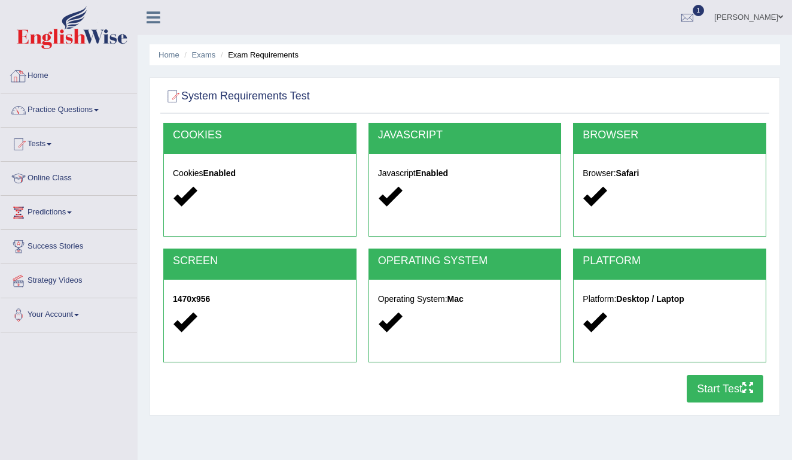
click at [44, 76] on link "Home" at bounding box center [69, 74] width 136 height 30
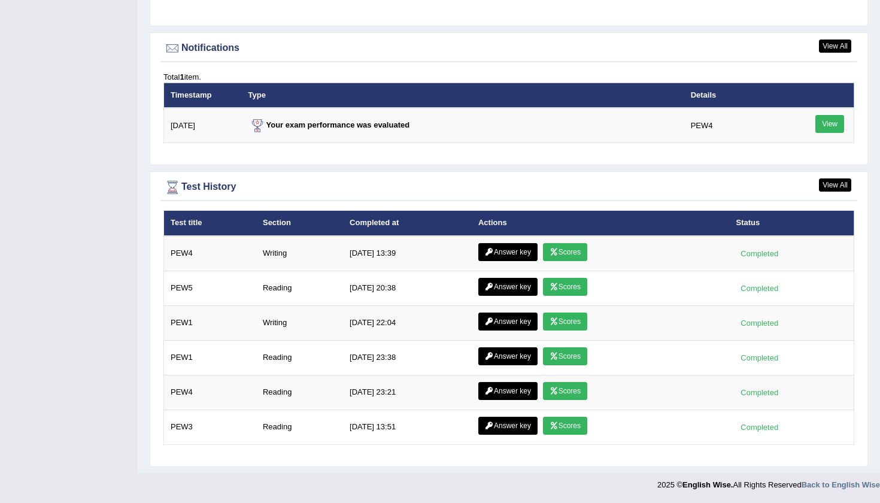
scroll to position [1430, 0]
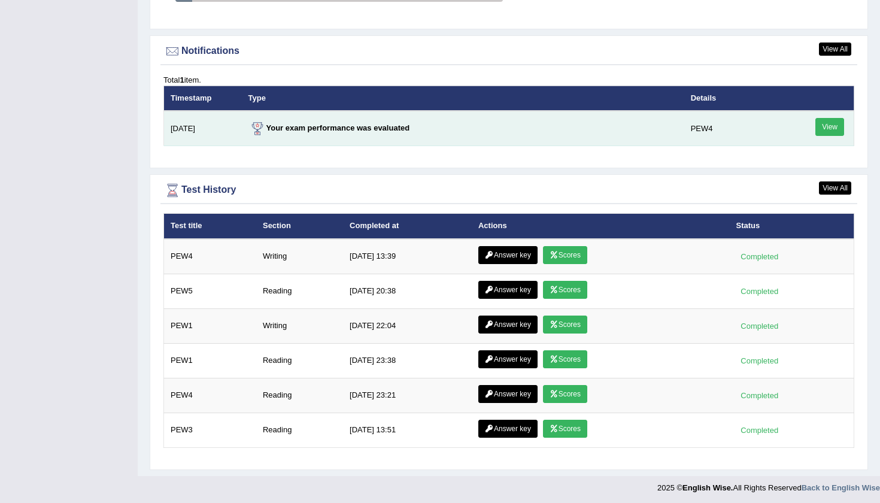
click at [792, 128] on link "View" at bounding box center [829, 127] width 29 height 18
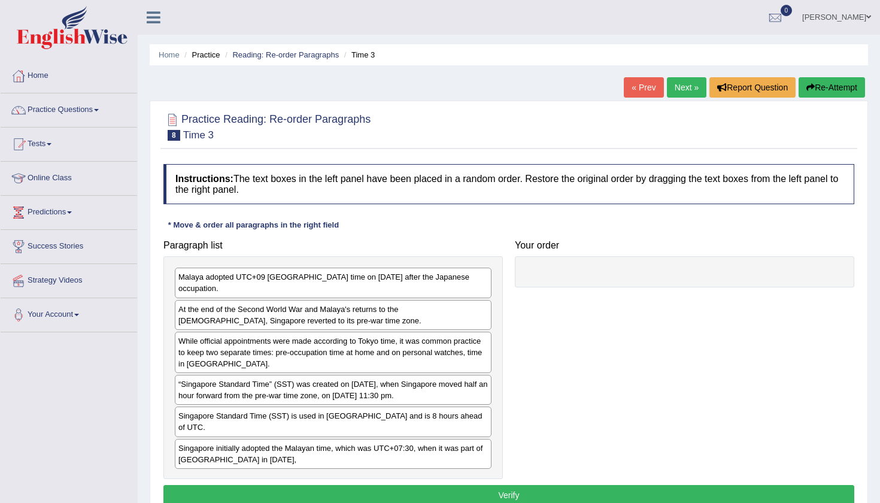
click at [157, 378] on div "Paragraph list Malaya adopted UTC+09 [GEOGRAPHIC_DATA] time on [DATE] after the…" at bounding box center [332, 356] width 351 height 245
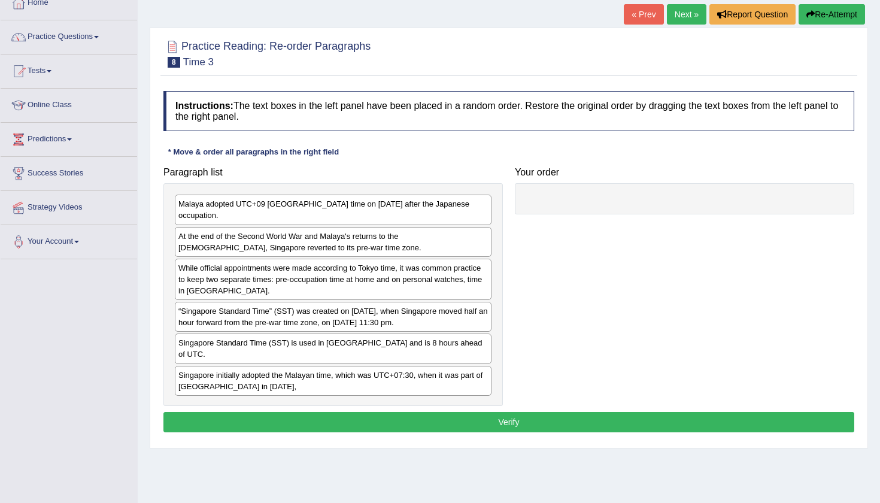
scroll to position [78, 0]
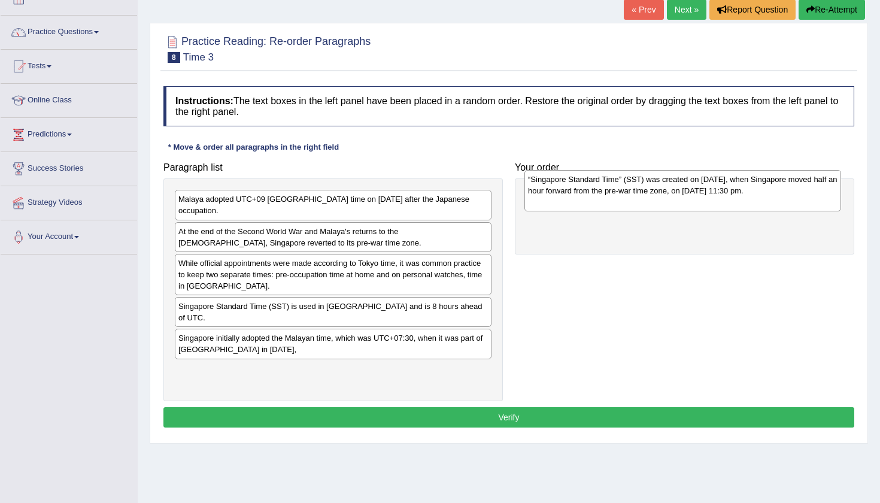
drag, startPoint x: 617, startPoint y: 4, endPoint x: 728, endPoint y: 193, distance: 219.7
click at [728, 193] on div "“Singapore Standard Time” (SST) was created on [DATE], when Singapore moved hal…" at bounding box center [682, 190] width 317 height 41
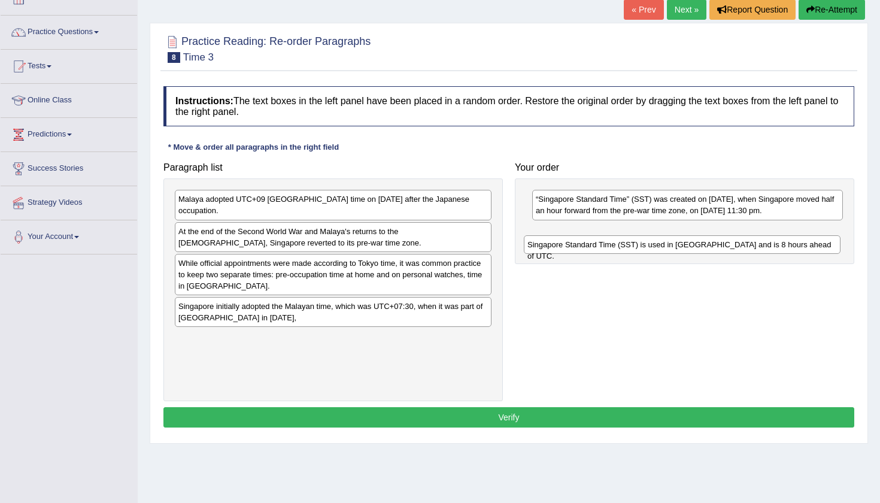
drag, startPoint x: 315, startPoint y: 309, endPoint x: 664, endPoint y: 248, distance: 354.2
click at [664, 248] on div "Singapore Standard Time (SST) is used in Singapore and is 8 hours ahead of UTC." at bounding box center [682, 244] width 317 height 19
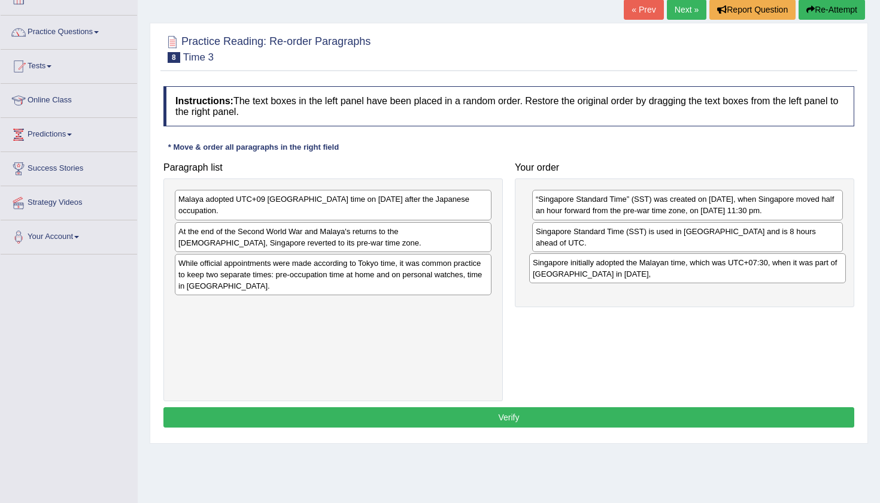
drag, startPoint x: 325, startPoint y: 321, endPoint x: 679, endPoint y: 277, distance: 357.1
click at [679, 278] on div "Singapore initially adopted the Malayan time, which was UTC+07:30, when it was …" at bounding box center [687, 268] width 317 height 30
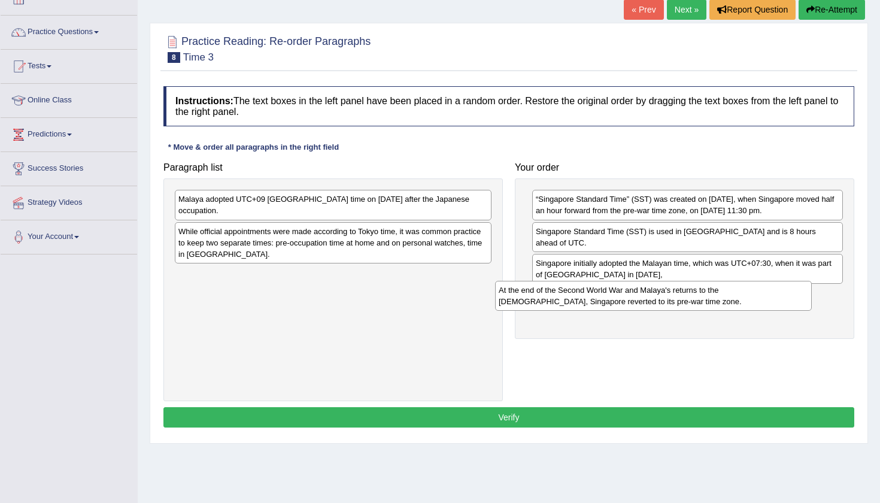
drag, startPoint x: 374, startPoint y: 239, endPoint x: 694, endPoint y: 299, distance: 325.6
click at [694, 299] on div "At the end of the Second World War and Malaya's returns to the British, Singapo…" at bounding box center [653, 296] width 317 height 30
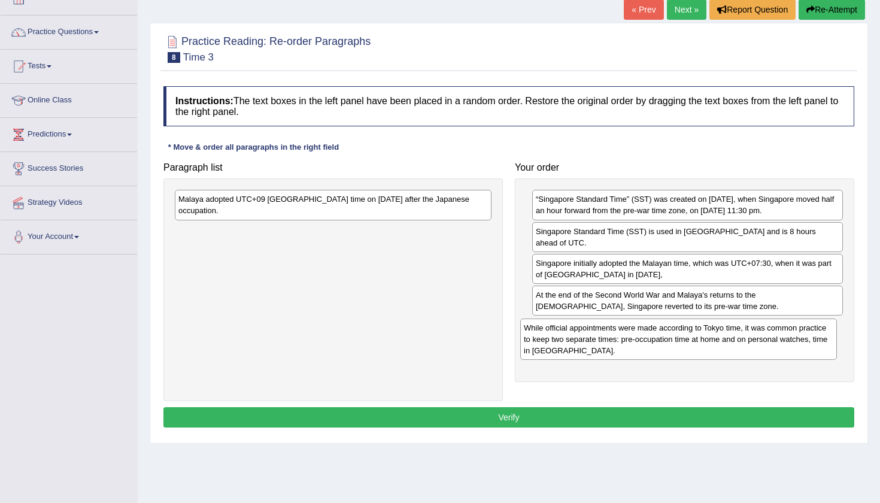
drag, startPoint x: 329, startPoint y: 253, endPoint x: 673, endPoint y: 344, distance: 356.4
click at [673, 344] on div "While official appointments were made according to Tokyo time, it was common pr…" at bounding box center [678, 338] width 317 height 41
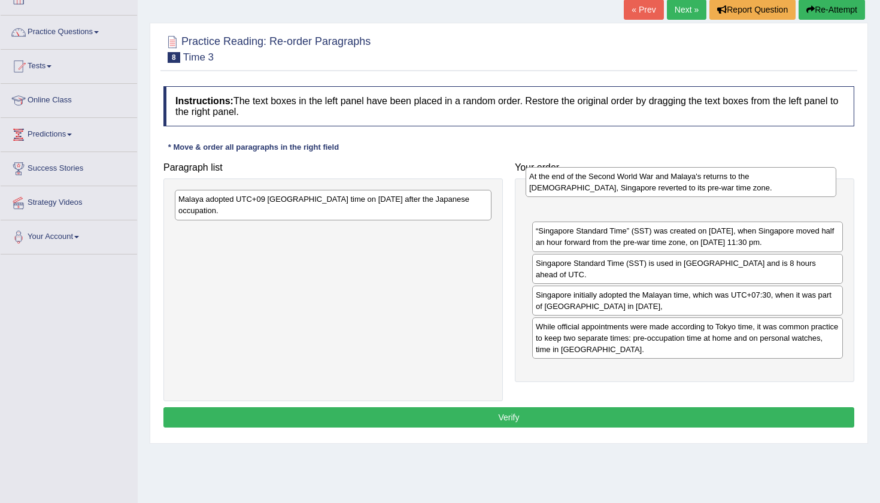
drag, startPoint x: 552, startPoint y: 297, endPoint x: 545, endPoint y: 179, distance: 118.1
click at [545, 179] on div "At the end of the Second World War and Malaya's returns to the British, Singapo…" at bounding box center [680, 182] width 311 height 30
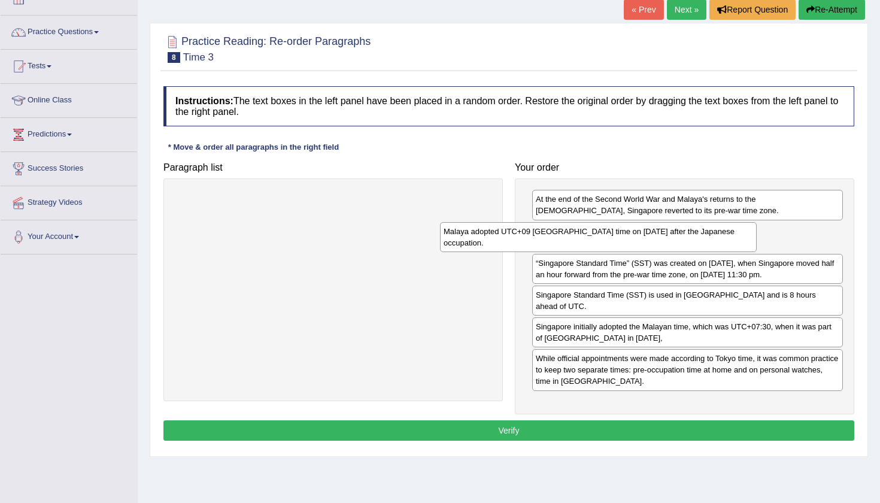
drag, startPoint x: 352, startPoint y: 199, endPoint x: 617, endPoint y: 231, distance: 267.1
click at [617, 231] on div "Malaya adopted UTC+09 Tokyo time on 15 February 1942 after the Japanese occupat…" at bounding box center [598, 237] width 317 height 30
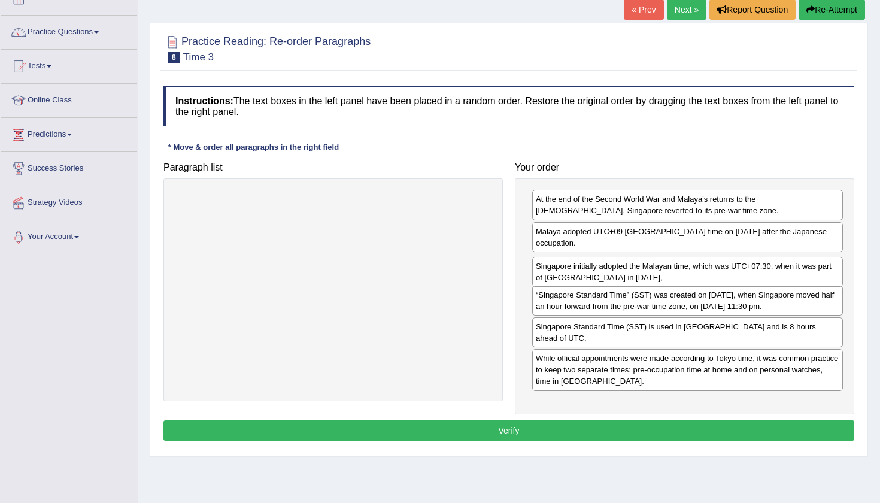
drag, startPoint x: 633, startPoint y: 339, endPoint x: 633, endPoint y: 279, distance: 59.8
click at [633, 279] on div "Singapore initially adopted the Malayan time, which was UTC+07:30, when it was …" at bounding box center [687, 272] width 311 height 30
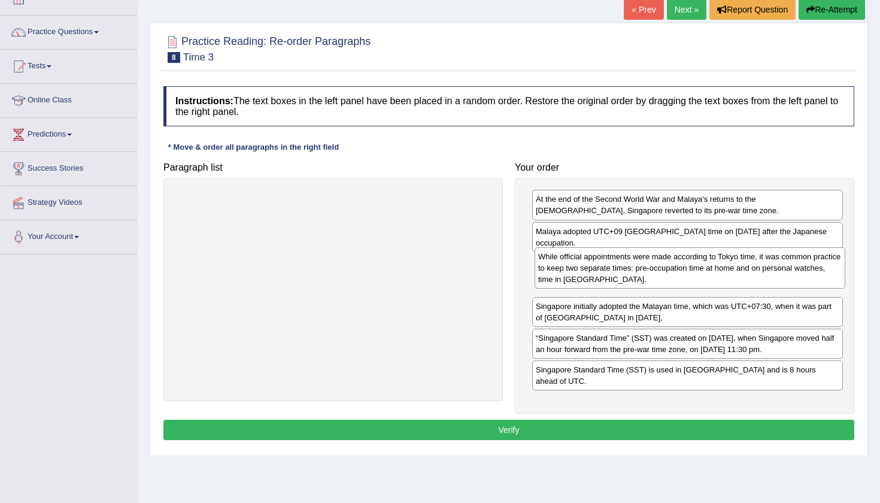
drag, startPoint x: 643, startPoint y: 382, endPoint x: 646, endPoint y: 281, distance: 101.2
click at [646, 281] on div "While official appointments were made according to Tokyo time, it was common pr…" at bounding box center [689, 267] width 311 height 41
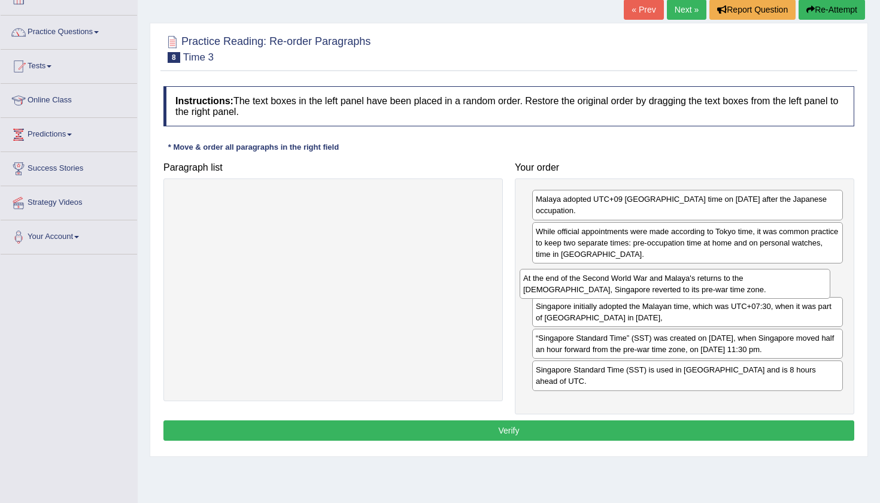
drag, startPoint x: 627, startPoint y: 199, endPoint x: 615, endPoint y: 277, distance: 78.6
click at [615, 277] on div "At the end of the Second World War and Malaya's returns to the British, Singapo…" at bounding box center [674, 284] width 311 height 30
click at [859, 158] on div "Your order Malaya adopted UTC+09 Tokyo time on 15 February 1942 after the Japan…" at bounding box center [684, 285] width 351 height 258
click at [863, 169] on div "Practice Reading: Re-order Paragraphs 8 Time 3 Instructions: The text boxes in …" at bounding box center [509, 240] width 718 height 434
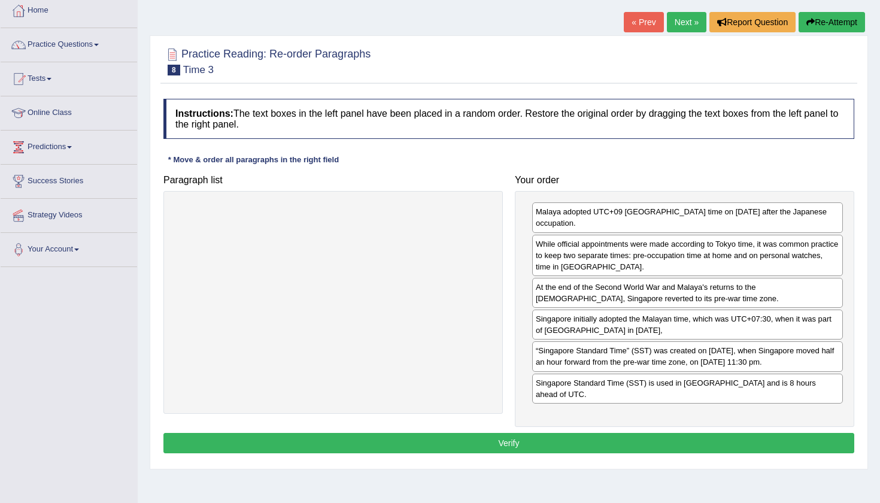
scroll to position [65, 0]
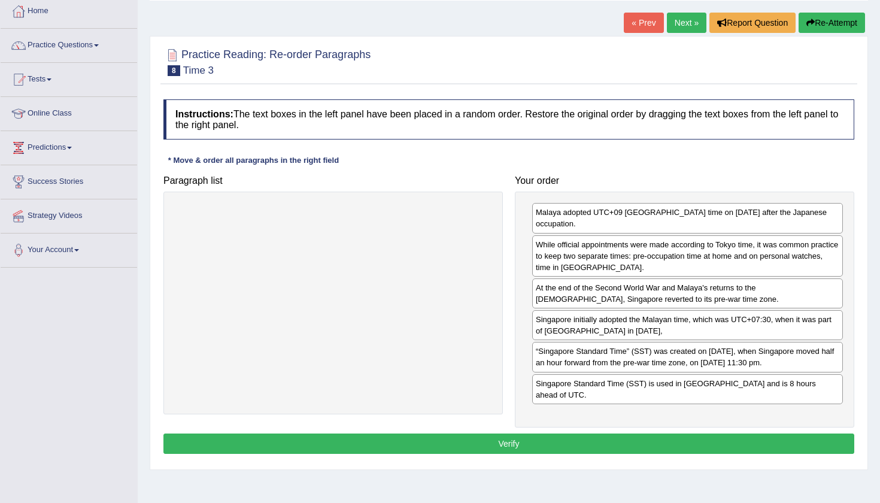
click at [667, 153] on div "Instructions: The text boxes in the left panel have been placed in a random ord…" at bounding box center [508, 278] width 697 height 370
click at [864, 208] on div "Practice Reading: Re-order Paragraphs 8 Time 3 Instructions: The text boxes in …" at bounding box center [509, 253] width 718 height 434
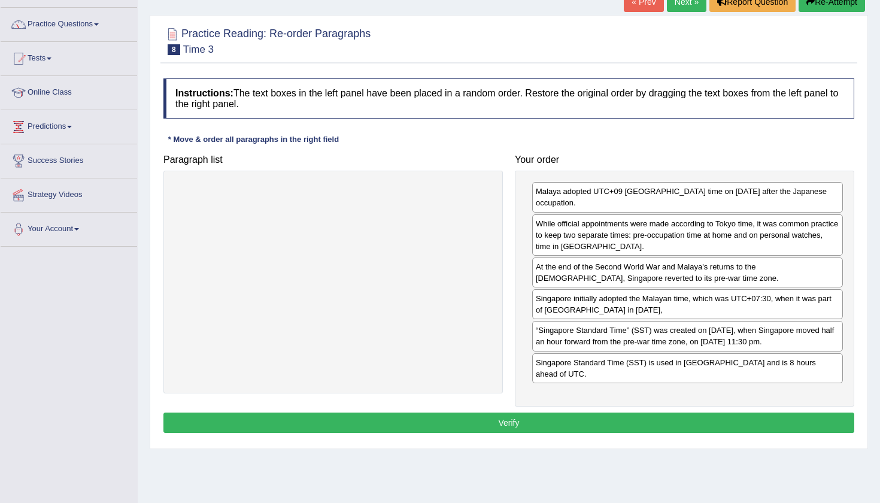
scroll to position [126, 0]
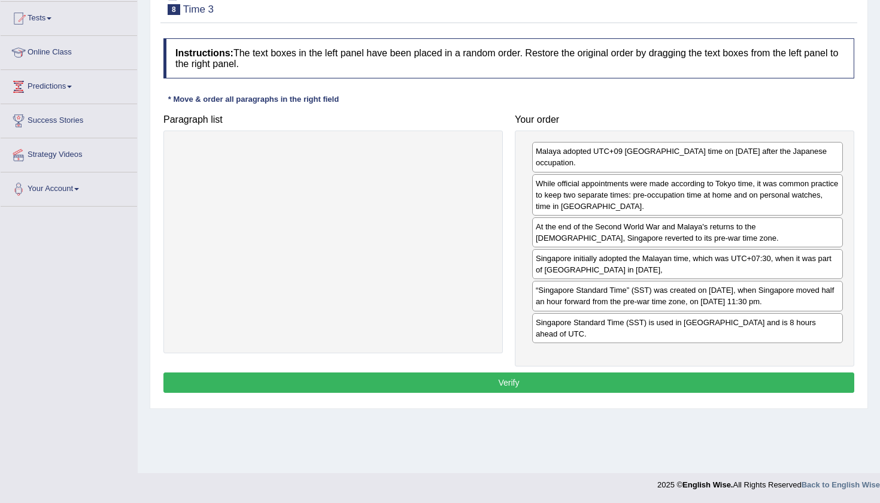
click at [873, 146] on div "Home Practice Reading: Re-order Paragraphs Time 3 « Prev Next » Report Question…" at bounding box center [509, 173] width 742 height 598
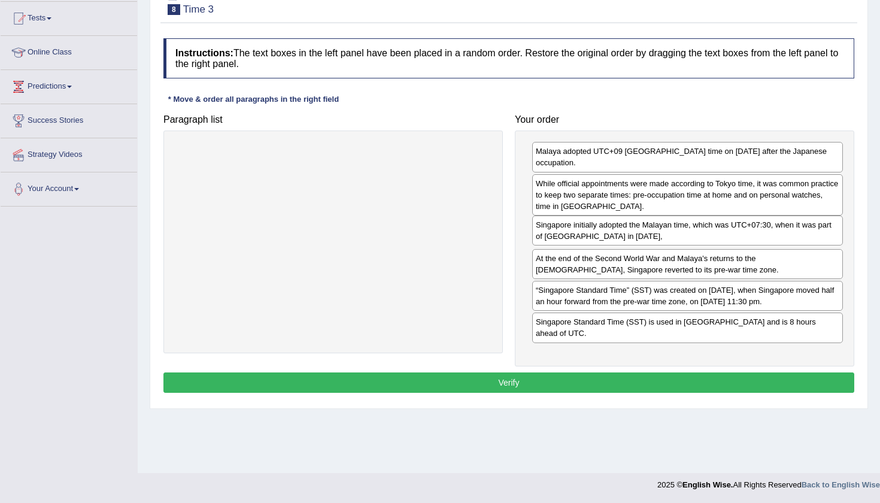
drag, startPoint x: 762, startPoint y: 263, endPoint x: 762, endPoint y: 230, distance: 32.3
click at [762, 230] on div "Singapore initially adopted the Malayan time, which was UTC+07:30, when it was …" at bounding box center [687, 230] width 311 height 30
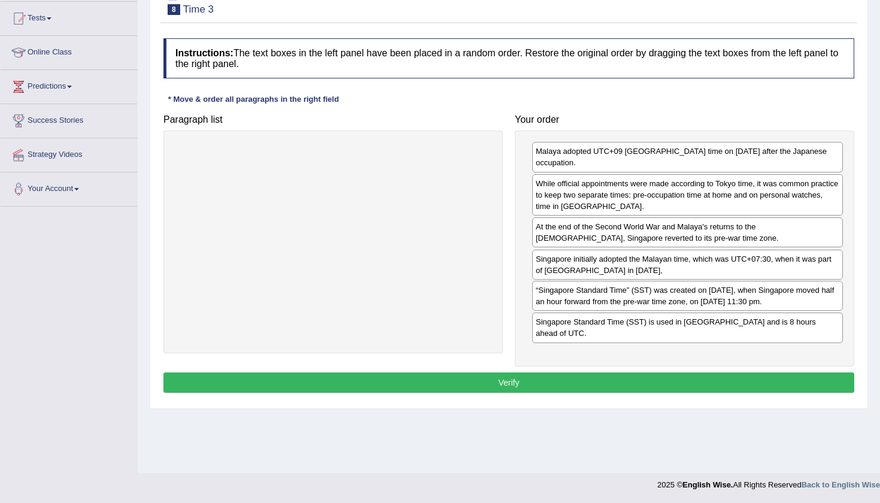
drag, startPoint x: 755, startPoint y: 232, endPoint x: 755, endPoint y: 265, distance: 32.9
click at [755, 265] on div "Singapore initially adopted the Malayan time, which was UTC+07:30, when it was …" at bounding box center [687, 265] width 311 height 30
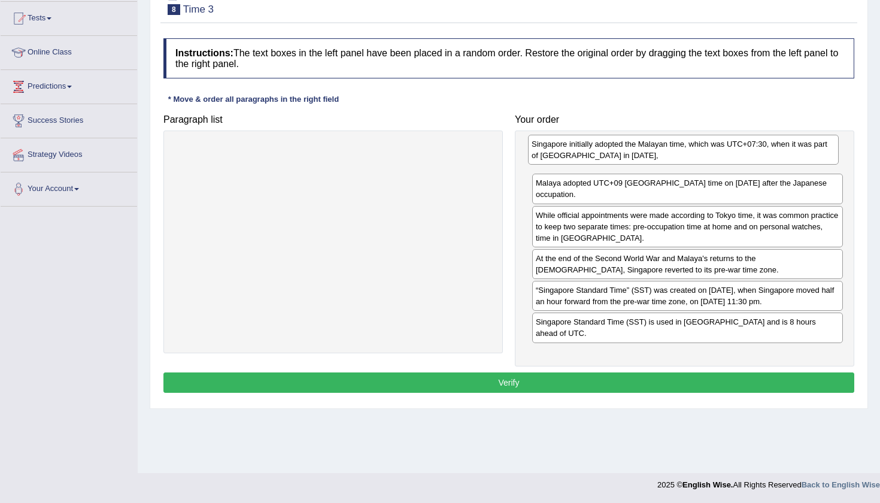
drag, startPoint x: 704, startPoint y: 257, endPoint x: 700, endPoint y: 144, distance: 113.8
click at [700, 144] on div "Singapore initially adopted the Malayan time, which was UTC+07:30, when it was …" at bounding box center [683, 150] width 311 height 30
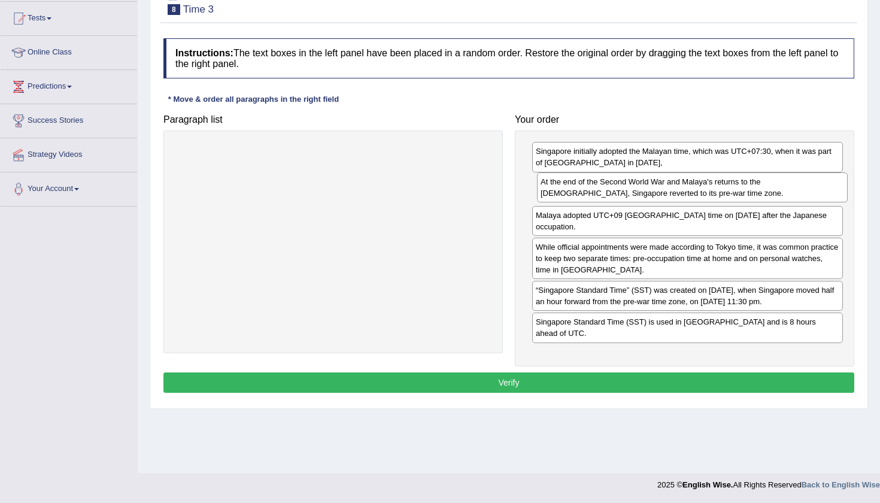
drag, startPoint x: 711, startPoint y: 258, endPoint x: 716, endPoint y: 182, distance: 76.2
click at [716, 182] on div "At the end of the Second World War and Malaya's returns to the British, Singapo…" at bounding box center [692, 187] width 311 height 30
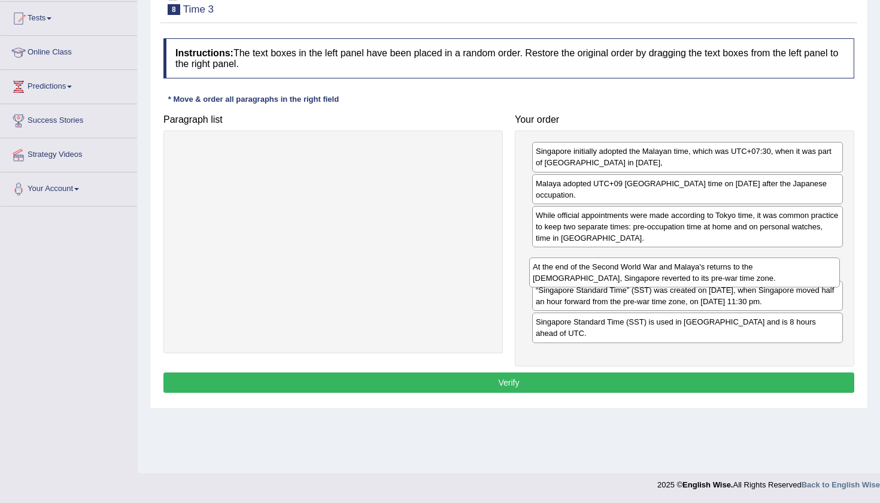
drag, startPoint x: 716, startPoint y: 182, endPoint x: 713, endPoint y: 266, distance: 83.8
click at [713, 266] on div "At the end of the Second World War and Malaya's returns to the British, Singapo…" at bounding box center [684, 272] width 311 height 30
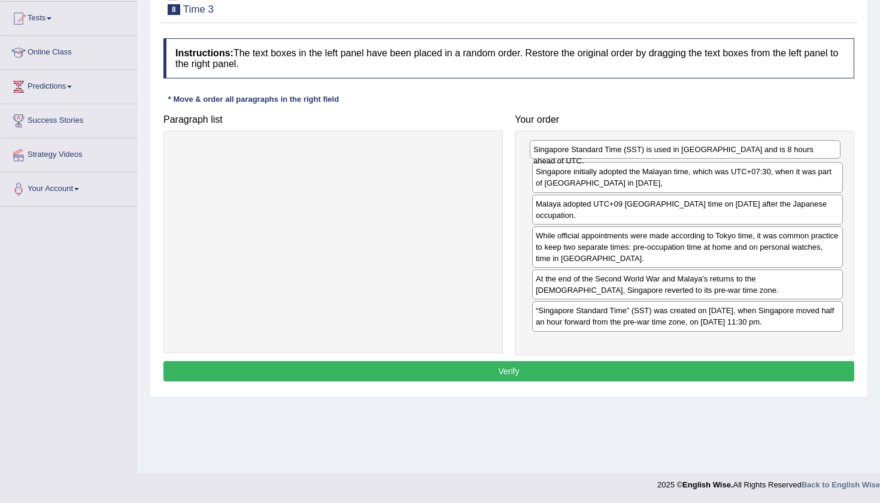
drag, startPoint x: 737, startPoint y: 328, endPoint x: 734, endPoint y: 145, distance: 183.2
click at [734, 145] on div "Singapore Standard Time (SST) is used in Singapore and is 8 hours ahead of UTC." at bounding box center [685, 149] width 311 height 19
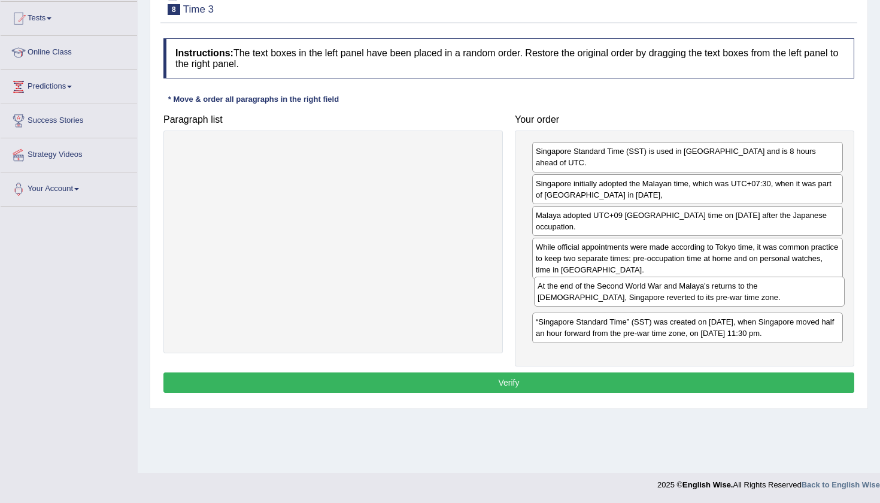
drag, startPoint x: 672, startPoint y: 288, endPoint x: 675, endPoint y: 295, distance: 7.0
click at [674, 295] on div "At the end of the Second World War and Malaya's returns to the British, Singapo…" at bounding box center [689, 292] width 311 height 30
click at [455, 380] on button "Verify" at bounding box center [508, 382] width 691 height 20
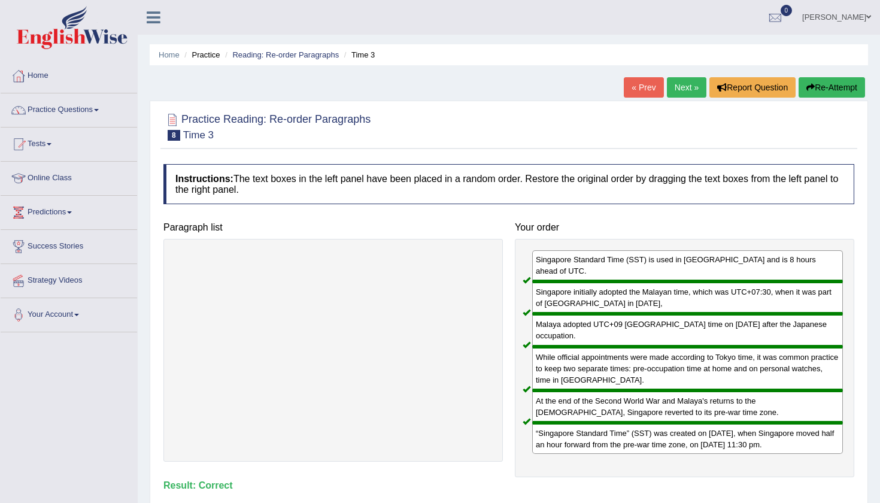
scroll to position [0, 0]
click at [630, 91] on link "« Prev" at bounding box center [644, 87] width 40 height 20
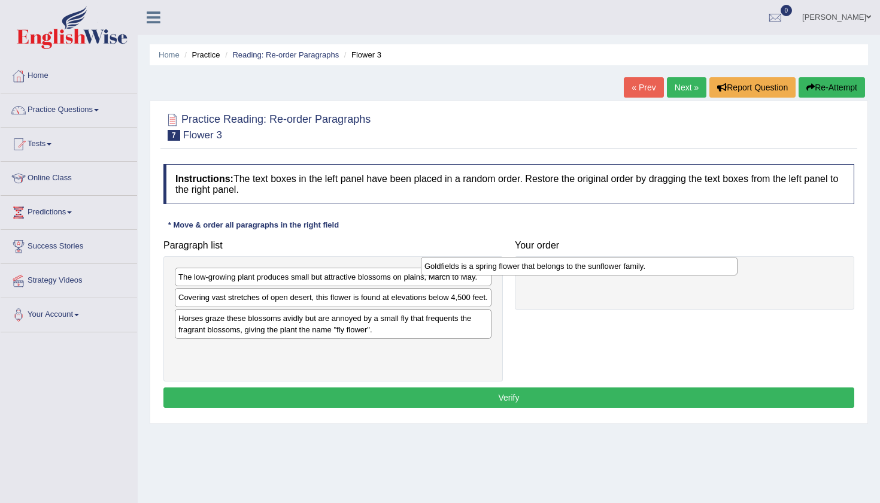
drag, startPoint x: 391, startPoint y: 334, endPoint x: 637, endPoint y: 271, distance: 253.9
click at [637, 271] on div "Goldfields is a spring flower that belongs to the sunflower family." at bounding box center [579, 266] width 317 height 19
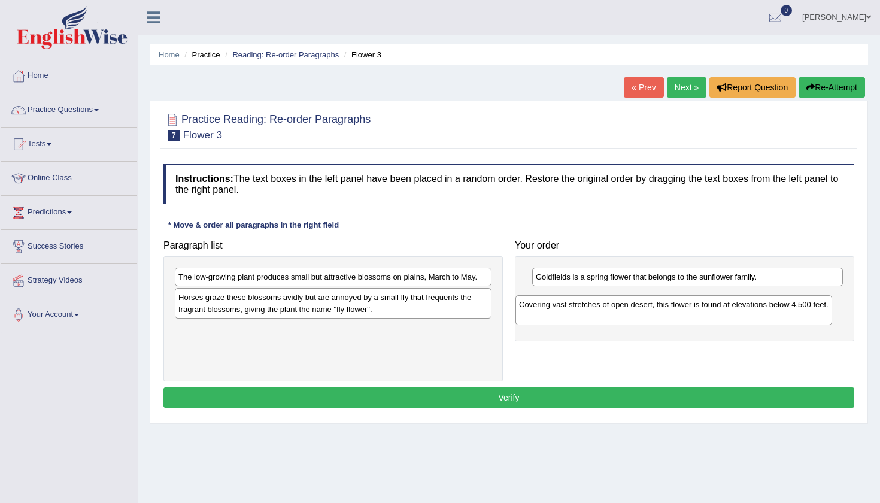
drag, startPoint x: 354, startPoint y: 308, endPoint x: 696, endPoint y: 312, distance: 342.4
click at [696, 312] on div "Covering vast stretches of open desert, this flower is found at elevations belo…" at bounding box center [673, 310] width 317 height 30
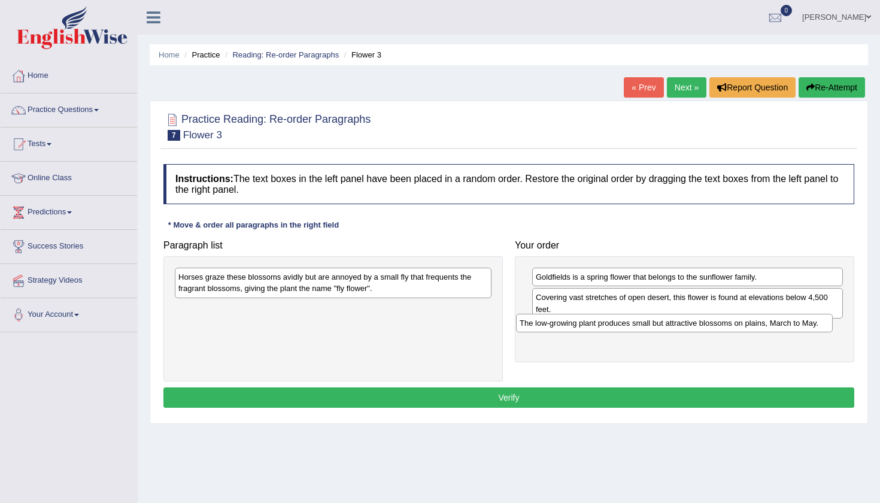
drag, startPoint x: 403, startPoint y: 277, endPoint x: 746, endPoint y: 323, distance: 346.0
click at [746, 323] on div "The low-growing plant produces small but attractive blossoms on plains, March t…" at bounding box center [674, 323] width 317 height 19
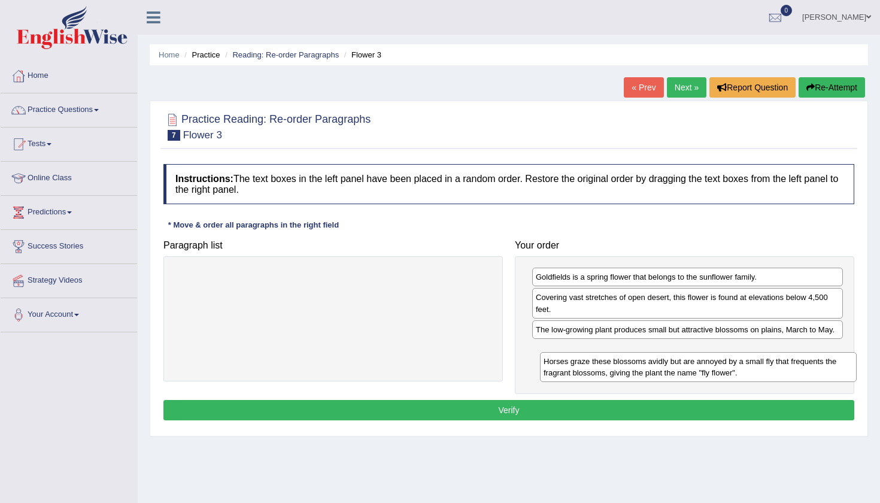
drag, startPoint x: 386, startPoint y: 285, endPoint x: 751, endPoint y: 369, distance: 374.7
click at [751, 369] on div "Horses graze these blossoms avidly but are annoyed by a small fly that frequent…" at bounding box center [698, 367] width 317 height 30
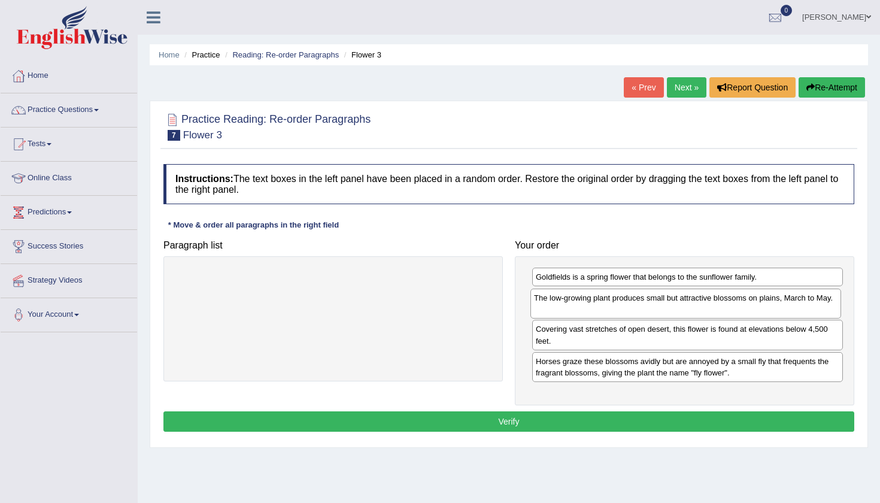
drag, startPoint x: 692, startPoint y: 342, endPoint x: 690, endPoint y: 311, distance: 31.8
click at [690, 311] on div "The low-growing plant produces small but attractive blossoms on plains, March t…" at bounding box center [685, 303] width 311 height 30
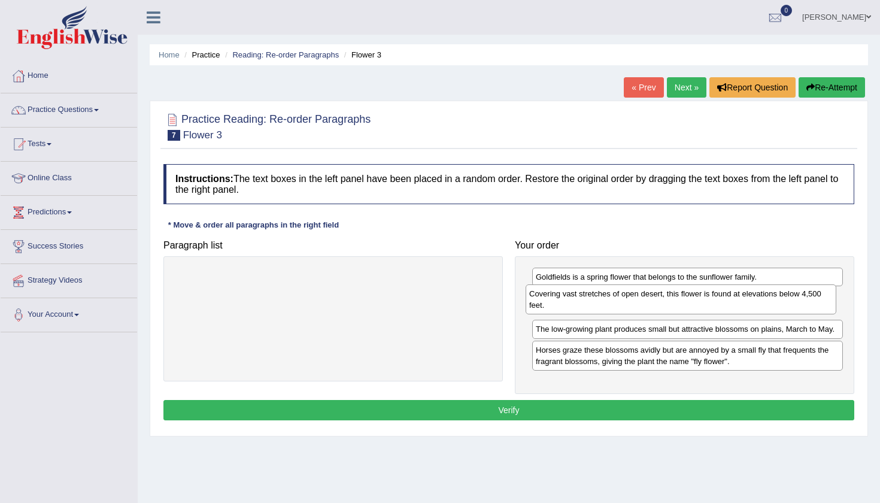
drag, startPoint x: 675, startPoint y: 339, endPoint x: 668, endPoint y: 303, distance: 35.9
click at [668, 303] on div "Covering vast stretches of open desert, this flower is found at elevations belo…" at bounding box center [680, 299] width 311 height 30
click at [506, 420] on button "Verify" at bounding box center [508, 410] width 691 height 20
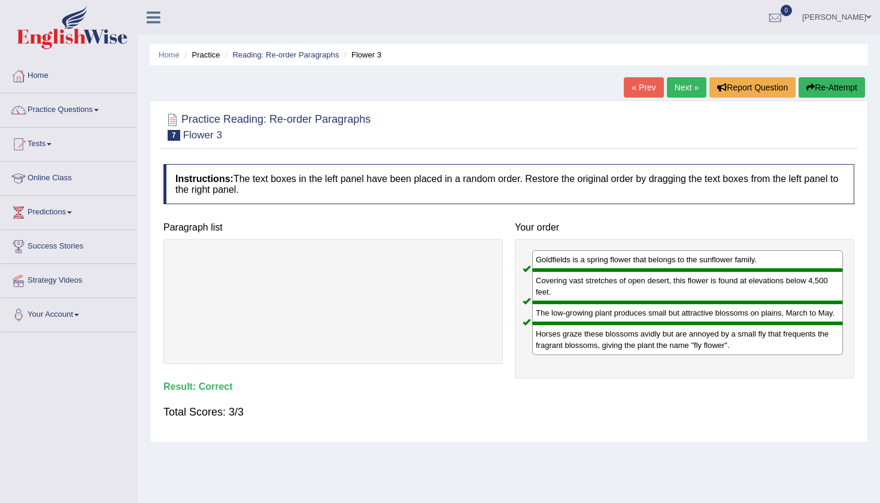
click at [634, 87] on link "« Prev" at bounding box center [644, 87] width 40 height 20
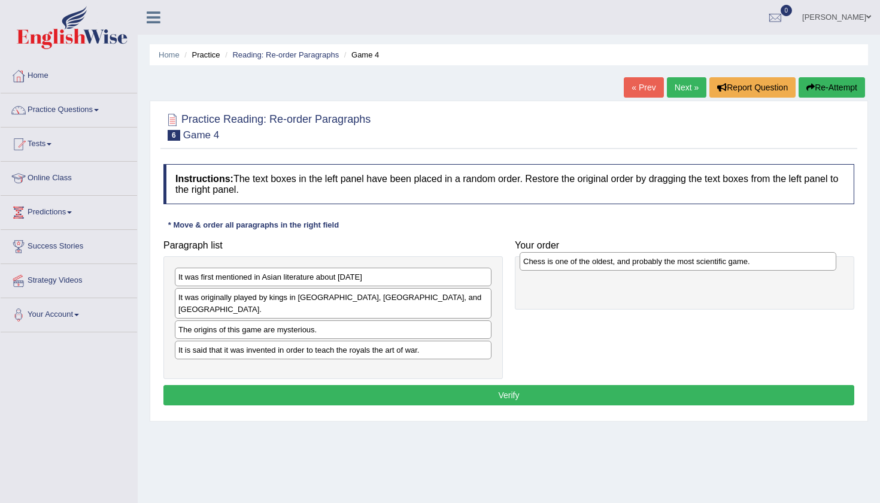
drag, startPoint x: 297, startPoint y: 361, endPoint x: 642, endPoint y: 264, distance: 358.1
click at [642, 264] on div "Chess is one of the oldest, and probably the most scientific game." at bounding box center [677, 261] width 317 height 19
click at [266, 320] on div "The origins of this game are mysterious." at bounding box center [333, 329] width 317 height 19
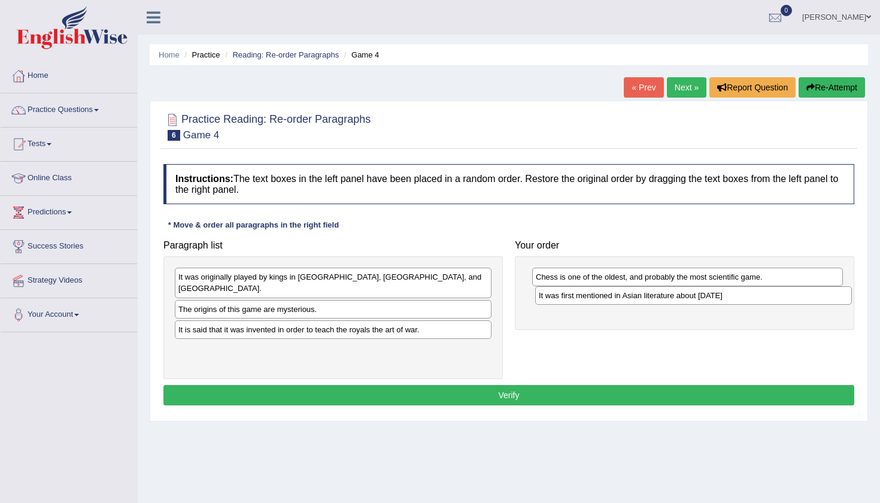
drag, startPoint x: 277, startPoint y: 279, endPoint x: 637, endPoint y: 297, distance: 360.8
click at [637, 297] on div "It was first mentioned in Asian literature about 2000 B.C." at bounding box center [693, 295] width 317 height 19
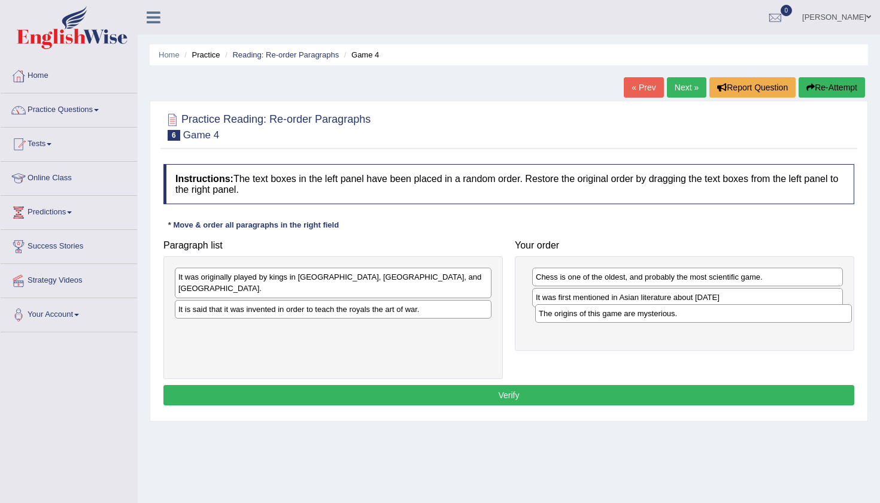
drag, startPoint x: 291, startPoint y: 297, endPoint x: 652, endPoint y: 313, distance: 360.7
click at [652, 313] on div "The origins of this game are mysterious." at bounding box center [693, 313] width 317 height 19
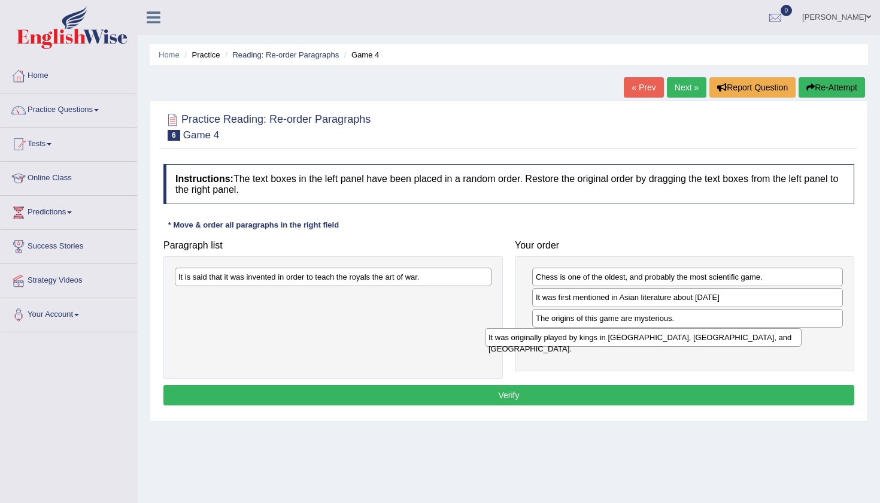
drag, startPoint x: 366, startPoint y: 279, endPoint x: 676, endPoint y: 338, distance: 315.6
click at [676, 339] on div "It was originally played by kings in India, Persia, and Arabia." at bounding box center [643, 337] width 317 height 19
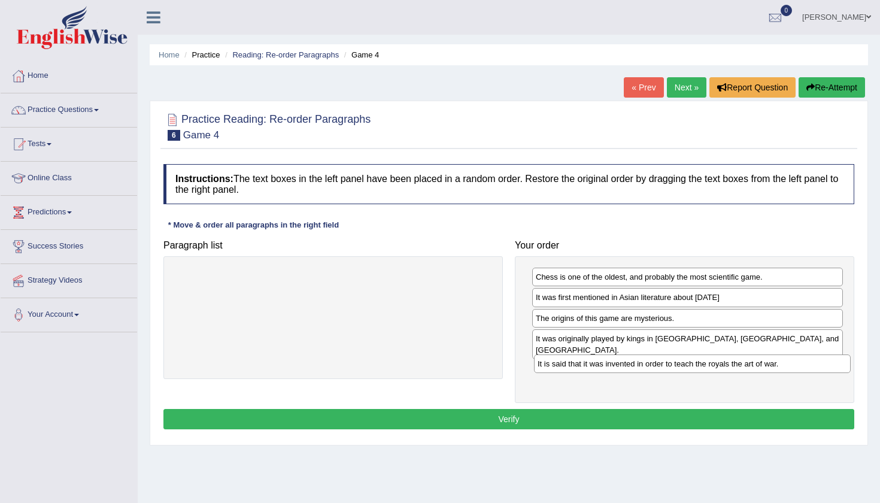
drag, startPoint x: 251, startPoint y: 277, endPoint x: 610, endPoint y: 363, distance: 369.9
click at [610, 363] on div "It is said that it was invented in order to teach the royals the art of war." at bounding box center [692, 363] width 317 height 19
drag, startPoint x: 624, startPoint y: 315, endPoint x: 622, endPoint y: 294, distance: 21.0
click at [622, 294] on div "The origins of this game are mysterious." at bounding box center [686, 296] width 311 height 19
drag, startPoint x: 598, startPoint y: 318, endPoint x: 597, endPoint y: 296, distance: 22.2
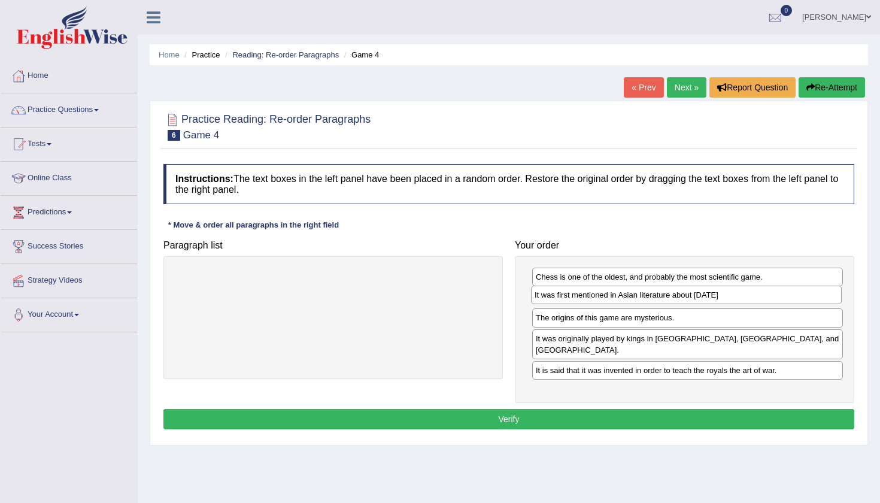
click at [597, 296] on div "It was first mentioned in Asian literature about 2000 B.C." at bounding box center [686, 294] width 311 height 19
drag, startPoint x: 604, startPoint y: 321, endPoint x: 603, endPoint y: 302, distance: 19.2
click at [603, 302] on div "The origins of this game are mysterious." at bounding box center [686, 298] width 311 height 19
drag, startPoint x: 603, startPoint y: 302, endPoint x: 606, endPoint y: 320, distance: 17.5
click at [606, 320] on div "The origins of this game are mysterious." at bounding box center [689, 324] width 311 height 19
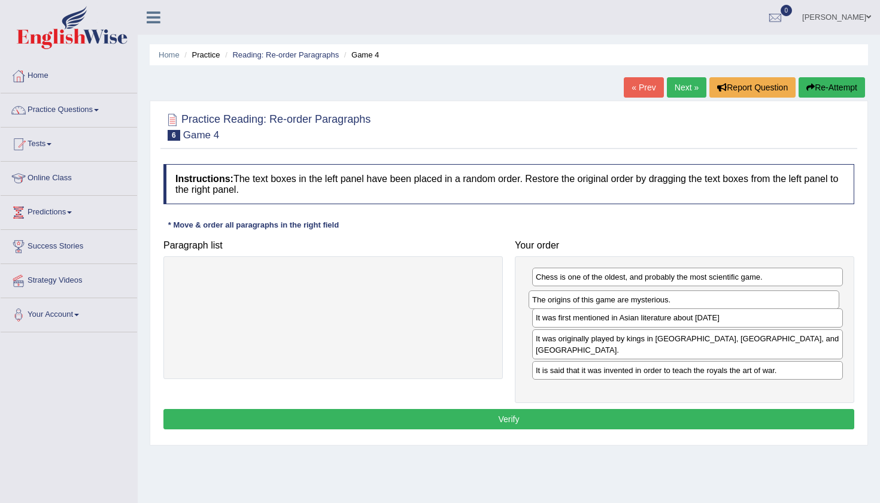
drag, startPoint x: 608, startPoint y: 320, endPoint x: 604, endPoint y: 302, distance: 18.3
click at [604, 302] on div "The origins of this game are mysterious." at bounding box center [683, 299] width 311 height 19
click at [523, 409] on button "Verify" at bounding box center [508, 419] width 691 height 20
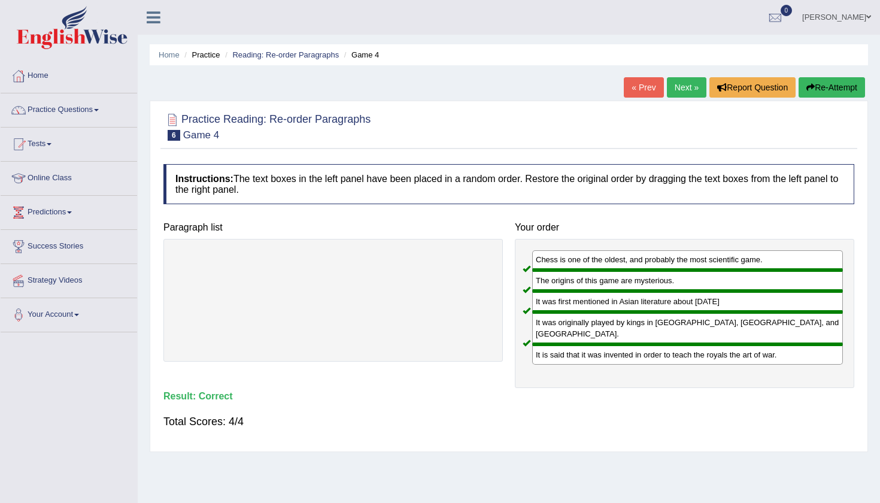
click at [636, 87] on link "« Prev" at bounding box center [644, 87] width 40 height 20
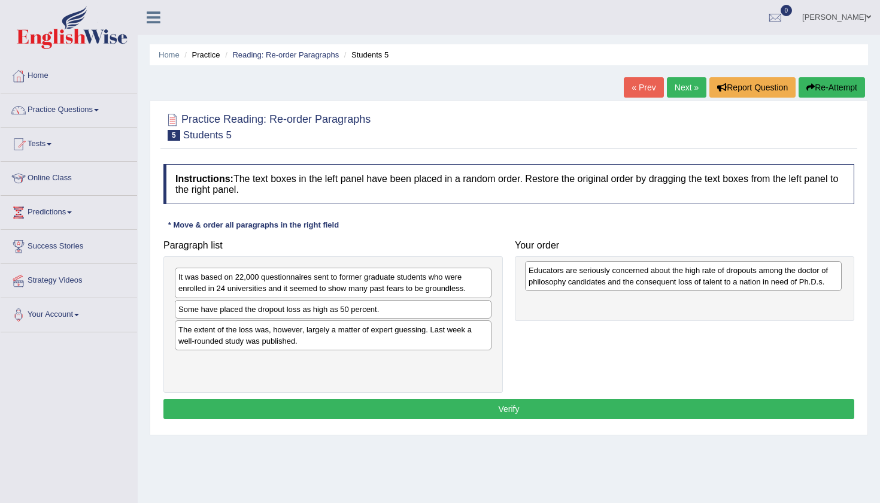
drag, startPoint x: 301, startPoint y: 338, endPoint x: 651, endPoint y: 279, distance: 355.0
click at [651, 279] on div "Educators are seriously concerned about the high rate of dropouts among the doc…" at bounding box center [683, 276] width 317 height 30
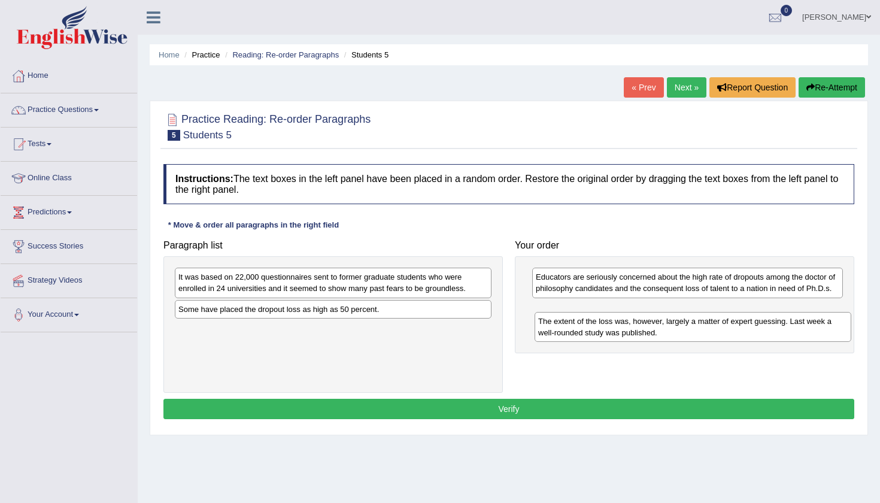
drag, startPoint x: 407, startPoint y: 332, endPoint x: 767, endPoint y: 324, distance: 359.8
click at [767, 324] on div "The extent of the loss was, however, largely a matter of expert guessing. Last …" at bounding box center [692, 327] width 317 height 30
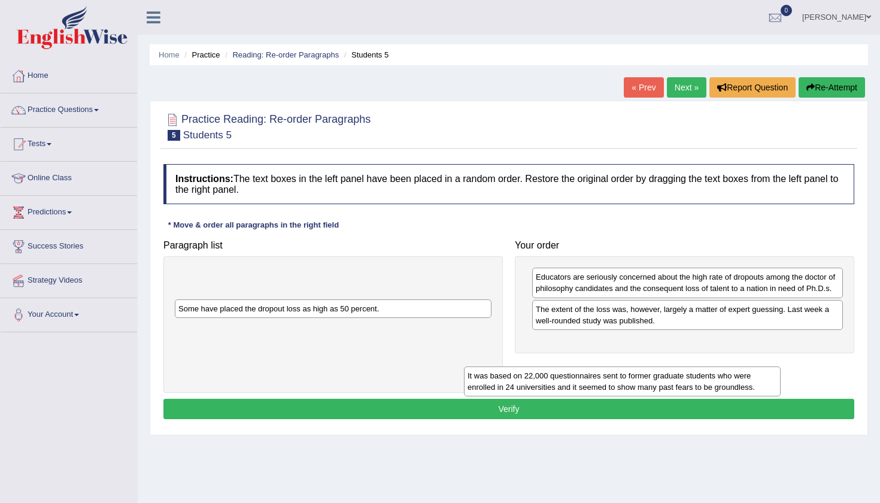
drag, startPoint x: 448, startPoint y: 278, endPoint x: 742, endPoint y: 358, distance: 305.0
click at [742, 366] on div "It was based on 22,000 questionnaires sent to former graduate students who were…" at bounding box center [622, 381] width 317 height 30
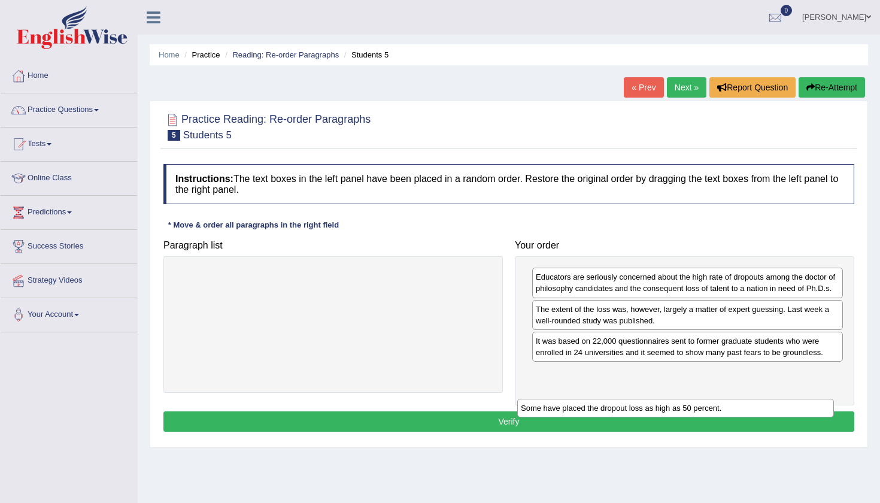
drag, startPoint x: 405, startPoint y: 278, endPoint x: 747, endPoint y: 409, distance: 366.6
click at [747, 409] on div "Some have placed the dropout loss as high as 50 percent." at bounding box center [675, 408] width 317 height 19
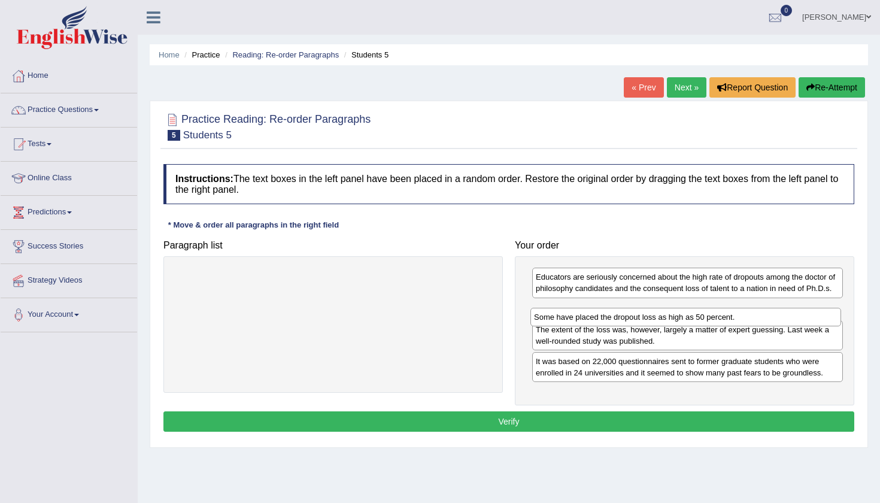
drag, startPoint x: 710, startPoint y: 387, endPoint x: 708, endPoint y: 321, distance: 65.3
click at [708, 321] on div "Some have placed the dropout loss as high as 50 percent." at bounding box center [685, 317] width 311 height 19
click at [611, 429] on button "Verify" at bounding box center [508, 421] width 691 height 20
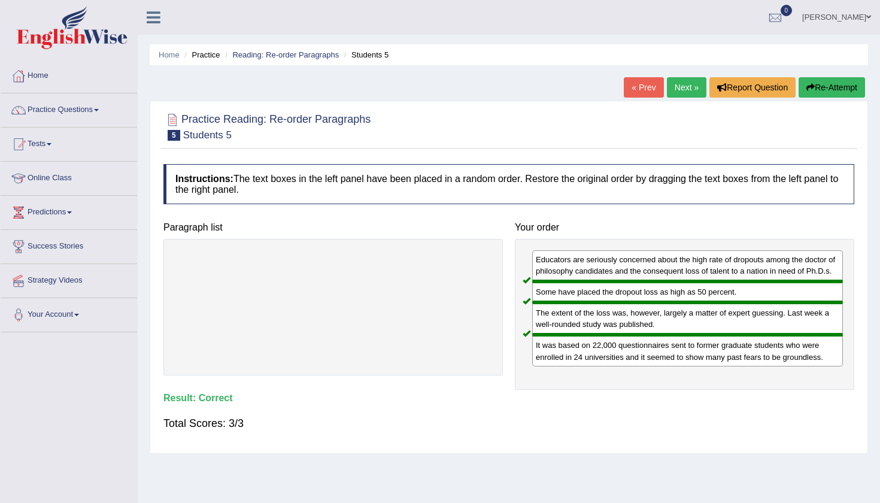
click at [638, 88] on link "« Prev" at bounding box center [644, 87] width 40 height 20
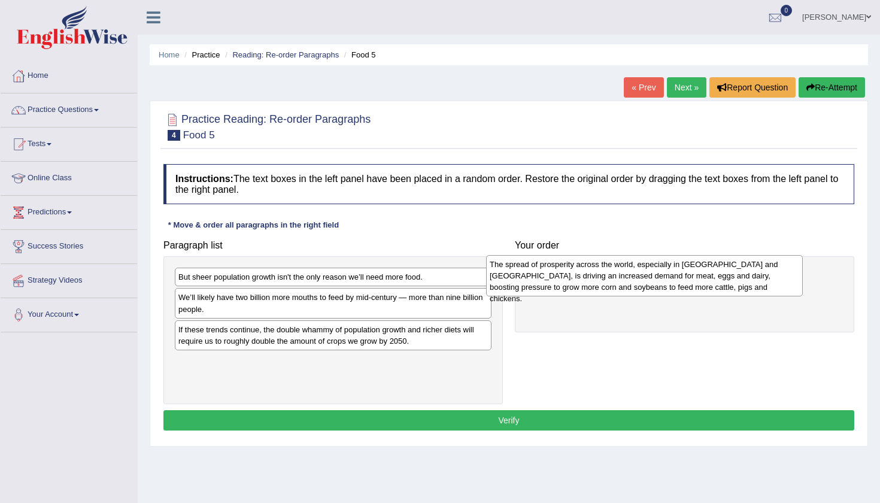
drag, startPoint x: 417, startPoint y: 284, endPoint x: 727, endPoint y: 270, distance: 310.9
click at [727, 270] on div "The spread of prosperity across the world, especially in [GEOGRAPHIC_DATA] and …" at bounding box center [644, 275] width 317 height 41
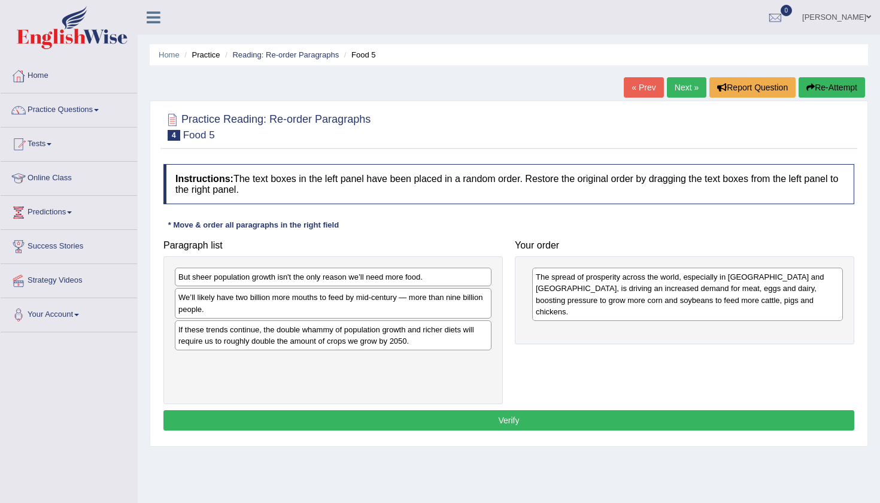
drag, startPoint x: 408, startPoint y: 340, endPoint x: 408, endPoint y: 331, distance: 9.0
click at [407, 338] on div "If these trends continue, the double whammy of population growth and richer die…" at bounding box center [333, 335] width 317 height 30
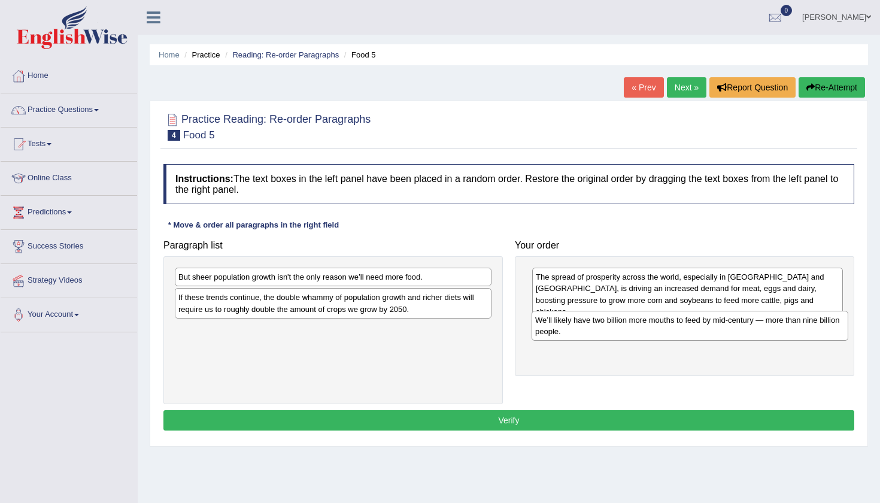
drag, startPoint x: 421, startPoint y: 309, endPoint x: 777, endPoint y: 332, distance: 357.4
click at [777, 332] on div "We’ll likely have two billion more mouths to feed by mid-century — more than ni…" at bounding box center [689, 326] width 317 height 30
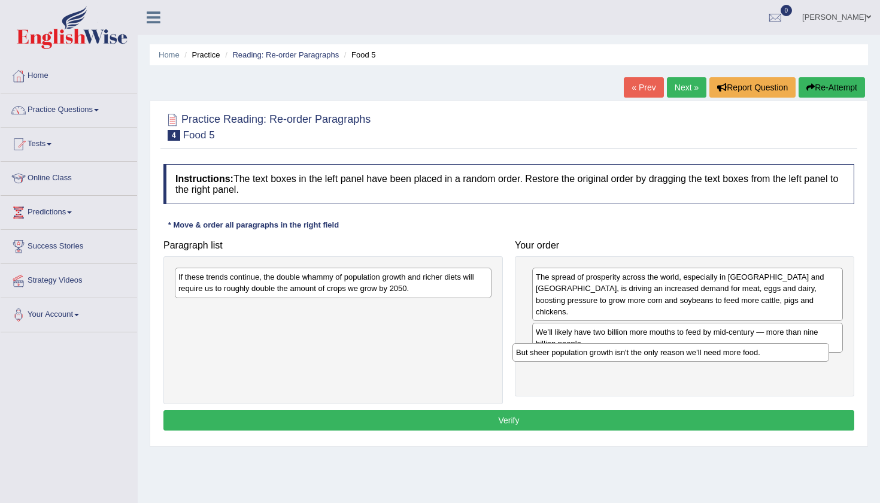
drag, startPoint x: 430, startPoint y: 273, endPoint x: 767, endPoint y: 347, distance: 345.6
click at [768, 348] on div "But sheer population growth isn't the only reason we’ll need more food." at bounding box center [670, 352] width 317 height 19
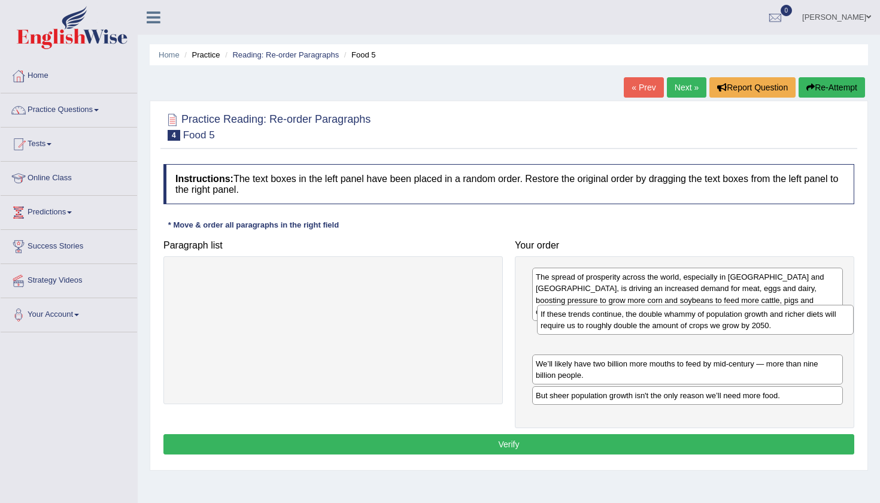
drag, startPoint x: 409, startPoint y: 285, endPoint x: 771, endPoint y: 322, distance: 364.0
click at [771, 322] on div "If these trends continue, the double whammy of population growth and richer die…" at bounding box center [695, 320] width 317 height 30
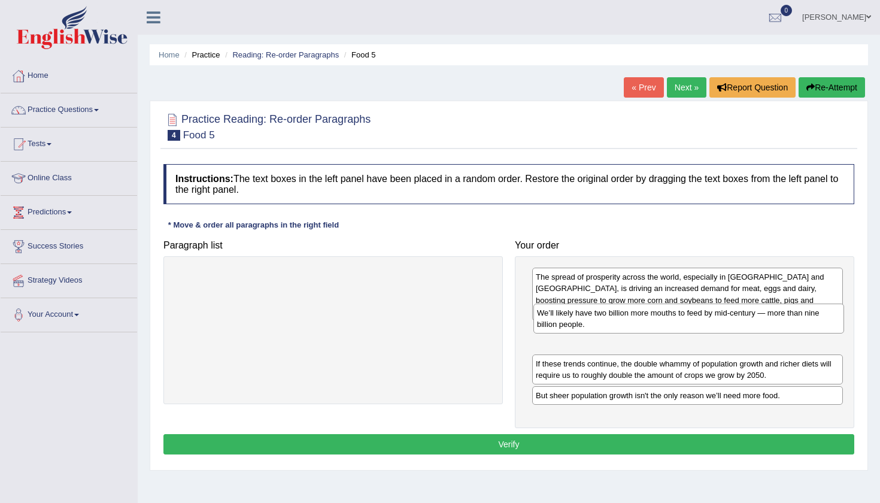
drag, startPoint x: 751, startPoint y: 362, endPoint x: 752, endPoint y: 323, distance: 38.9
click at [752, 323] on div "We’ll likely have two billion more mouths to feed by mid-century — more than ni…" at bounding box center [688, 318] width 311 height 30
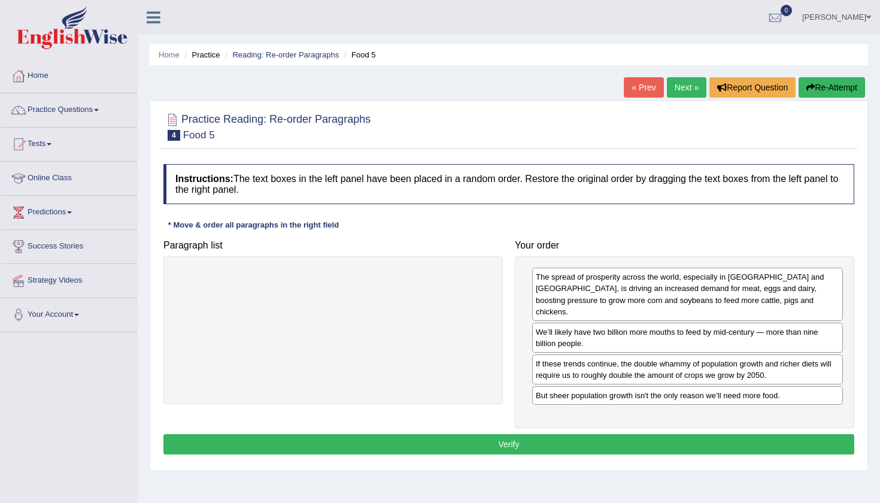
click at [730, 497] on div "Home Practice Reading: Re-order Paragraphs Food 5 « Prev Next » Report Question…" at bounding box center [509, 299] width 742 height 598
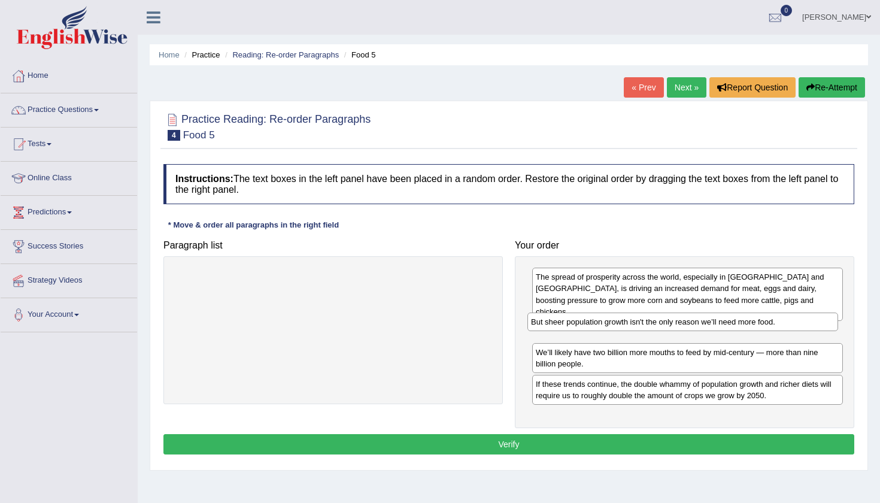
drag, startPoint x: 627, startPoint y: 383, endPoint x: 623, endPoint y: 321, distance: 61.8
click at [623, 321] on div "But sheer population growth isn't the only reason we’ll need more food." at bounding box center [682, 321] width 311 height 19
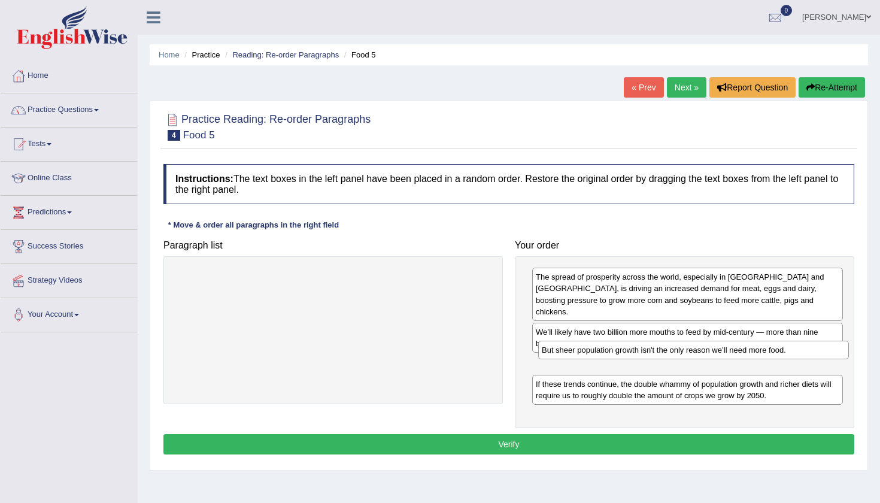
drag, startPoint x: 623, startPoint y: 321, endPoint x: 627, endPoint y: 345, distance: 23.6
click at [627, 345] on div "But sheer population growth isn't the only reason we’ll need more food." at bounding box center [693, 350] width 311 height 19
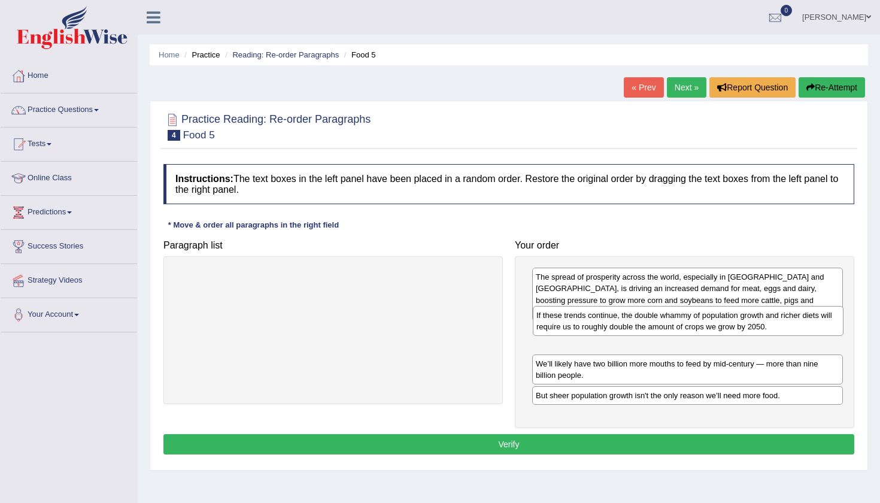
drag, startPoint x: 576, startPoint y: 382, endPoint x: 577, endPoint y: 325, distance: 56.9
click at [577, 325] on div "If these trends continue, the double whammy of population growth and richer die…" at bounding box center [688, 321] width 311 height 30
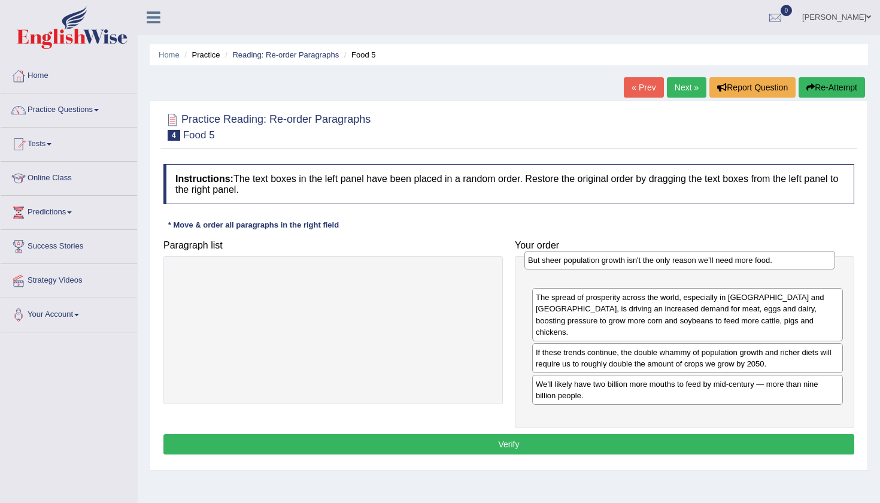
drag, startPoint x: 591, startPoint y: 391, endPoint x: 583, endPoint y: 268, distance: 123.5
click at [583, 268] on div "But sheer population growth isn't the only reason we’ll need more food." at bounding box center [679, 260] width 311 height 19
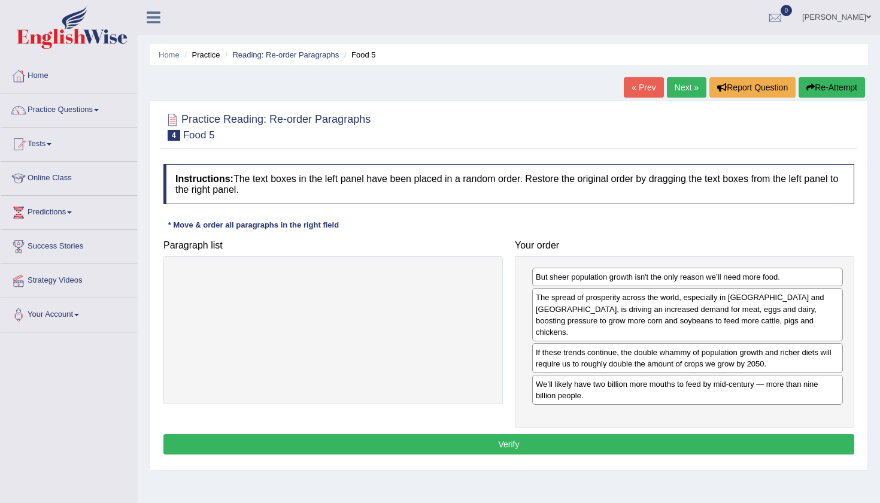
drag, startPoint x: 613, startPoint y: 394, endPoint x: 599, endPoint y: 314, distance: 82.0
click at [599, 314] on div "But sheer population growth isn't the only reason we’ll need more food. The spr…" at bounding box center [684, 342] width 339 height 172
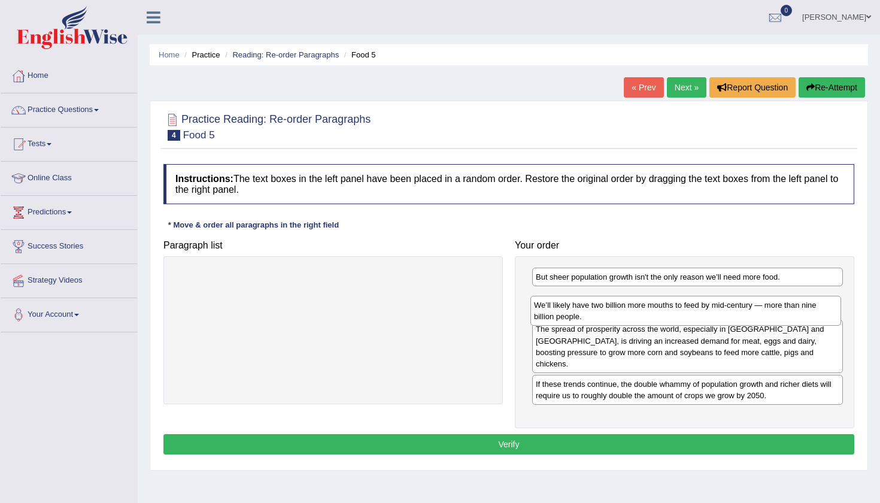
drag, startPoint x: 602, startPoint y: 382, endPoint x: 603, endPoint y: 313, distance: 69.4
click at [603, 313] on div "We’ll likely have two billion more mouths to feed by mid-century — more than ni…" at bounding box center [685, 311] width 311 height 30
click at [602, 309] on div "We’ll likely have two billion more mouths to feed by mid-century — more than ni…" at bounding box center [687, 303] width 311 height 30
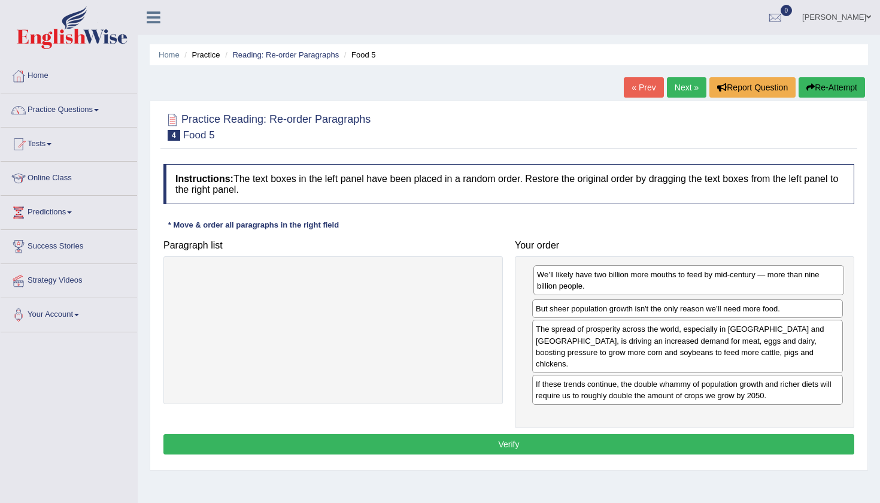
drag, startPoint x: 602, startPoint y: 309, endPoint x: 600, endPoint y: 287, distance: 22.8
click at [601, 287] on div "We’ll likely have two billion more mouths to feed by mid-century — more than ni…" at bounding box center [688, 280] width 311 height 30
click at [502, 437] on button "Verify" at bounding box center [508, 444] width 691 height 20
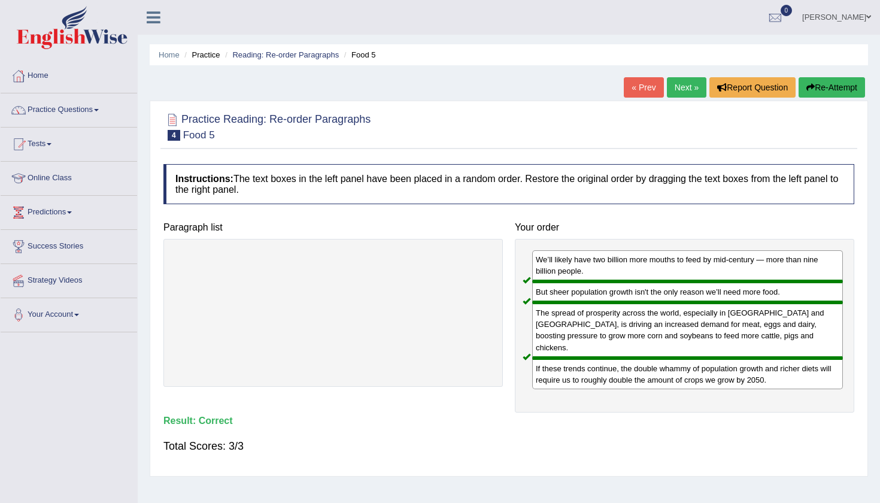
click at [641, 87] on link "« Prev" at bounding box center [644, 87] width 40 height 20
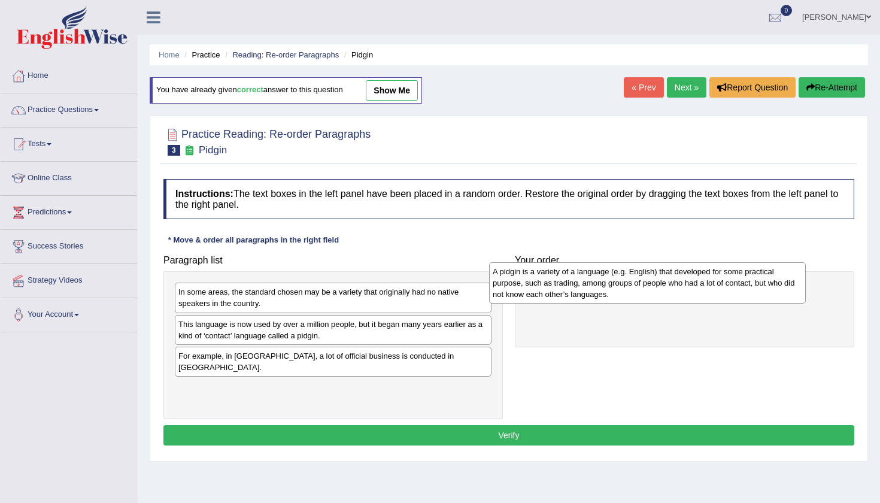
drag, startPoint x: 443, startPoint y: 298, endPoint x: 757, endPoint y: 277, distance: 314.9
click at [757, 277] on div "A pidgin is a variety of a language (e.g. English) that developed for some prac…" at bounding box center [647, 282] width 317 height 41
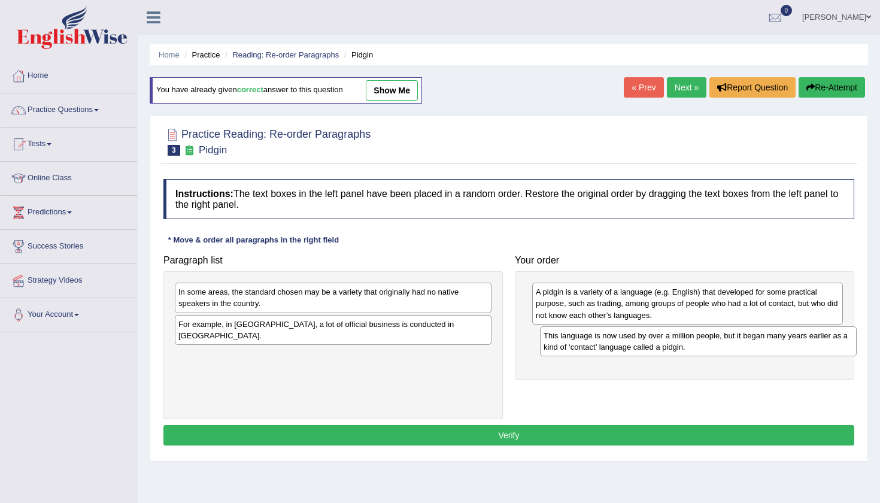
drag, startPoint x: 409, startPoint y: 327, endPoint x: 772, endPoint y: 341, distance: 363.5
click at [772, 341] on div "This language is now used by over a million people, but it began many years ear…" at bounding box center [698, 341] width 317 height 30
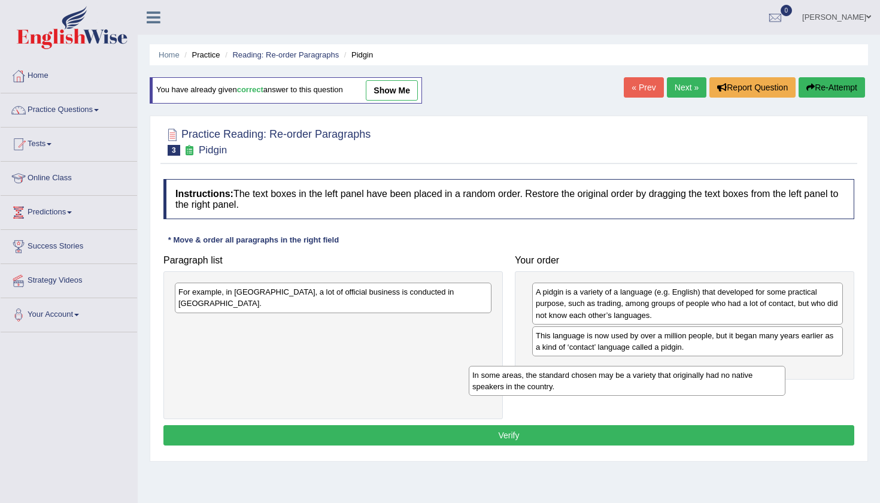
drag, startPoint x: 451, startPoint y: 300, endPoint x: 751, endPoint y: 382, distance: 310.9
click at [751, 382] on div "In some areas, the standard chosen may be a variety that originally had no nati…" at bounding box center [627, 381] width 317 height 30
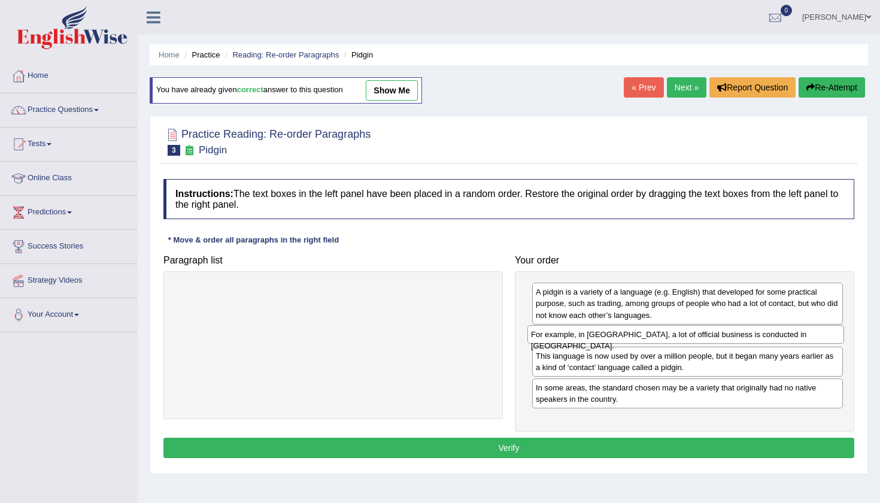
drag, startPoint x: 382, startPoint y: 297, endPoint x: 732, endPoint y: 339, distance: 352.5
click at [732, 339] on div "For example, in [GEOGRAPHIC_DATA], a lot of official business is conducted in […" at bounding box center [685, 334] width 317 height 19
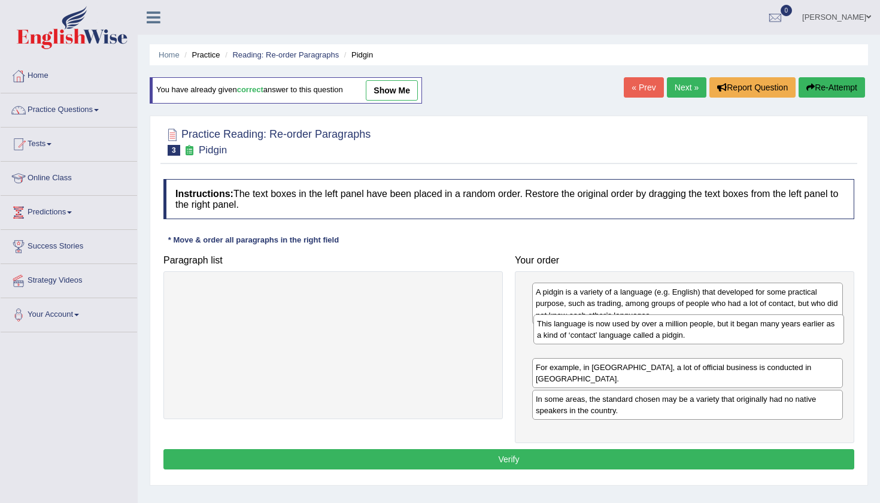
drag, startPoint x: 604, startPoint y: 362, endPoint x: 605, endPoint y: 330, distance: 31.7
click at [605, 330] on div "This language is now used by over a million people, but it began many years ear…" at bounding box center [688, 329] width 311 height 30
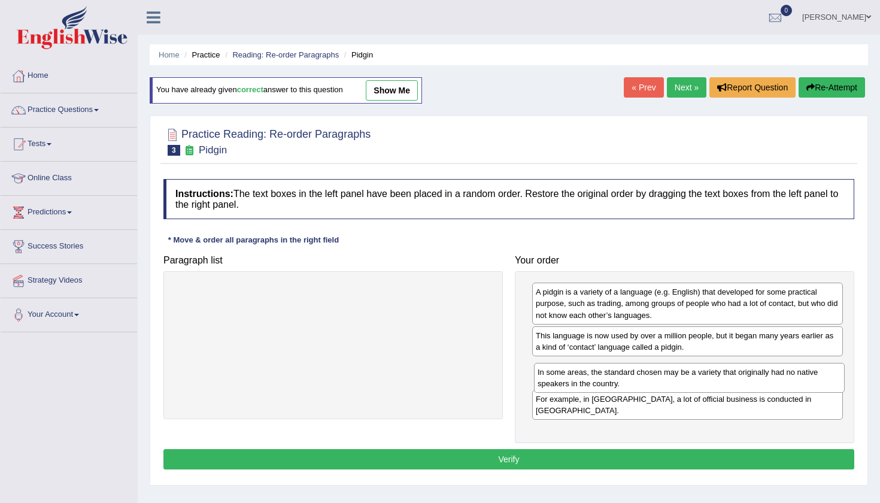
drag, startPoint x: 601, startPoint y: 398, endPoint x: 603, endPoint y: 383, distance: 15.1
click at [603, 383] on div "In some areas, the standard chosen may be a variety that originally had no nati…" at bounding box center [689, 378] width 311 height 30
drag, startPoint x: 585, startPoint y: 350, endPoint x: 579, endPoint y: 348, distance: 6.2
click at [579, 348] on div "This language is now used by over a million people, but it began many years ear…" at bounding box center [681, 339] width 311 height 30
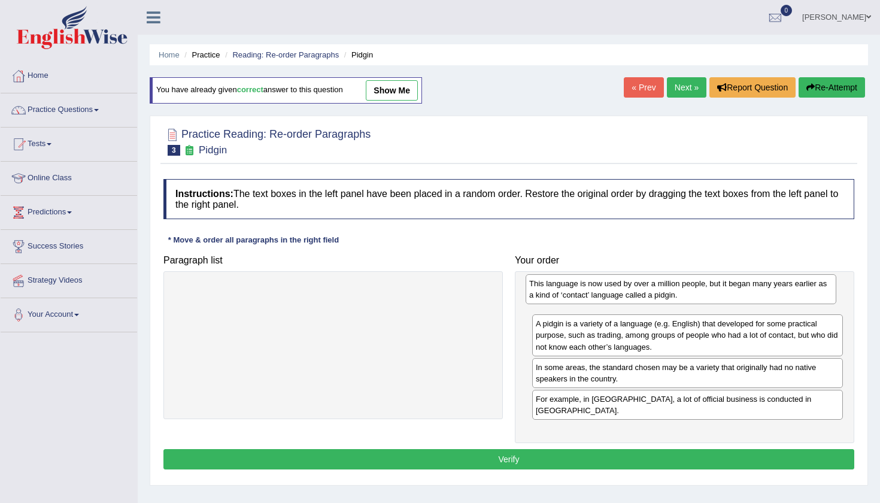
drag, startPoint x: 579, startPoint y: 348, endPoint x: 579, endPoint y: 298, distance: 49.7
click at [578, 298] on div "This language is now used by over a million people, but it began many years ear…" at bounding box center [680, 289] width 311 height 30
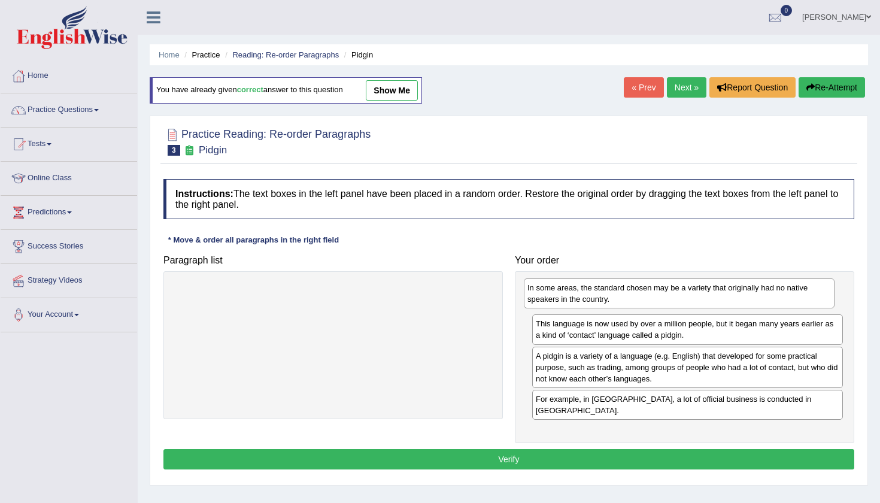
drag, startPoint x: 604, startPoint y: 381, endPoint x: 595, endPoint y: 302, distance: 79.4
click at [595, 302] on div "In some areas, the standard chosen may be a variety that originally had no nati…" at bounding box center [679, 293] width 311 height 30
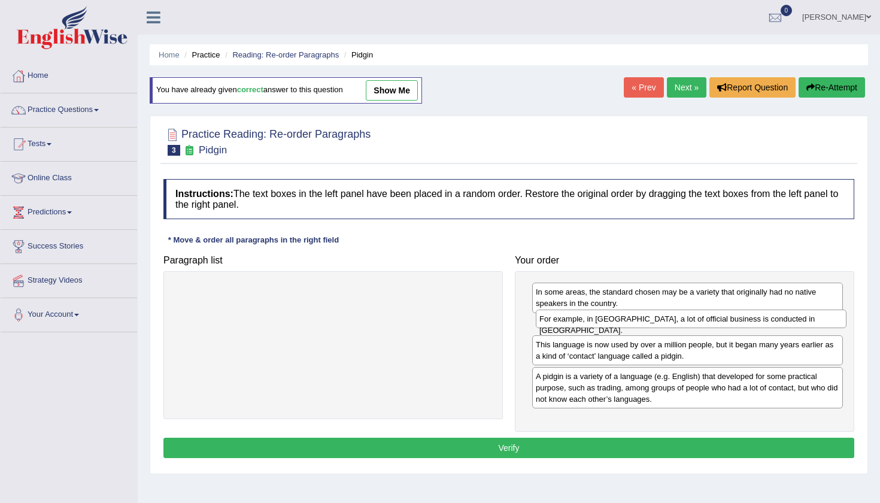
drag, startPoint x: 655, startPoint y: 406, endPoint x: 667, endPoint y: 328, distance: 79.3
click at [667, 328] on div "For example, in [GEOGRAPHIC_DATA], a lot of official business is conducted in […" at bounding box center [691, 318] width 311 height 19
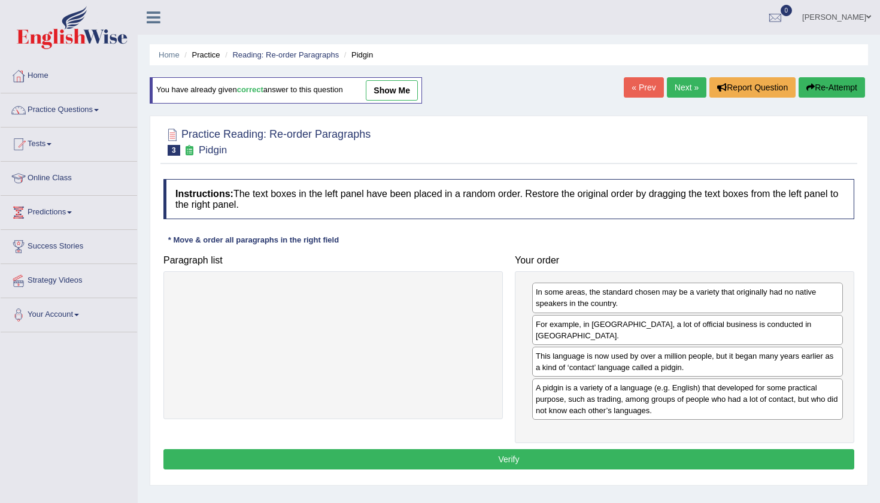
click at [550, 450] on button "Verify" at bounding box center [508, 459] width 691 height 20
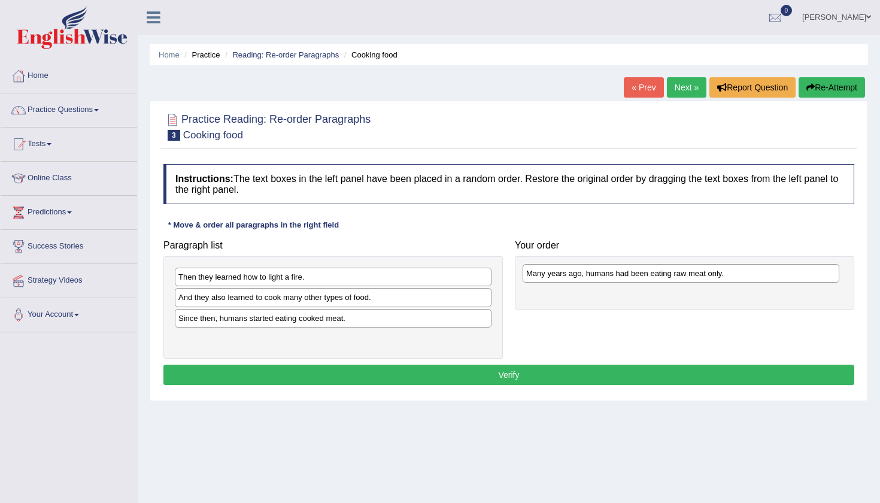
drag, startPoint x: 365, startPoint y: 344, endPoint x: 713, endPoint y: 279, distance: 353.7
click at [713, 279] on div "Many years ago, humans had been eating raw meat only." at bounding box center [680, 273] width 317 height 19
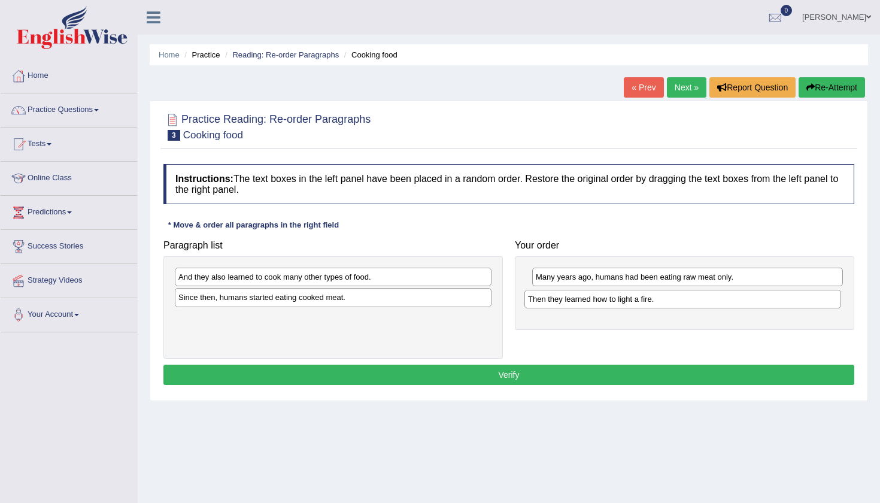
drag, startPoint x: 236, startPoint y: 276, endPoint x: 586, endPoint y: 298, distance: 350.2
click at [586, 298] on div "Then they learned how to light a fire." at bounding box center [682, 299] width 317 height 19
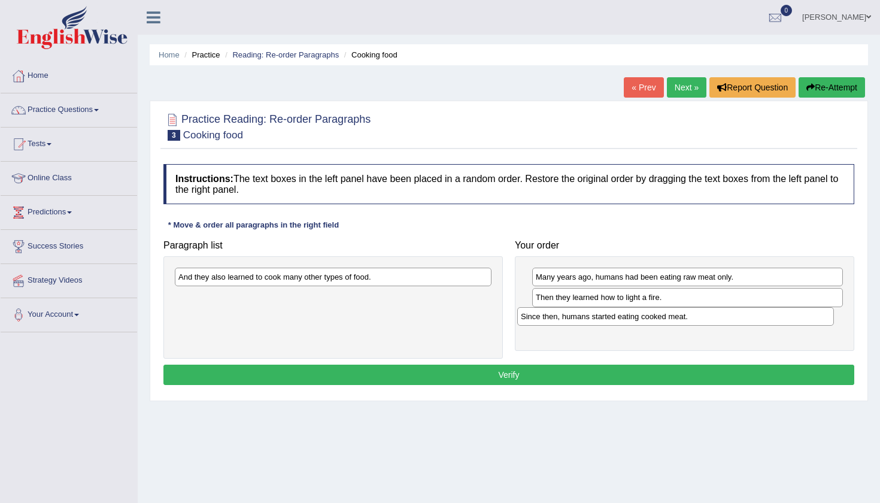
drag, startPoint x: 314, startPoint y: 299, endPoint x: 656, endPoint y: 318, distance: 342.9
click at [656, 318] on div "Since then, humans started eating cooked meat." at bounding box center [675, 316] width 317 height 19
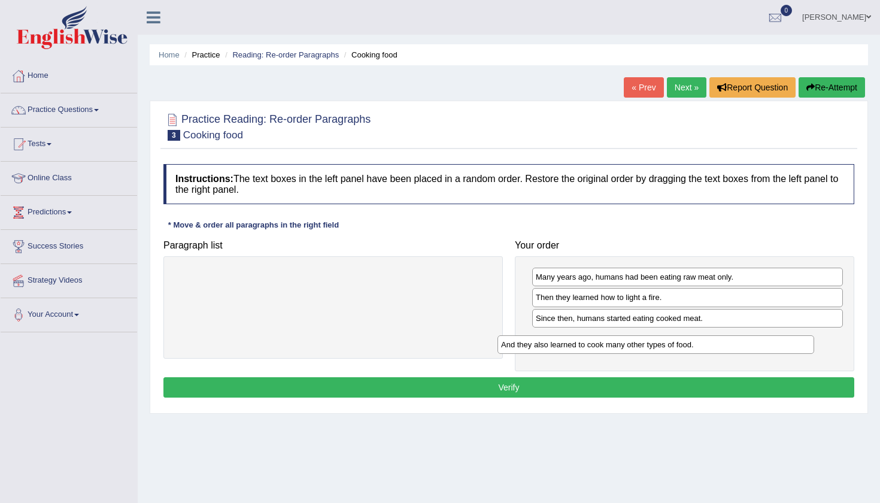
drag, startPoint x: 366, startPoint y: 279, endPoint x: 688, endPoint y: 347, distance: 329.7
click at [688, 347] on div "And they also learned to cook many other types of food." at bounding box center [655, 344] width 317 height 19
click at [498, 384] on button "Verify" at bounding box center [508, 387] width 691 height 20
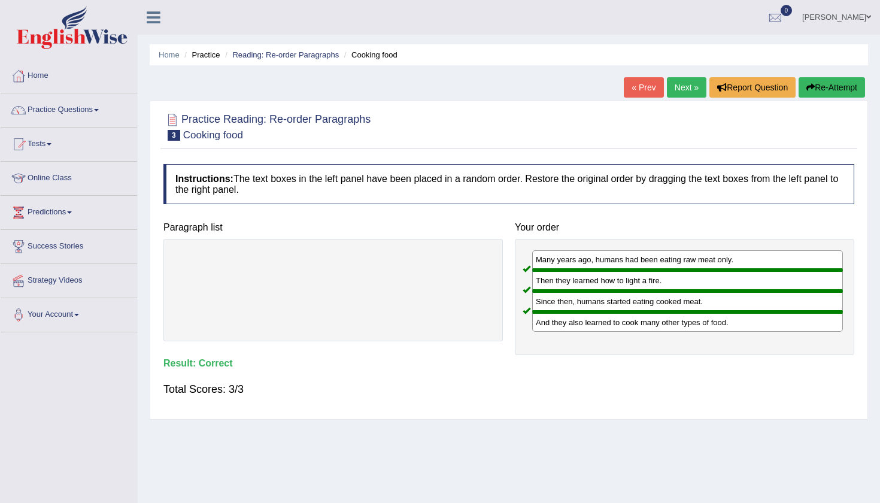
click at [677, 87] on link "Next »" at bounding box center [687, 87] width 40 height 20
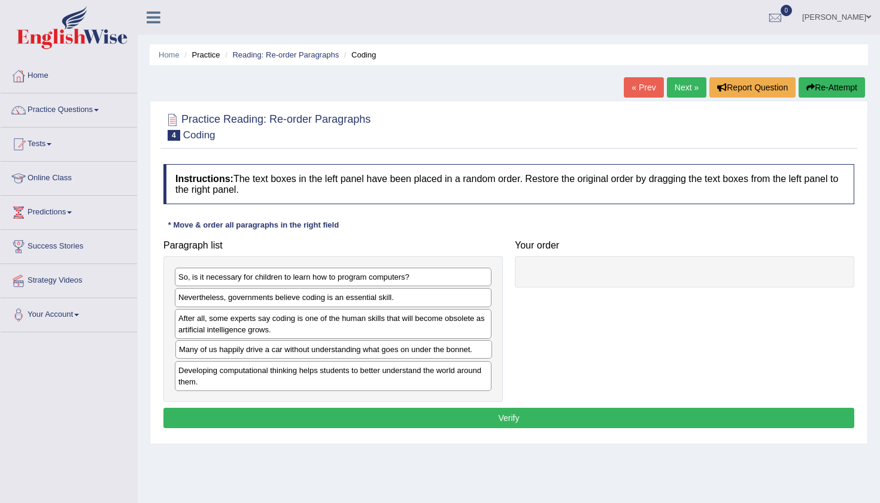
drag, startPoint x: 387, startPoint y: 351, endPoint x: 625, endPoint y: 278, distance: 249.0
click at [492, 340] on div "Many of us happily drive a car without understanding what goes on under the bon…" at bounding box center [333, 349] width 317 height 19
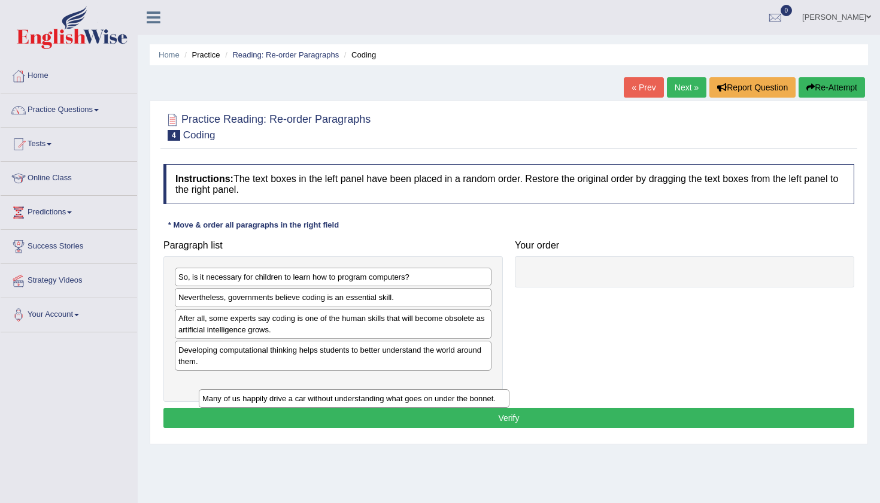
drag, startPoint x: 625, startPoint y: 278, endPoint x: 292, endPoint y: 400, distance: 354.8
click at [292, 400] on div "Many of us happily drive a car without understanding what goes on under the bon…" at bounding box center [354, 398] width 311 height 19
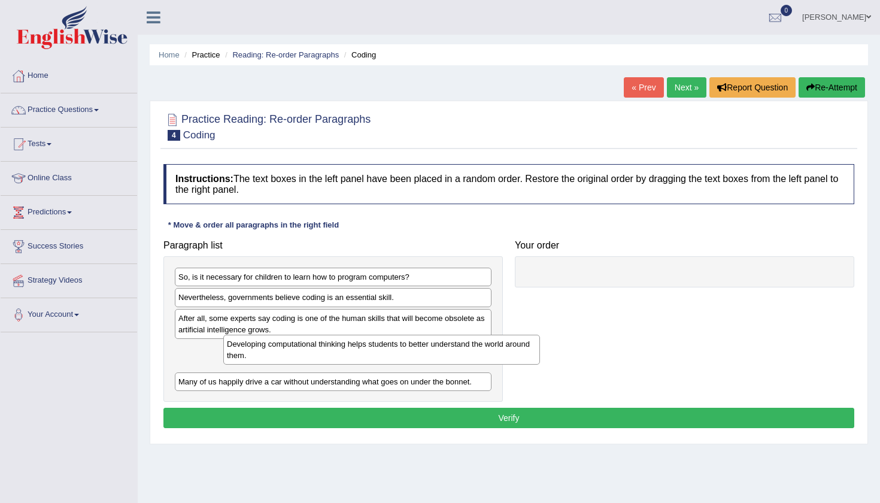
drag, startPoint x: 309, startPoint y: 349, endPoint x: 524, endPoint y: 320, distance: 216.2
click at [524, 335] on div "Developing computational thinking helps students to better understand the world…" at bounding box center [381, 350] width 317 height 30
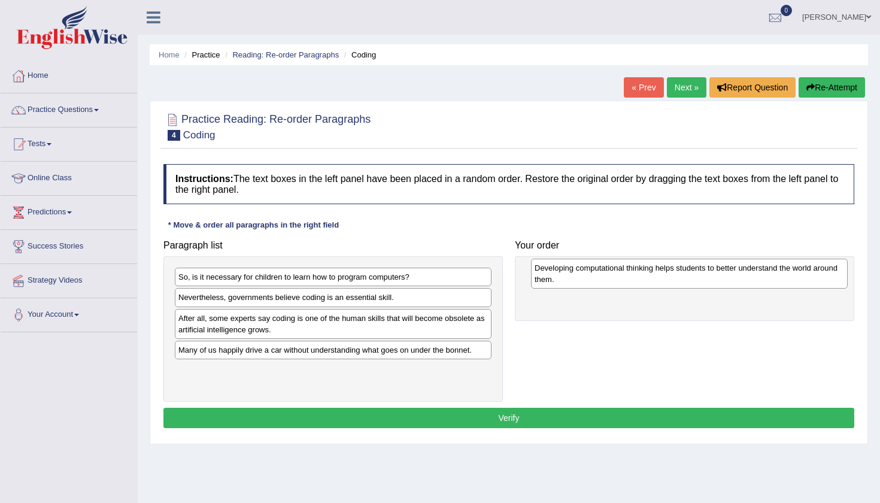
drag, startPoint x: 452, startPoint y: 347, endPoint x: 809, endPoint y: 265, distance: 365.3
click at [809, 265] on div "Developing computational thinking helps students to better understand the world…" at bounding box center [689, 274] width 317 height 30
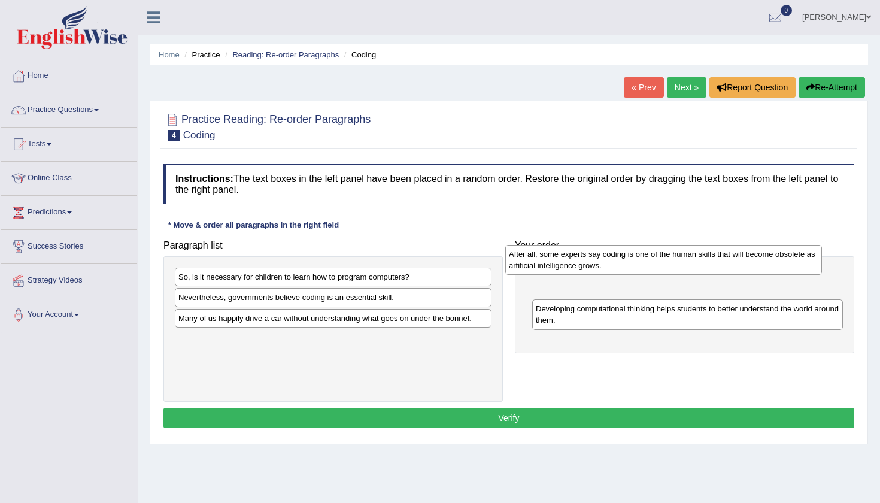
drag, startPoint x: 385, startPoint y: 332, endPoint x: 717, endPoint y: 268, distance: 337.6
click at [717, 268] on div "After all, some experts say coding is one of the human skills that will become …" at bounding box center [663, 260] width 317 height 30
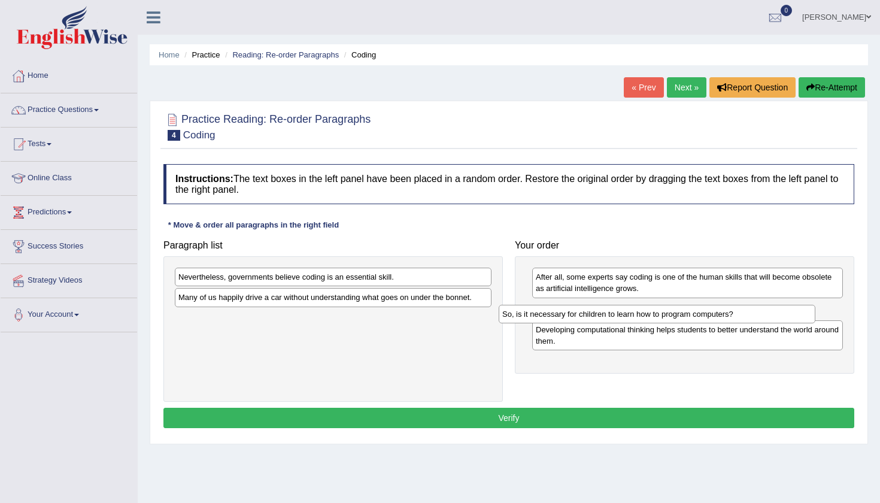
drag, startPoint x: 336, startPoint y: 281, endPoint x: 660, endPoint y: 318, distance: 325.9
click at [660, 318] on div "So, is it necessary for children to learn how to program computers?" at bounding box center [657, 314] width 317 height 19
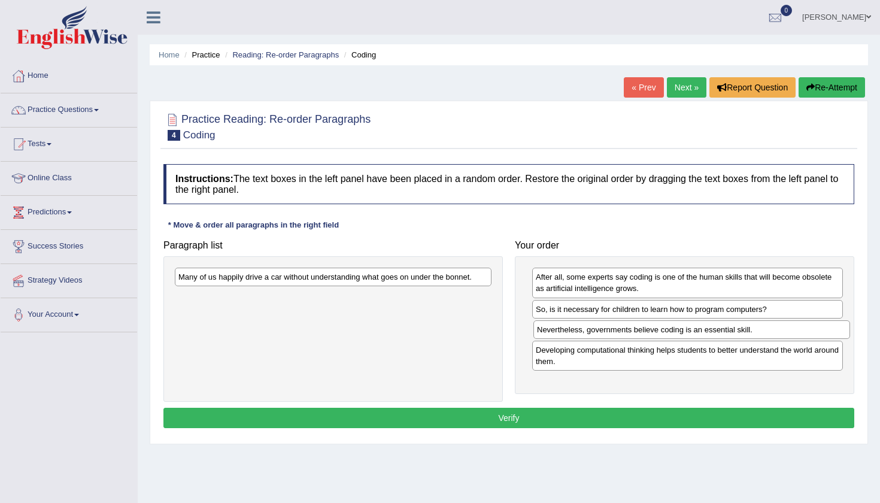
drag, startPoint x: 230, startPoint y: 275, endPoint x: 588, endPoint y: 329, distance: 362.4
click at [588, 329] on div "Nevertheless, governments believe coding is an essential skill." at bounding box center [691, 329] width 317 height 19
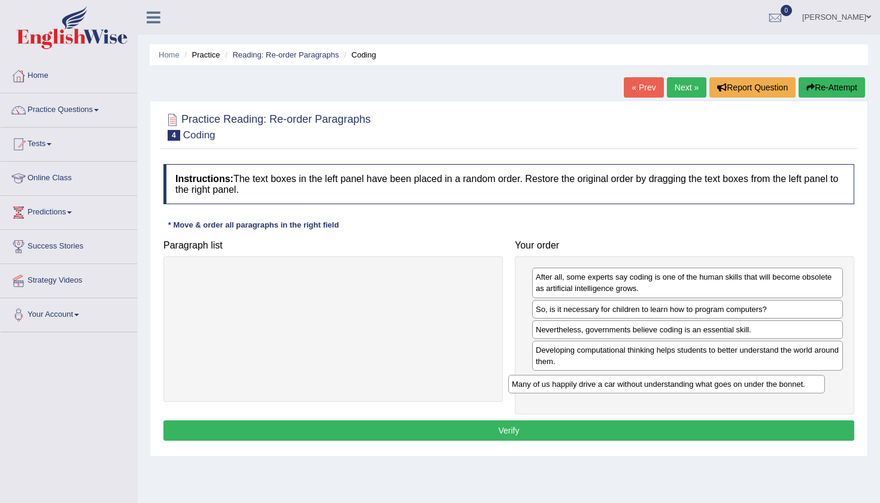
drag, startPoint x: 327, startPoint y: 277, endPoint x: 667, endPoint y: 378, distance: 354.8
click at [667, 378] on div "Many of us happily drive a car without understanding what goes on under the bon…" at bounding box center [666, 384] width 317 height 19
drag, startPoint x: 664, startPoint y: 328, endPoint x: 675, endPoint y: 309, distance: 21.8
click at [675, 309] on div "Nevertheless, governments believe coding is an essential skill." at bounding box center [698, 309] width 311 height 19
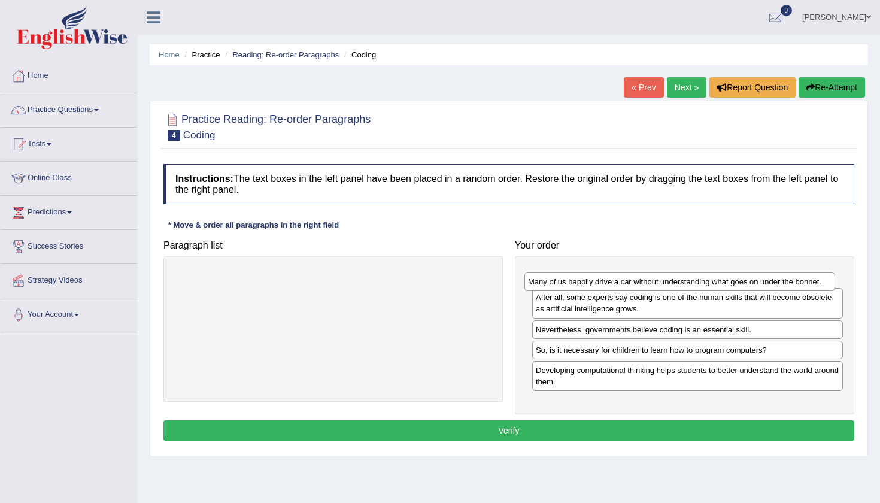
drag, startPoint x: 659, startPoint y: 387, endPoint x: 649, endPoint y: 285, distance: 102.3
click at [649, 285] on div "Many of us happily drive a car without understanding what goes on under the bon…" at bounding box center [679, 281] width 311 height 19
click at [519, 411] on div "Many of us happily drive a car without understanding what goes on under the bon…" at bounding box center [684, 335] width 339 height 158
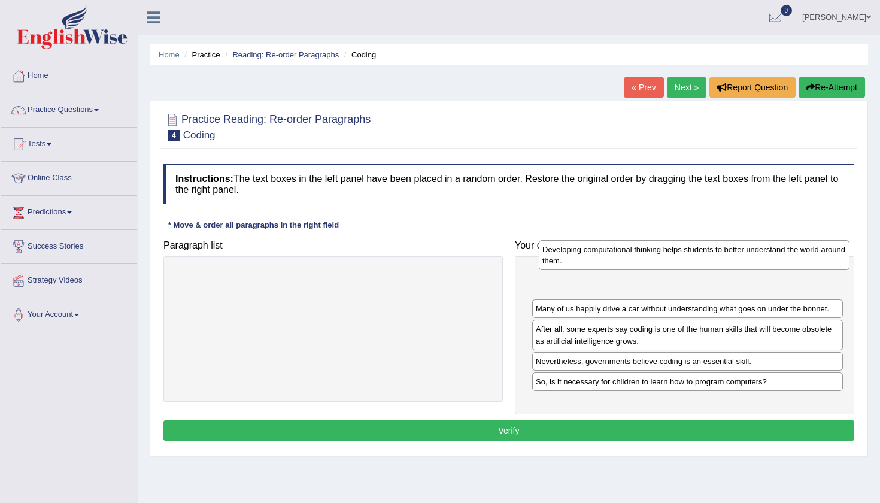
drag, startPoint x: 596, startPoint y: 378, endPoint x: 601, endPoint y: 269, distance: 109.0
click at [601, 269] on div "Developing computational thinking helps students to better understand the world…" at bounding box center [694, 255] width 311 height 30
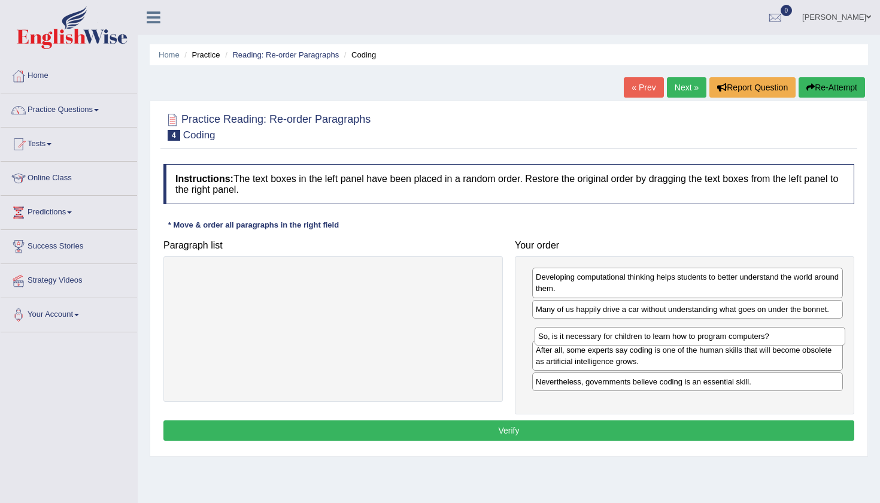
drag, startPoint x: 617, startPoint y: 385, endPoint x: 619, endPoint y: 341, distance: 45.0
click at [619, 341] on div "So, is it necessary for children to learn how to program computers?" at bounding box center [689, 336] width 311 height 19
click at [536, 430] on button "Verify" at bounding box center [508, 430] width 691 height 20
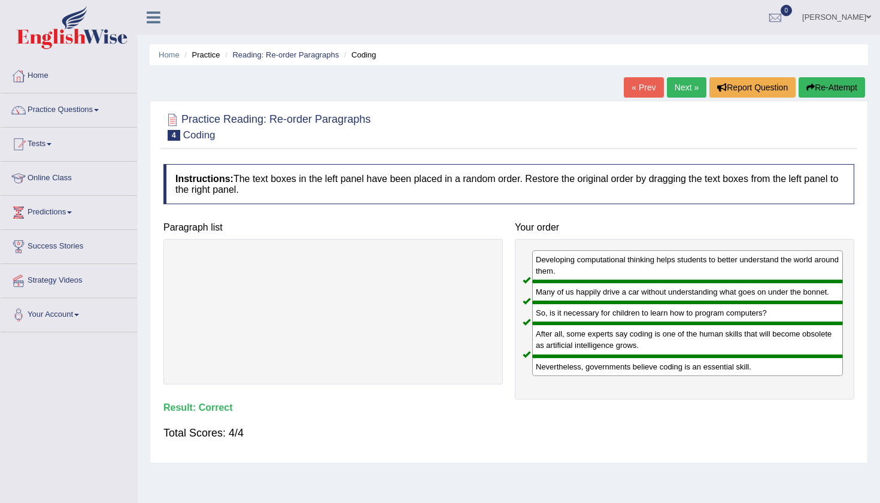
click at [689, 81] on link "Next »" at bounding box center [687, 87] width 40 height 20
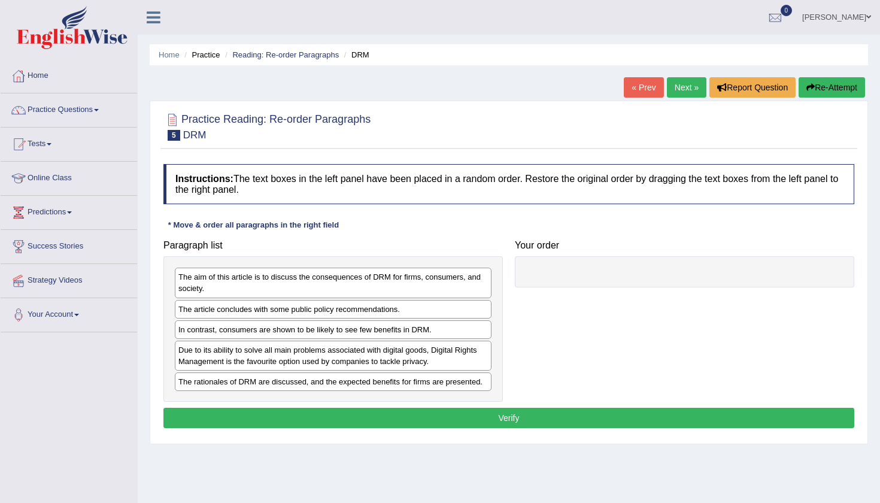
click at [373, 363] on div "Due to its ability to solve all main problems associated with digital goods, Di…" at bounding box center [333, 356] width 317 height 30
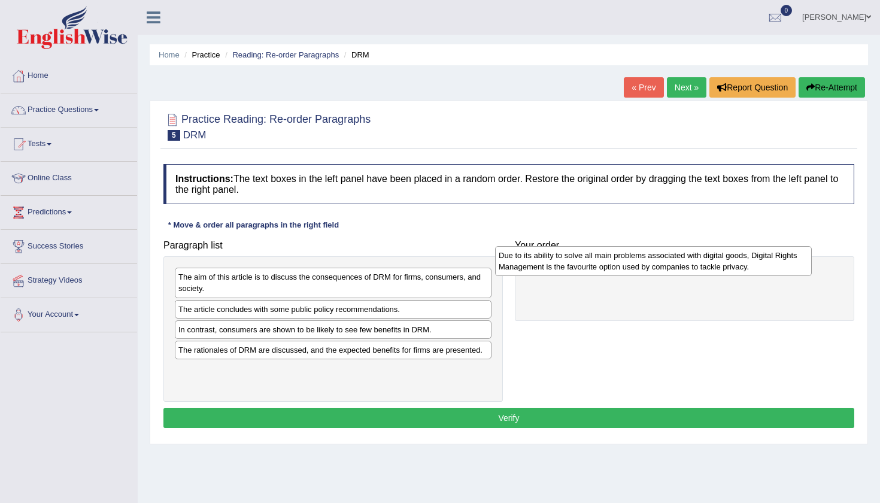
drag, startPoint x: 373, startPoint y: 363, endPoint x: 703, endPoint y: 275, distance: 340.7
click at [703, 275] on div "Due to its ability to solve all main problems associated with digital goods, Di…" at bounding box center [653, 261] width 317 height 30
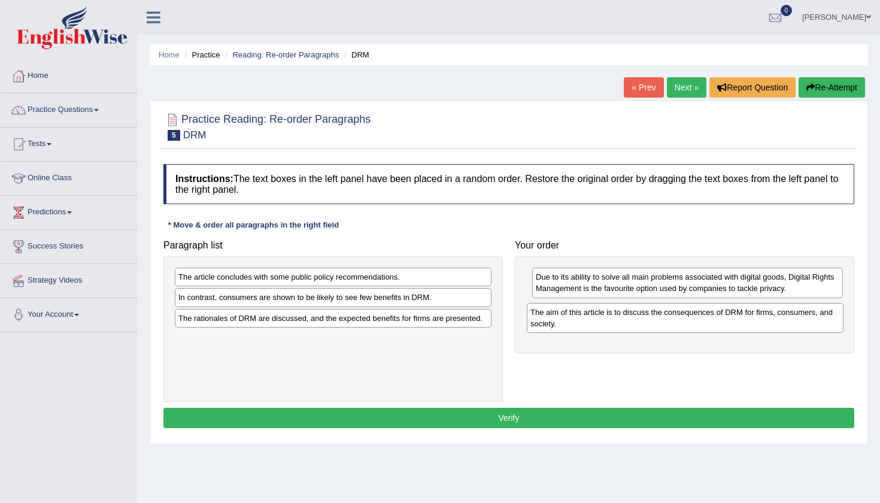
drag, startPoint x: 435, startPoint y: 289, endPoint x: 787, endPoint y: 324, distance: 353.7
click at [787, 324] on div "The aim of this article is to discuss the consequences of DRM for firms, consum…" at bounding box center [685, 318] width 317 height 30
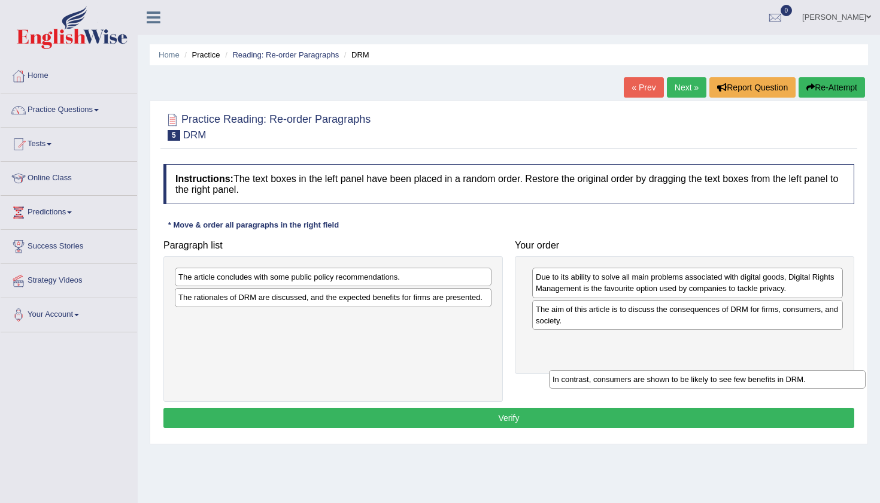
drag, startPoint x: 367, startPoint y: 300, endPoint x: 741, endPoint y: 382, distance: 382.9
click at [741, 382] on div "In contrast, consumers are shown to be likely to see few benefits in DRM." at bounding box center [707, 379] width 317 height 19
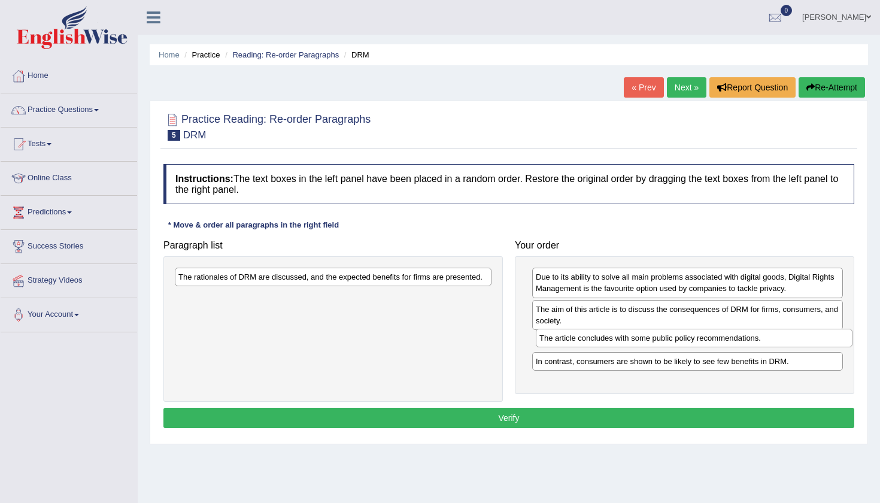
drag, startPoint x: 403, startPoint y: 283, endPoint x: 764, endPoint y: 344, distance: 366.0
click at [764, 344] on div "The article concludes with some public policy recommendations." at bounding box center [694, 338] width 317 height 19
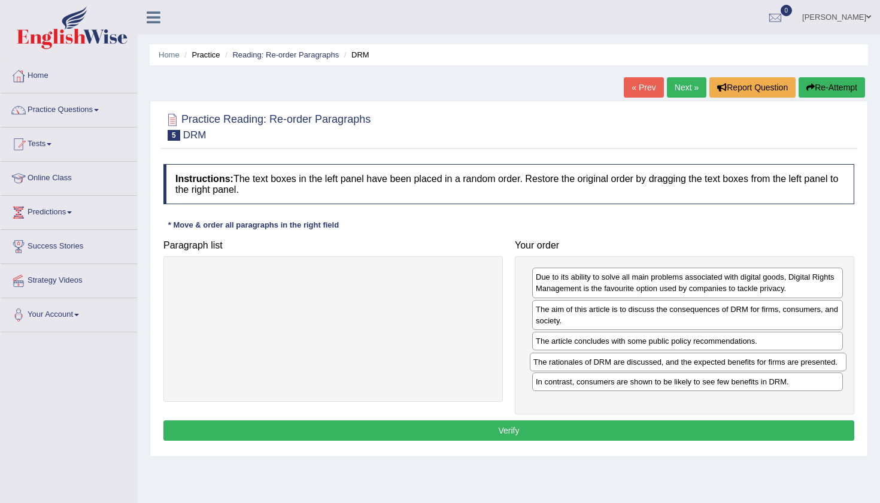
drag, startPoint x: 266, startPoint y: 281, endPoint x: 623, endPoint y: 363, distance: 366.0
click at [623, 363] on div "The rationales of DRM are discussed, and the expected benefits for firms are pr…" at bounding box center [688, 362] width 317 height 19
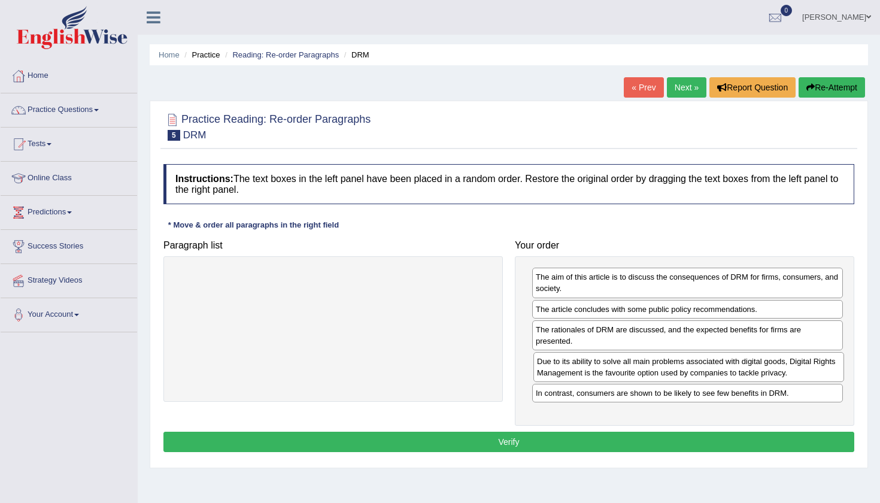
drag, startPoint x: 588, startPoint y: 272, endPoint x: 590, endPoint y: 356, distance: 84.4
click at [590, 356] on div "Due to its ability to solve all main problems associated with digital goods, Di…" at bounding box center [688, 367] width 311 height 30
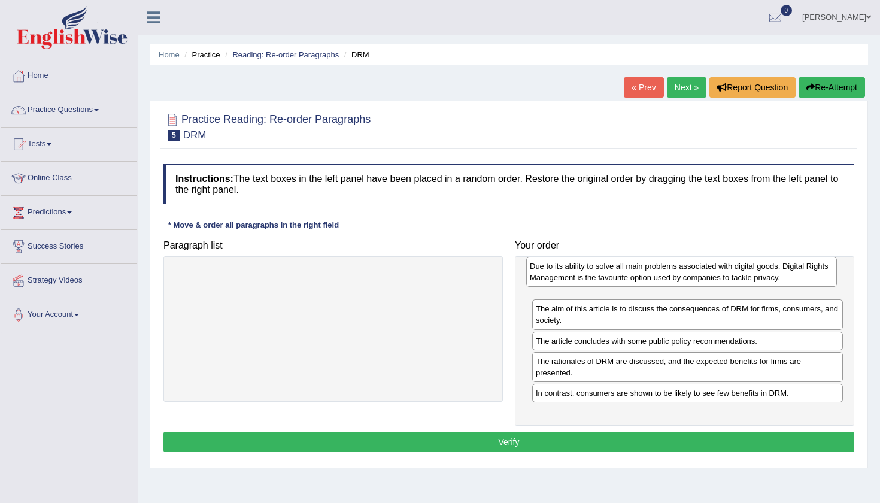
drag, startPoint x: 595, startPoint y: 370, endPoint x: 589, endPoint y: 276, distance: 94.8
click at [589, 276] on div "Due to its ability to solve all main problems associated with digital goods, Di…" at bounding box center [681, 272] width 311 height 30
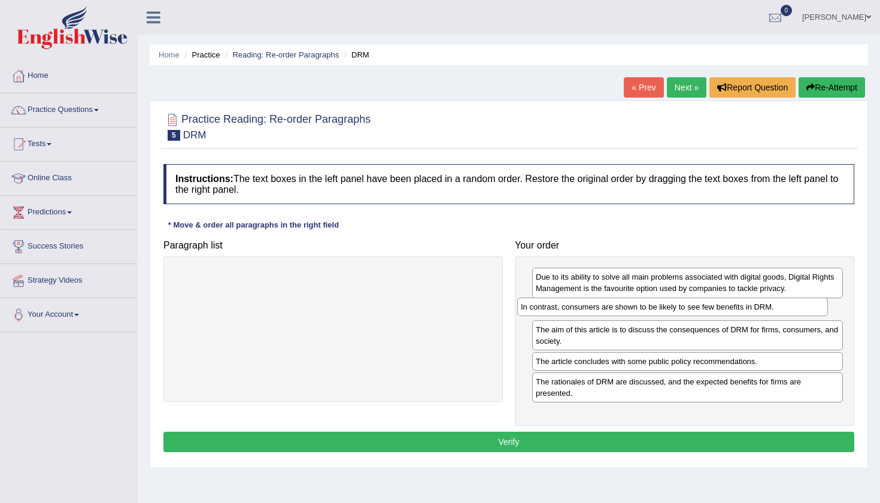
drag, startPoint x: 664, startPoint y: 395, endPoint x: 649, endPoint y: 309, distance: 86.9
click at [649, 309] on div "In contrast, consumers are shown to be likely to see few benefits in DRM." at bounding box center [672, 306] width 311 height 19
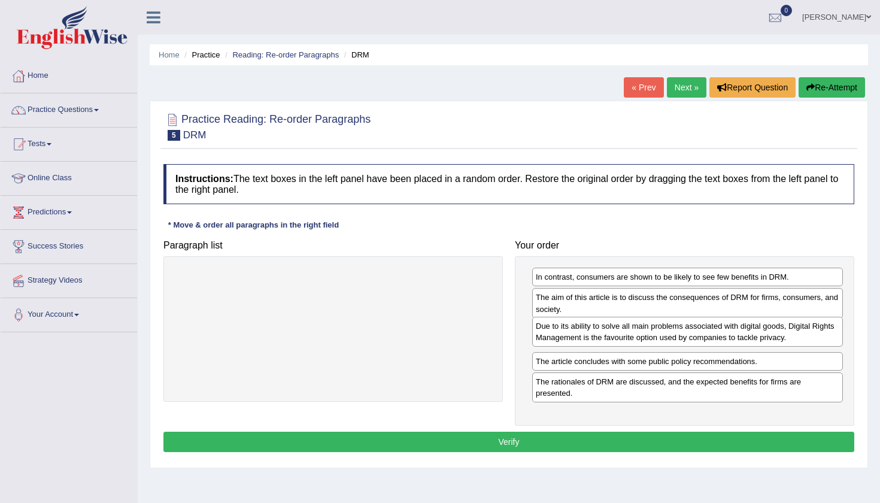
drag, startPoint x: 658, startPoint y: 286, endPoint x: 658, endPoint y: 335, distance: 49.1
click at [658, 335] on div "Due to its ability to solve all main problems associated with digital goods, Di…" at bounding box center [687, 332] width 311 height 30
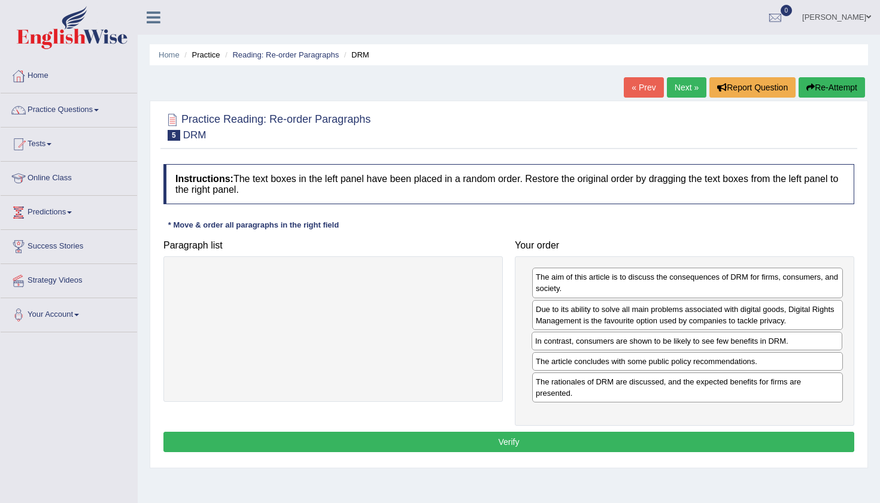
drag, startPoint x: 642, startPoint y: 275, endPoint x: 641, endPoint y: 339, distance: 64.0
click at [641, 339] on div "In contrast, consumers are shown to be likely to see few benefits in DRM." at bounding box center [686, 341] width 311 height 19
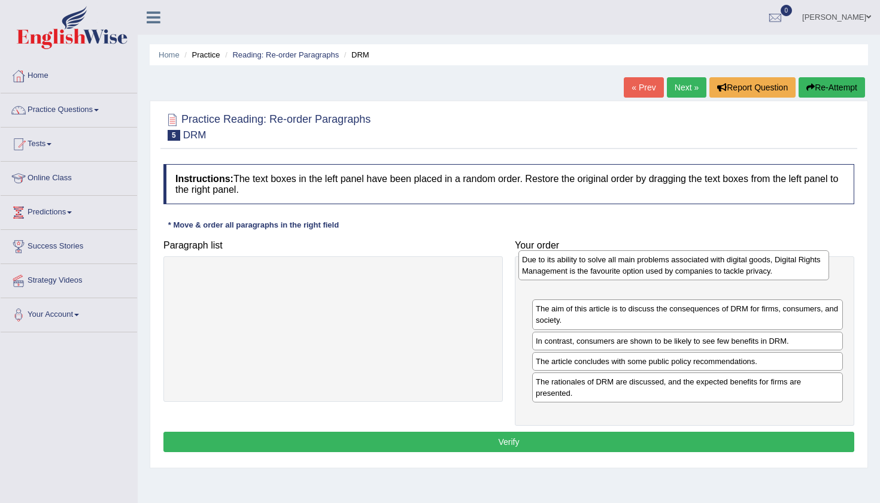
drag, startPoint x: 626, startPoint y: 321, endPoint x: 612, endPoint y: 272, distance: 50.4
click at [612, 272] on div "Due to its ability to solve all main problems associated with digital goods, Di…" at bounding box center [673, 265] width 311 height 30
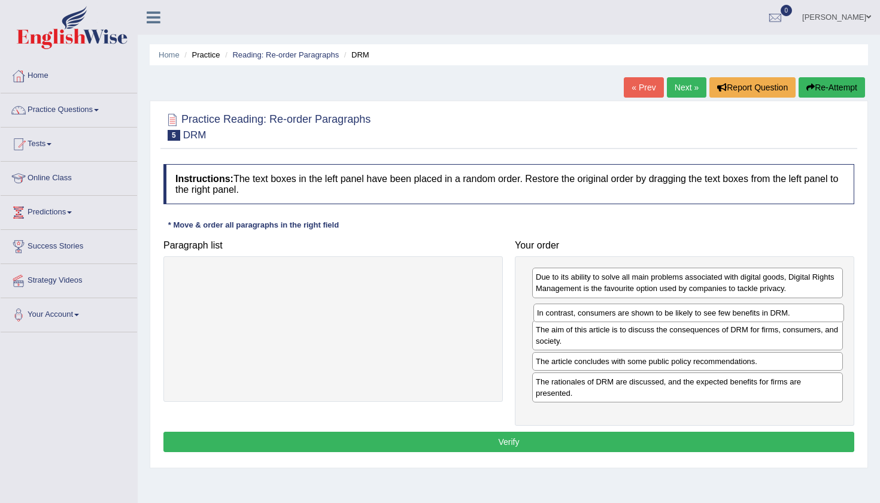
drag, startPoint x: 616, startPoint y: 342, endPoint x: 619, endPoint y: 316, distance: 25.8
click at [618, 315] on div "In contrast, consumers are shown to be likely to see few benefits in DRM." at bounding box center [688, 312] width 311 height 19
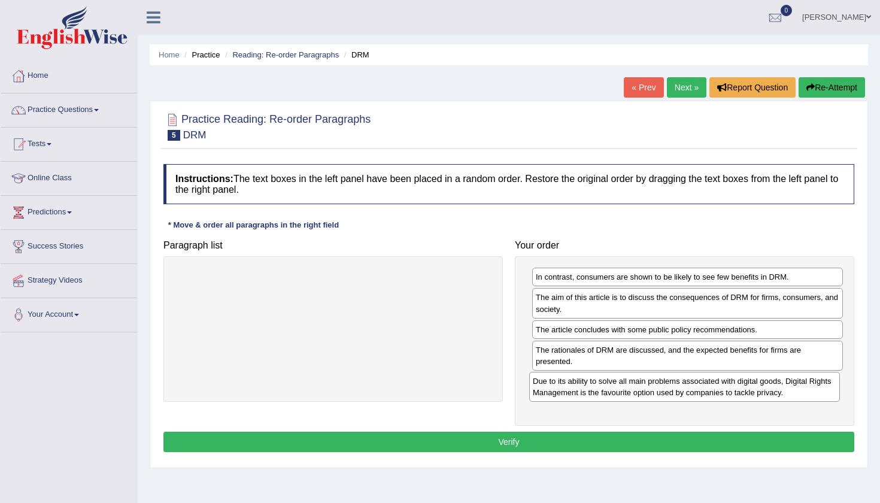
drag, startPoint x: 604, startPoint y: 279, endPoint x: 601, endPoint y: 383, distance: 104.2
click at [601, 383] on div "Due to its ability to solve all main problems associated with digital goods, Di…" at bounding box center [684, 387] width 311 height 30
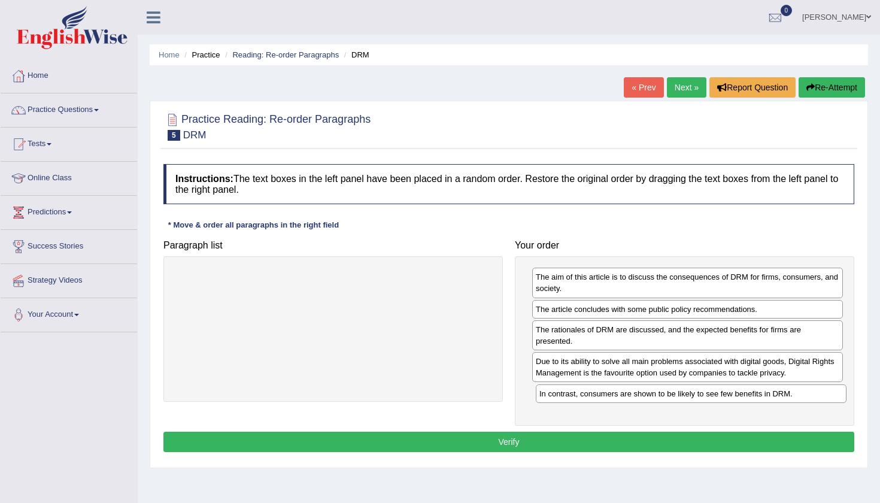
drag, startPoint x: 581, startPoint y: 275, endPoint x: 585, endPoint y: 391, distance: 116.8
click at [585, 391] on div "In contrast, consumers are shown to be likely to see few benefits in DRM." at bounding box center [691, 393] width 311 height 19
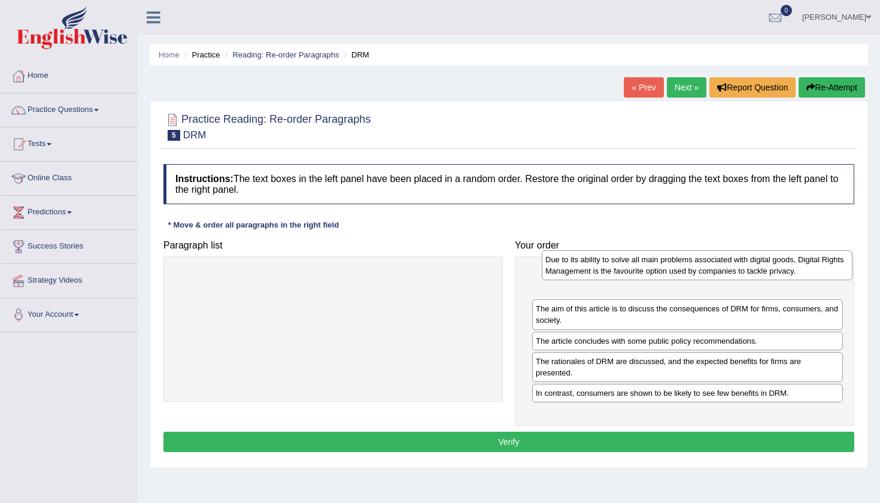
drag, startPoint x: 589, startPoint y: 365, endPoint x: 594, endPoint y: 269, distance: 96.5
click at [594, 268] on div "Due to its ability to solve all main problems associated with digital goods, Di…" at bounding box center [697, 265] width 311 height 30
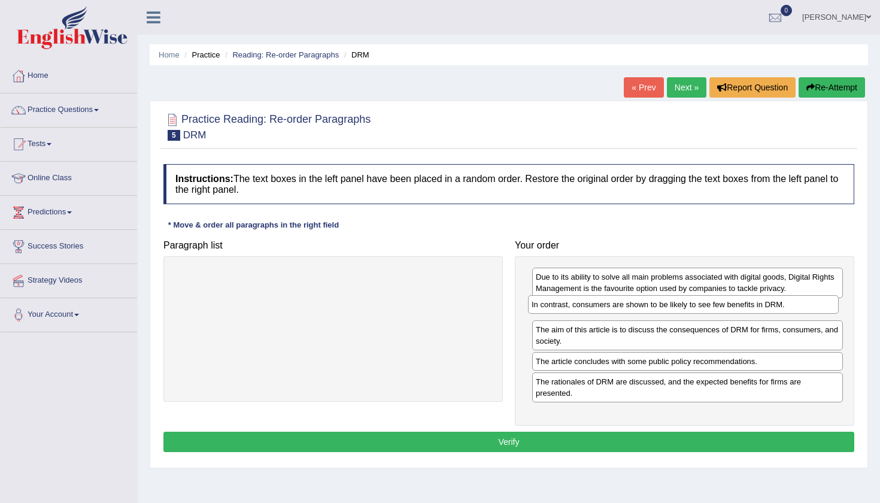
drag, startPoint x: 592, startPoint y: 397, endPoint x: 588, endPoint y: 309, distance: 88.1
click at [588, 309] on div "In contrast, consumers are shown to be likely to see few benefits in DRM." at bounding box center [683, 304] width 311 height 19
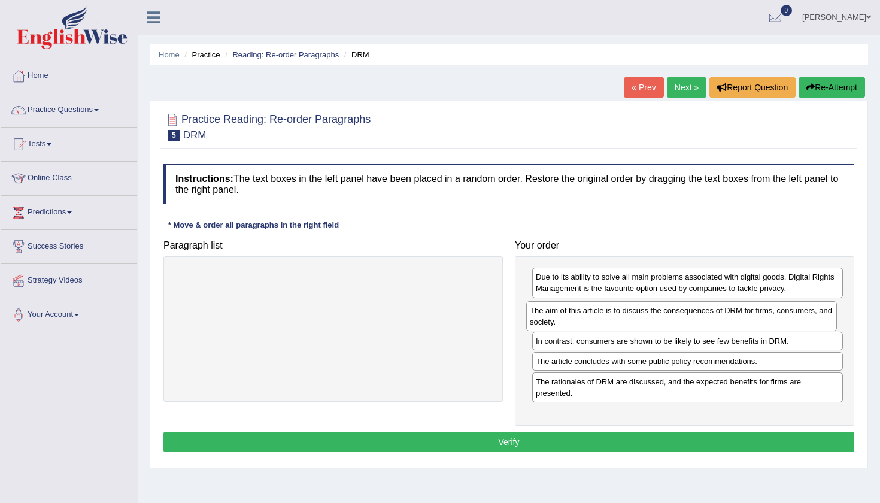
drag, startPoint x: 586, startPoint y: 326, endPoint x: 580, endPoint y: 309, distance: 17.8
click at [580, 308] on div "The aim of this article is to discuss the consequences of DRM for firms, consum…" at bounding box center [681, 316] width 311 height 30
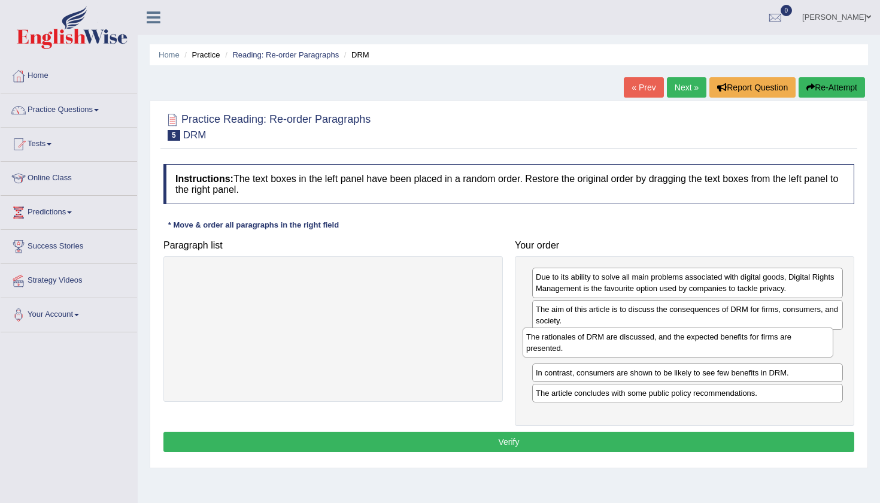
drag, startPoint x: 579, startPoint y: 396, endPoint x: 570, endPoint y: 353, distance: 44.1
click at [570, 353] on div "The rationales of DRM are discussed, and the expected benefits for firms are pr…" at bounding box center [677, 342] width 311 height 30
drag, startPoint x: 564, startPoint y: 402, endPoint x: 560, endPoint y: 386, distance: 16.1
click at [560, 386] on div "Due to its ability to solve all main problems associated with digital goods, Di…" at bounding box center [684, 340] width 339 height 169
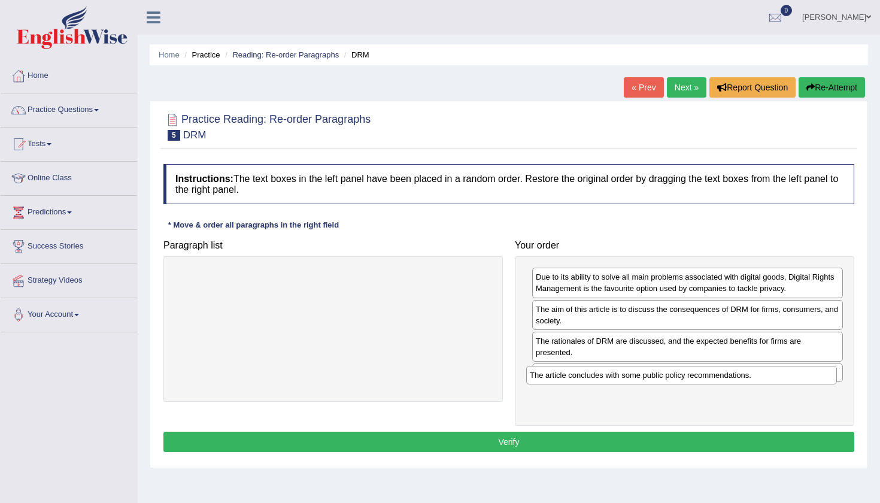
drag, startPoint x: 561, startPoint y: 393, endPoint x: 556, endPoint y: 367, distance: 25.7
click at [556, 369] on div "The article concludes with some public policy recommendations." at bounding box center [681, 375] width 311 height 19
drag, startPoint x: 557, startPoint y: 370, endPoint x: 560, endPoint y: 384, distance: 14.6
click at [560, 384] on div "The article concludes with some public policy recommendations." at bounding box center [689, 386] width 311 height 19
click at [531, 437] on button "Verify" at bounding box center [508, 442] width 691 height 20
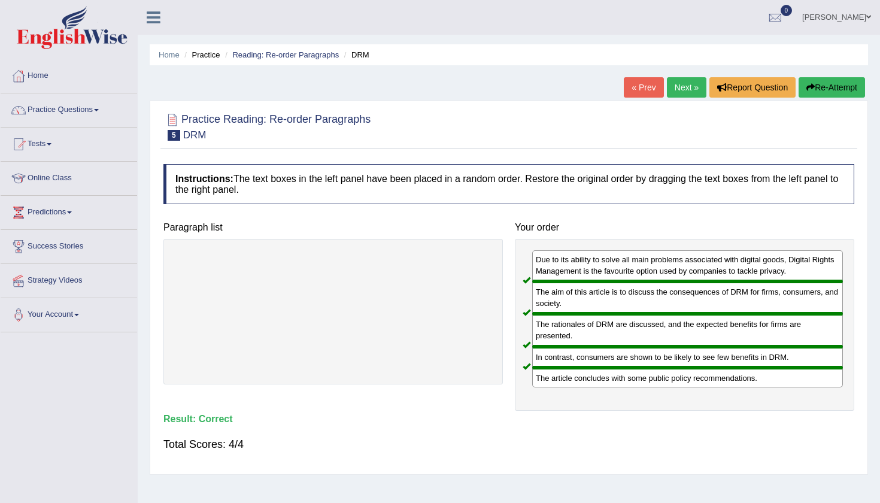
click at [677, 92] on link "Next »" at bounding box center [687, 87] width 40 height 20
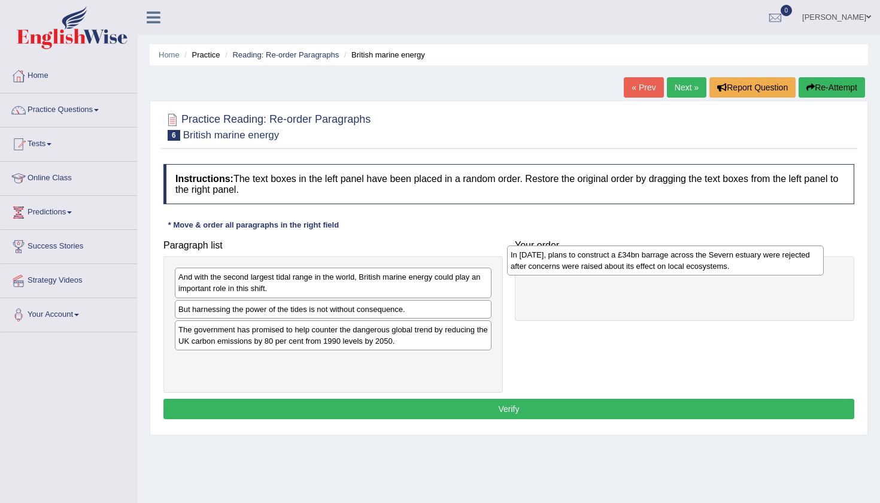
drag, startPoint x: 370, startPoint y: 321, endPoint x: 703, endPoint y: 268, distance: 337.1
click at [703, 268] on div "In [DATE], plans to construct a £34bn barrage across the Severn estuary were re…" at bounding box center [665, 260] width 317 height 30
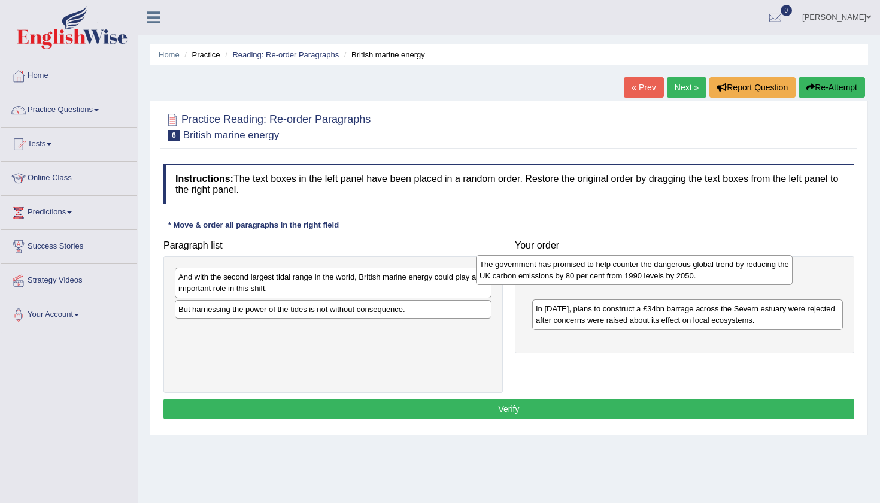
drag, startPoint x: 400, startPoint y: 344, endPoint x: 701, endPoint y: 279, distance: 307.9
click at [701, 279] on div "The government has promised to help counter the dangerous global trend by reduc…" at bounding box center [634, 270] width 317 height 30
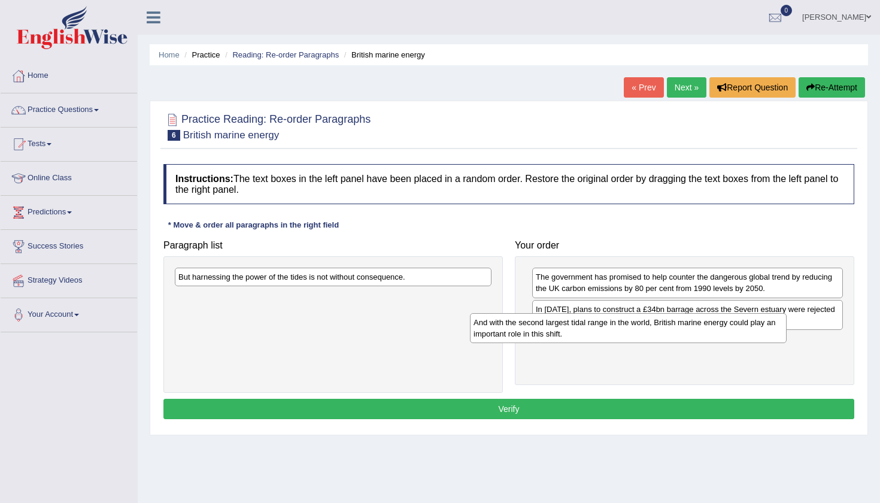
drag, startPoint x: 375, startPoint y: 288, endPoint x: 692, endPoint y: 351, distance: 323.2
click at [692, 343] on div "And with the second largest tidal range in the world, British marine energy cou…" at bounding box center [628, 328] width 317 height 30
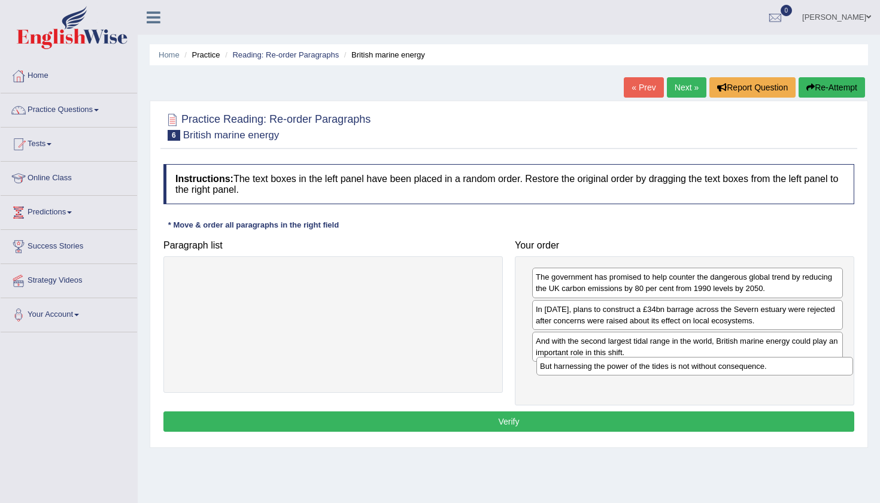
drag, startPoint x: 326, startPoint y: 275, endPoint x: 687, endPoint y: 364, distance: 372.3
click at [687, 364] on div "But harnessing the power of the tides is not without consequence." at bounding box center [694, 366] width 317 height 19
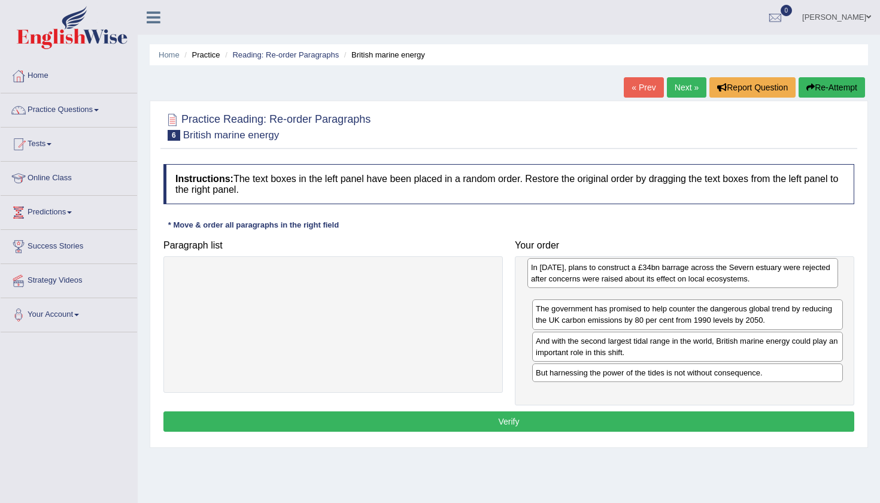
drag, startPoint x: 661, startPoint y: 320, endPoint x: 657, endPoint y: 279, distance: 40.9
click at [656, 279] on div "In 2013, plans to construct a £34bn barrage across the Severn estuary were reje…" at bounding box center [682, 273] width 311 height 30
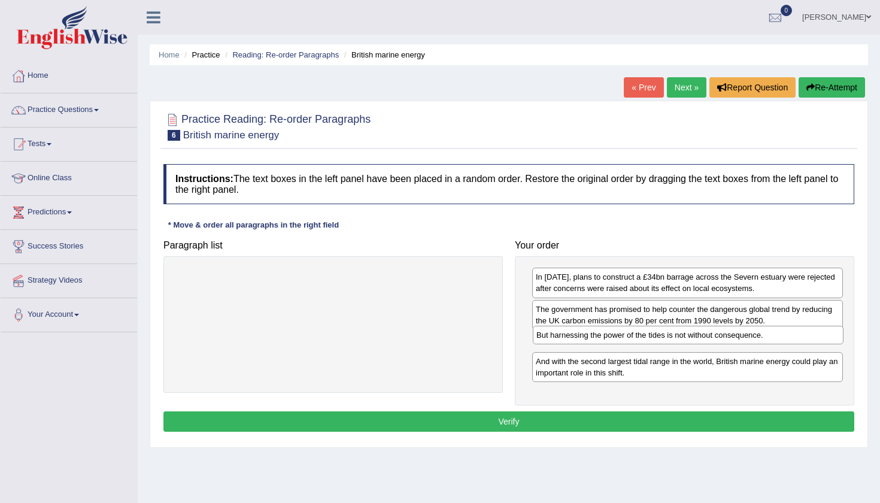
drag, startPoint x: 624, startPoint y: 373, endPoint x: 624, endPoint y: 338, distance: 35.3
click at [624, 338] on div "But harnessing the power of the tides is not without consequence." at bounding box center [688, 335] width 311 height 19
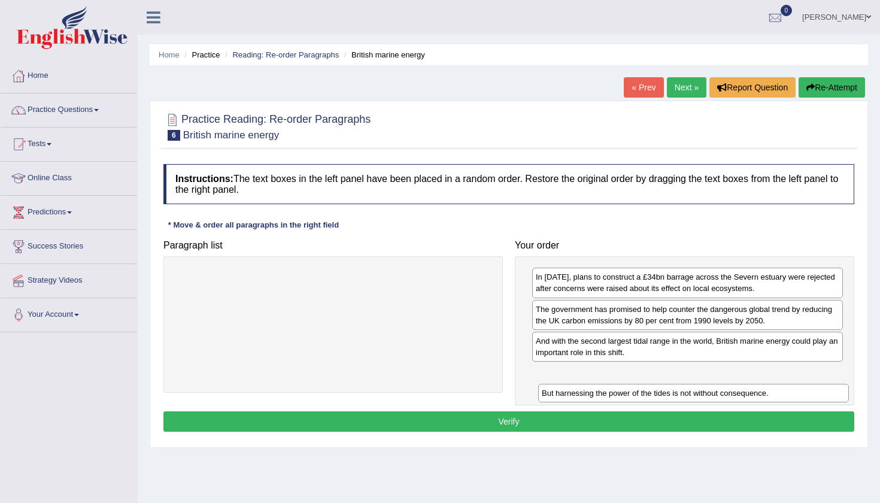
drag, startPoint x: 624, startPoint y: 337, endPoint x: 627, endPoint y: 380, distance: 43.2
click at [627, 384] on div "But harnessing the power of the tides is not without consequence." at bounding box center [693, 393] width 311 height 19
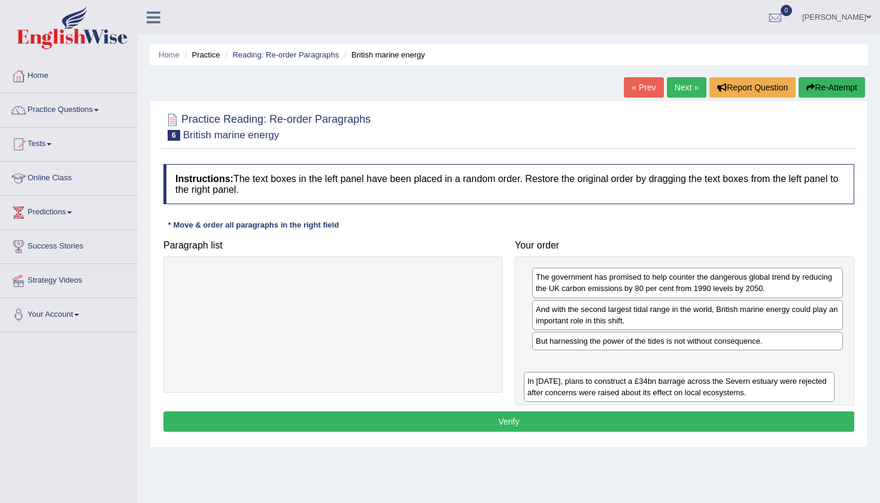
drag, startPoint x: 611, startPoint y: 278, endPoint x: 604, endPoint y: 368, distance: 90.6
click at [604, 372] on div "In 2013, plans to construct a £34bn barrage across the Severn estuary were reje…" at bounding box center [679, 387] width 311 height 30
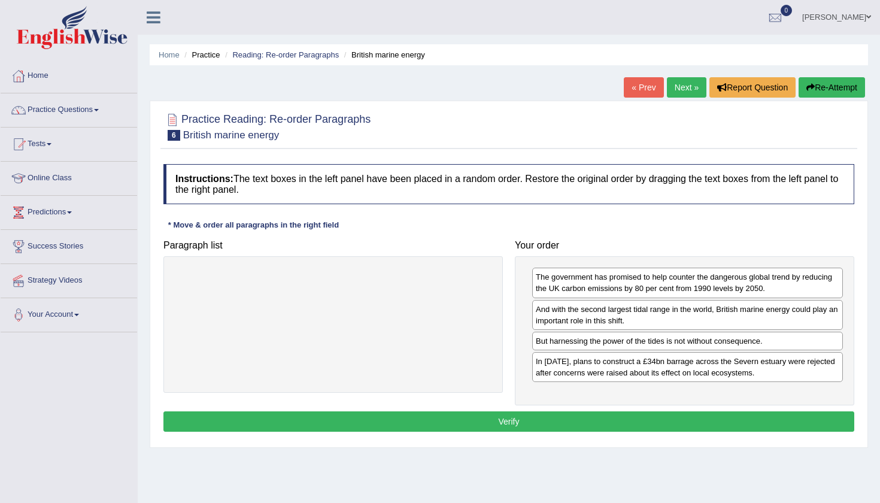
click at [480, 424] on button "Verify" at bounding box center [508, 421] width 691 height 20
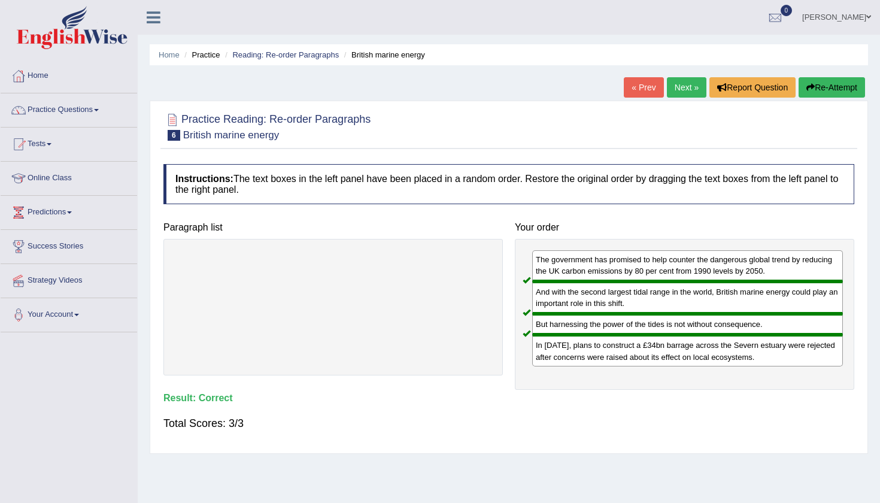
click at [680, 88] on link "Next »" at bounding box center [687, 87] width 40 height 20
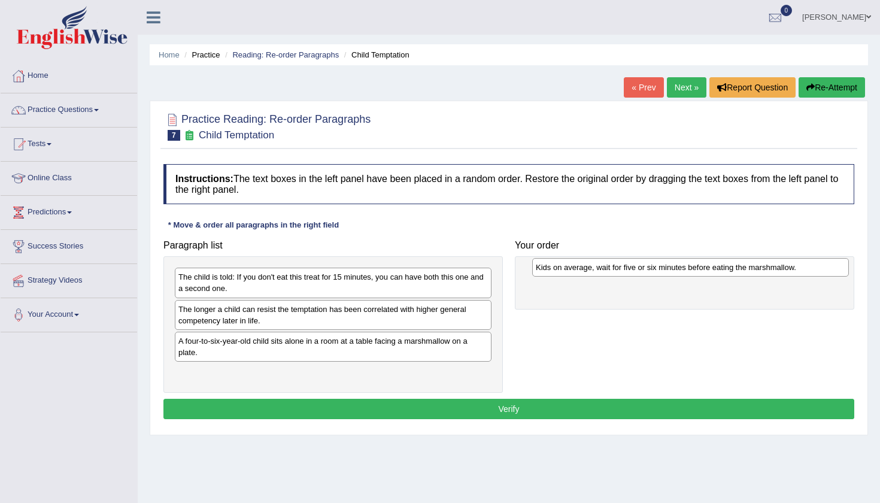
drag, startPoint x: 277, startPoint y: 347, endPoint x: 634, endPoint y: 274, distance: 364.7
click at [634, 274] on div "Kids on average, wait for five or six minutes before eating the marshmallow." at bounding box center [690, 267] width 317 height 19
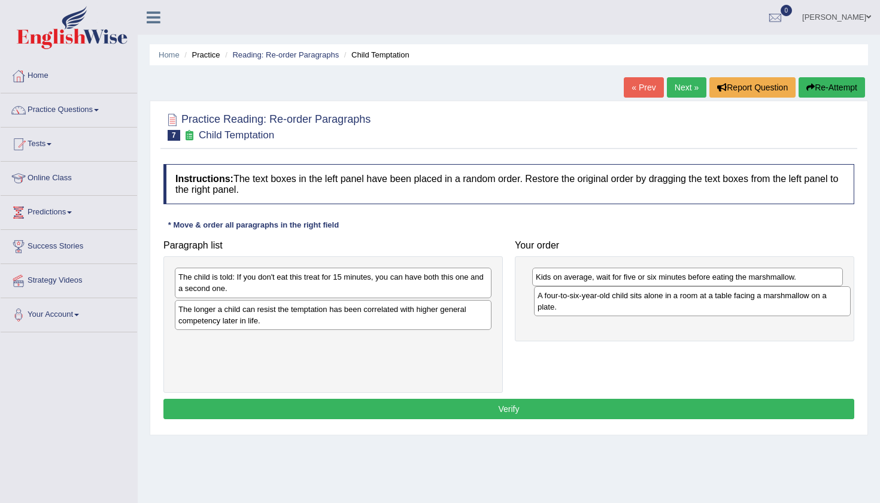
drag, startPoint x: 387, startPoint y: 348, endPoint x: 746, endPoint y: 303, distance: 361.9
click at [746, 303] on div "A four-to-six-year-old child sits alone in a room at a table facing a marshmall…" at bounding box center [692, 301] width 317 height 30
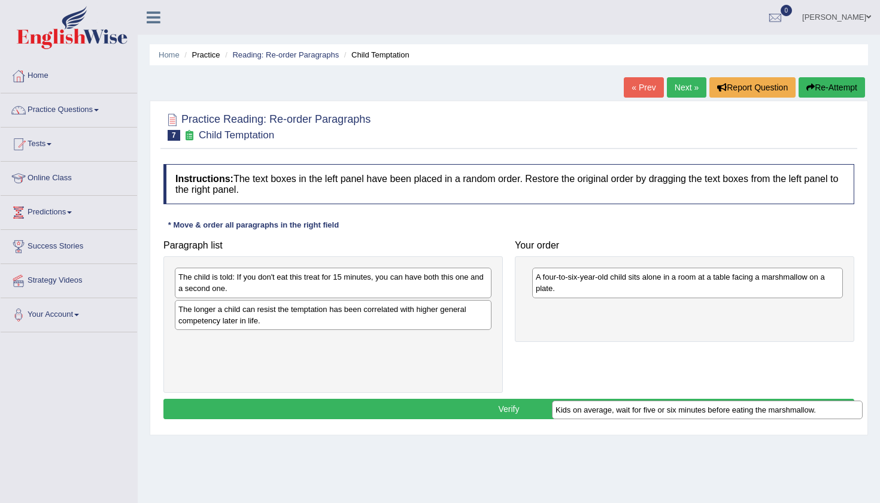
drag, startPoint x: 717, startPoint y: 281, endPoint x: 737, endPoint y: 401, distance: 121.9
click at [737, 412] on div "Kids on average, wait for five or six minutes before eating the marshmallow." at bounding box center [707, 409] width 311 height 19
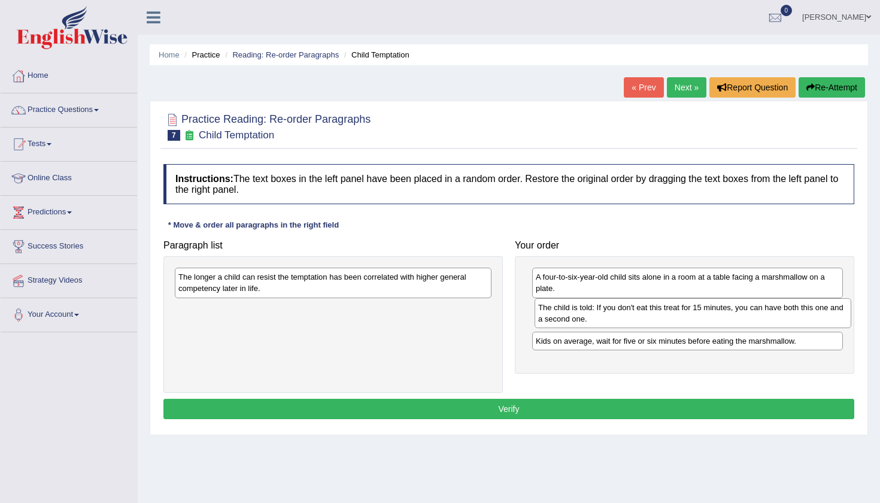
drag, startPoint x: 416, startPoint y: 277, endPoint x: 776, endPoint y: 307, distance: 361.0
click at [776, 307] on div "The child is told: If you don't eat this treat for 15 minutes, you can have bot…" at bounding box center [692, 313] width 317 height 30
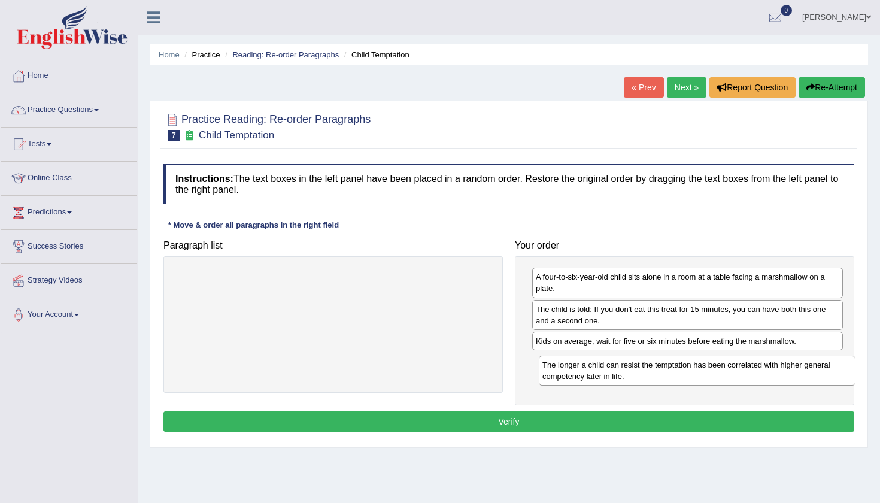
drag, startPoint x: 420, startPoint y: 284, endPoint x: 783, endPoint y: 372, distance: 374.4
click at [783, 372] on div "The longer a child can resist the temptation has been correlated with higher ge…" at bounding box center [697, 371] width 317 height 30
drag, startPoint x: 773, startPoint y: 382, endPoint x: 718, endPoint y: 292, distance: 105.3
click at [718, 277] on div "A four-to-six-year-old child sits alone in a room at a table facing a marshmall…" at bounding box center [684, 330] width 339 height 149
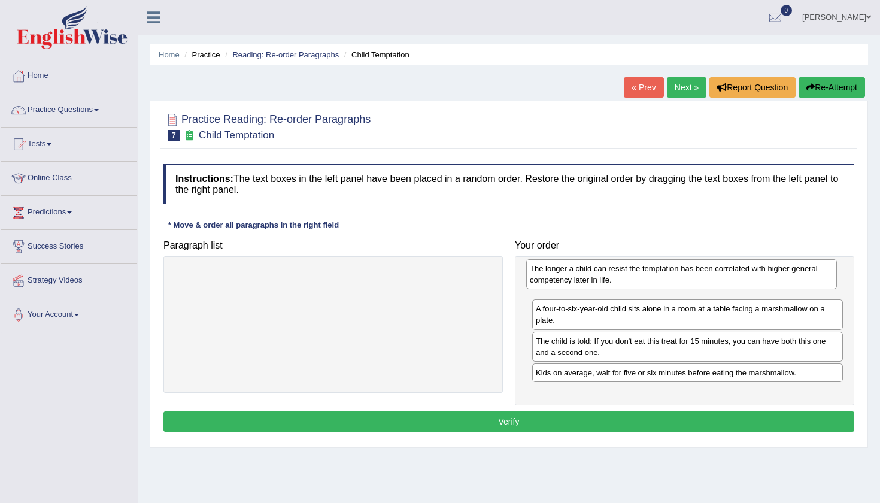
drag, startPoint x: 669, startPoint y: 373, endPoint x: 663, endPoint y: 281, distance: 92.4
click at [663, 281] on div "The longer a child can resist the temptation has been correlated with higher ge…" at bounding box center [681, 274] width 311 height 30
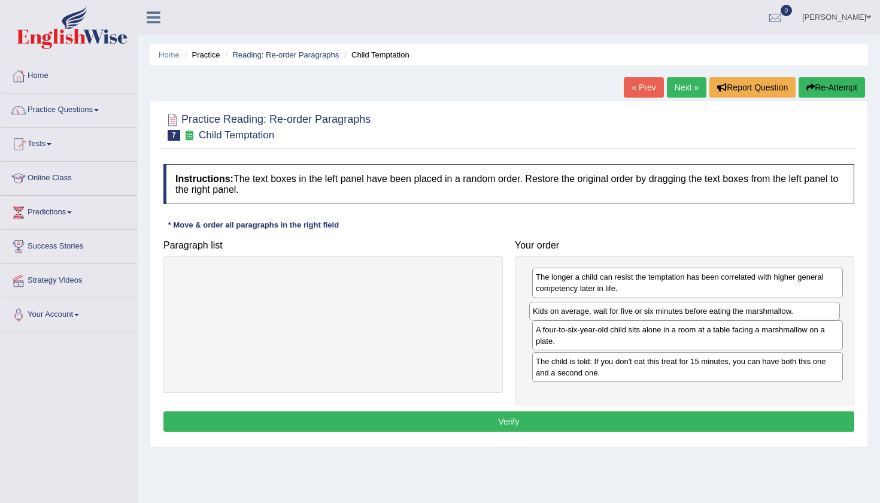
drag, startPoint x: 647, startPoint y: 373, endPoint x: 644, endPoint y: 313, distance: 60.5
click at [644, 313] on div "Kids on average, wait for five or six minutes before eating the marshmallow." at bounding box center [684, 311] width 311 height 19
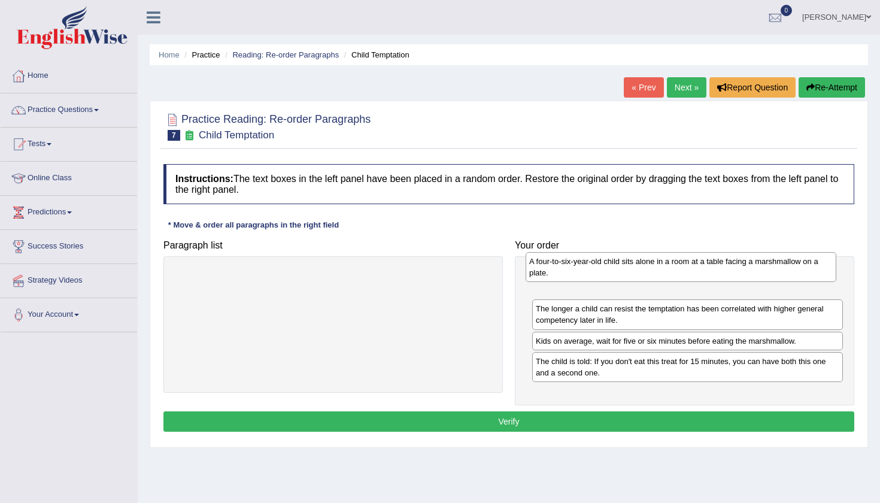
drag, startPoint x: 628, startPoint y: 342, endPoint x: 622, endPoint y: 275, distance: 67.4
click at [622, 275] on div "A four-to-six-year-old child sits alone in a room at a table facing a marshmall…" at bounding box center [680, 267] width 311 height 30
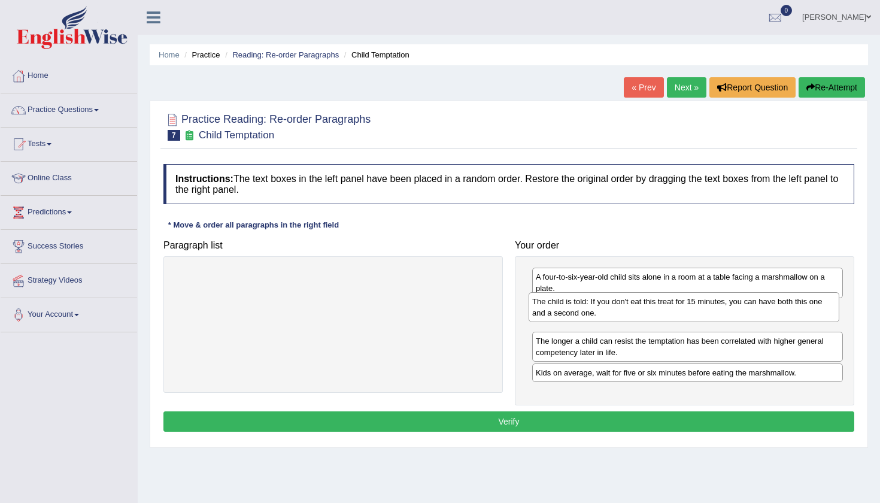
drag, startPoint x: 610, startPoint y: 373, endPoint x: 606, endPoint y: 314, distance: 58.8
click at [606, 314] on div "The child is told: If you don't eat this treat for 15 minutes, you can have bot…" at bounding box center [683, 307] width 311 height 30
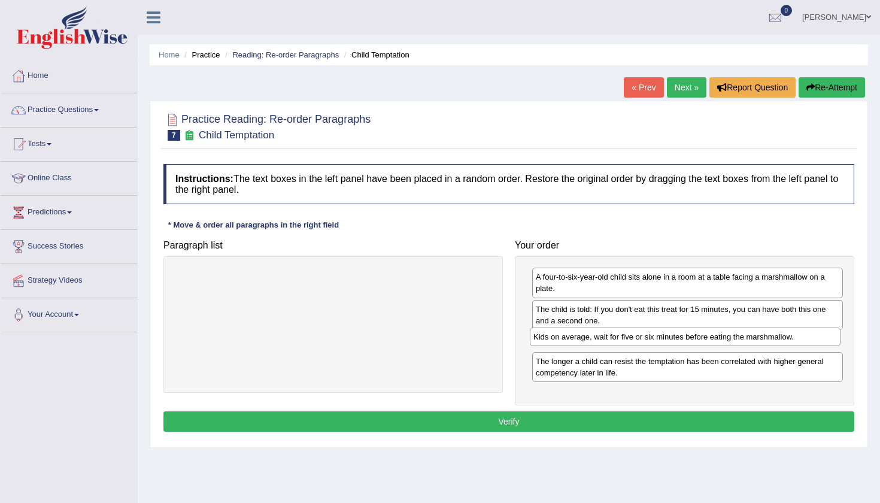
drag, startPoint x: 619, startPoint y: 379, endPoint x: 618, endPoint y: 347, distance: 32.3
click at [618, 346] on div "Kids on average, wait for five or six minutes before eating the marshmallow." at bounding box center [685, 336] width 311 height 19
click at [473, 417] on button "Verify" at bounding box center [508, 421] width 691 height 20
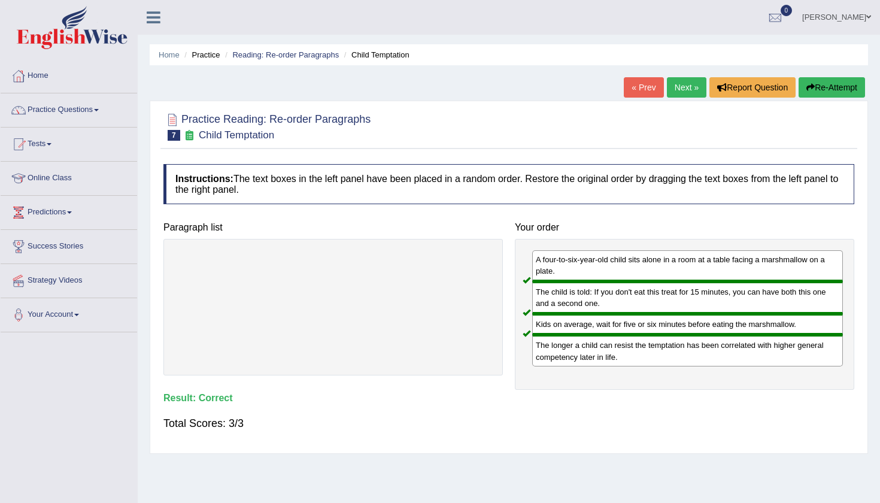
click at [673, 81] on link "Next »" at bounding box center [687, 87] width 40 height 20
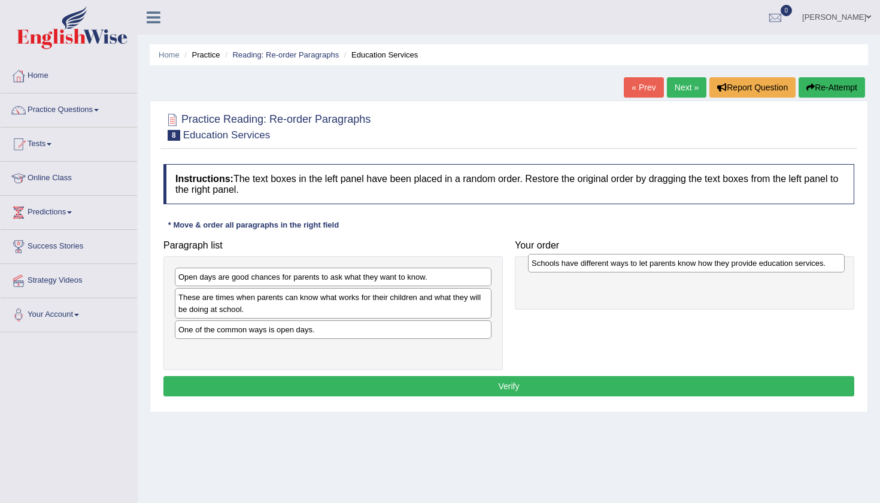
drag, startPoint x: 320, startPoint y: 348, endPoint x: 673, endPoint y: 260, distance: 363.9
click at [673, 261] on div "Schools have different ways to let parents know how they provide education serv…" at bounding box center [686, 263] width 317 height 19
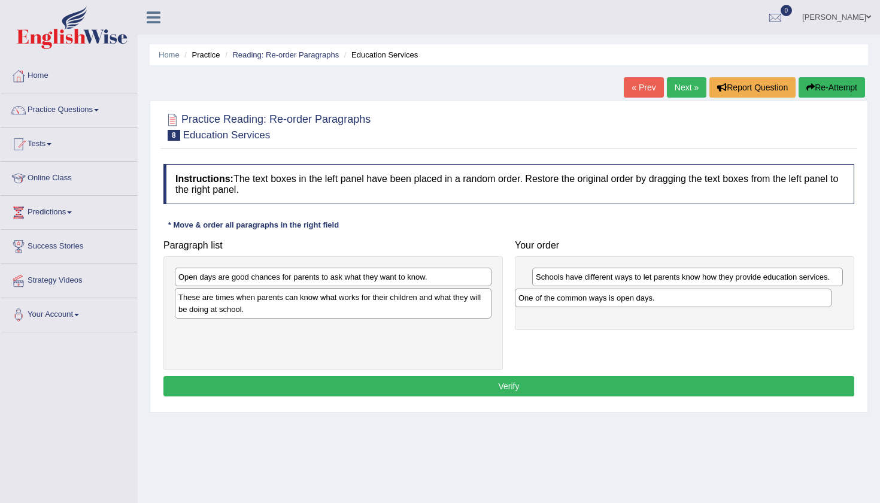
drag, startPoint x: 268, startPoint y: 336, endPoint x: 607, endPoint y: 305, distance: 341.4
click at [607, 305] on div "One of the common ways is open days." at bounding box center [673, 297] width 317 height 19
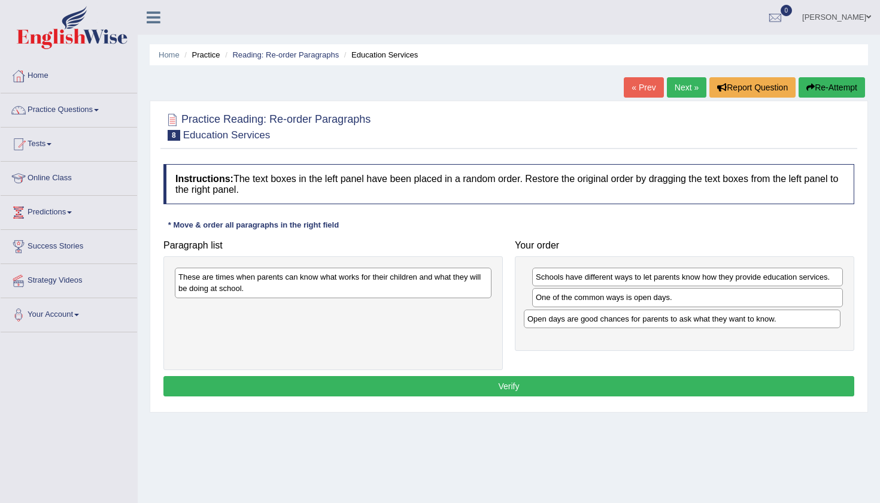
drag, startPoint x: 311, startPoint y: 275, endPoint x: 660, endPoint y: 317, distance: 351.4
click at [660, 317] on div "Open days are good chances for parents to ask what they want to know." at bounding box center [682, 318] width 317 height 19
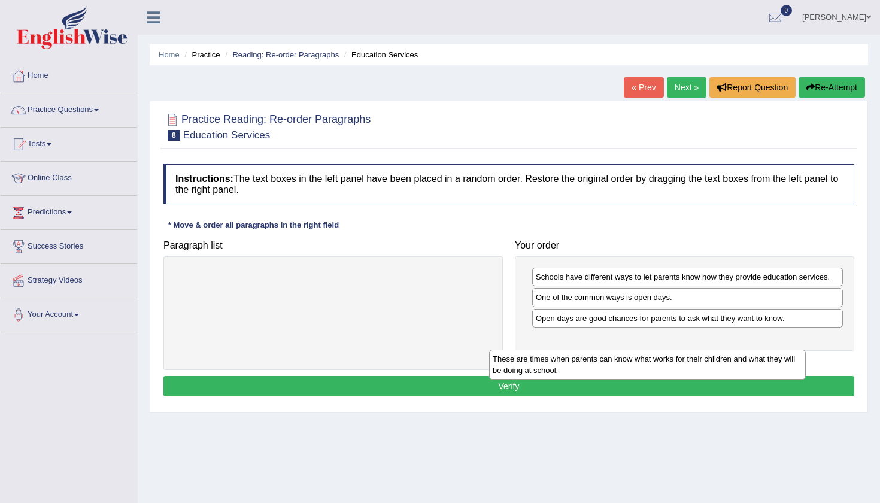
drag, startPoint x: 284, startPoint y: 275, endPoint x: 615, endPoint y: 347, distance: 339.4
click at [616, 350] on div "These are times when parents can know what works for their children and what th…" at bounding box center [647, 365] width 317 height 30
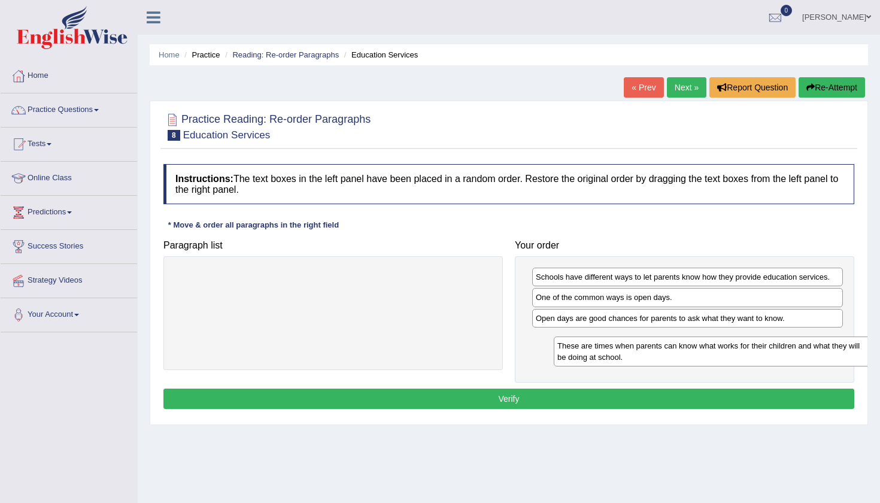
drag, startPoint x: 373, startPoint y: 280, endPoint x: 746, endPoint y: 349, distance: 379.2
click at [746, 349] on div "These are times when parents can know what works for their children and what th…" at bounding box center [712, 351] width 317 height 30
click at [505, 400] on button "Verify" at bounding box center [508, 398] width 691 height 20
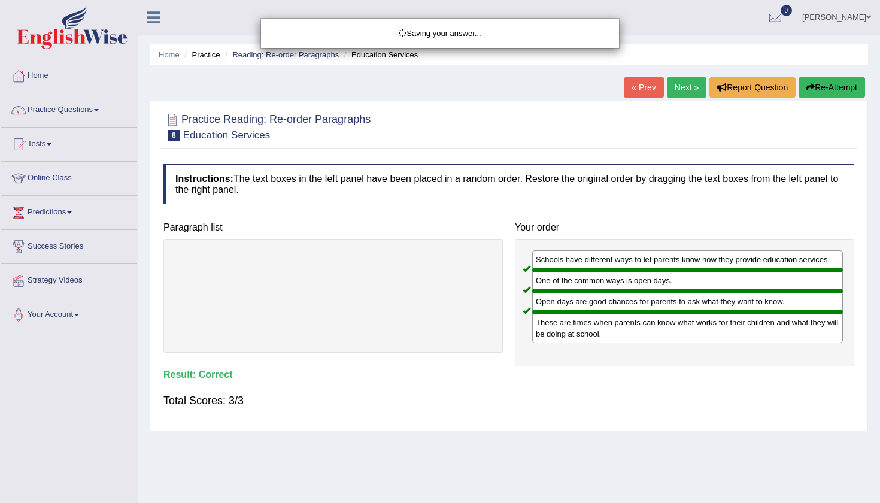
click at [672, 91] on div "Saving your answer..." at bounding box center [440, 251] width 880 height 503
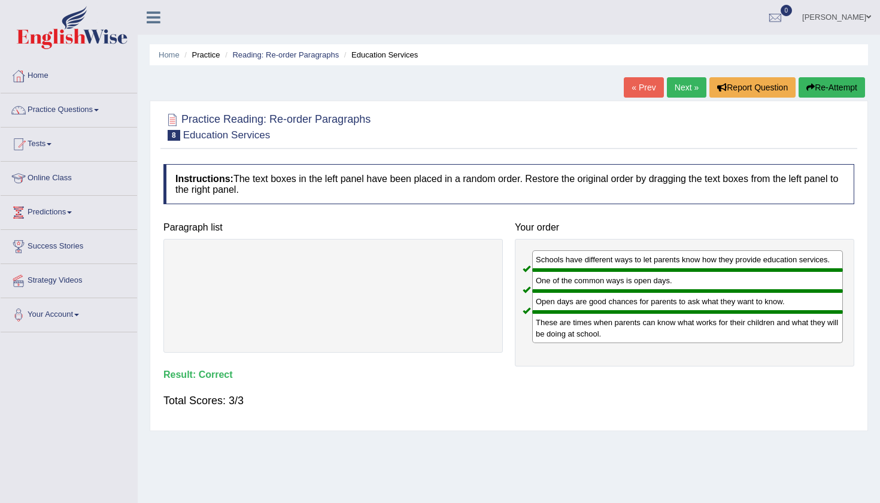
click at [677, 86] on link "Next »" at bounding box center [687, 87] width 40 height 20
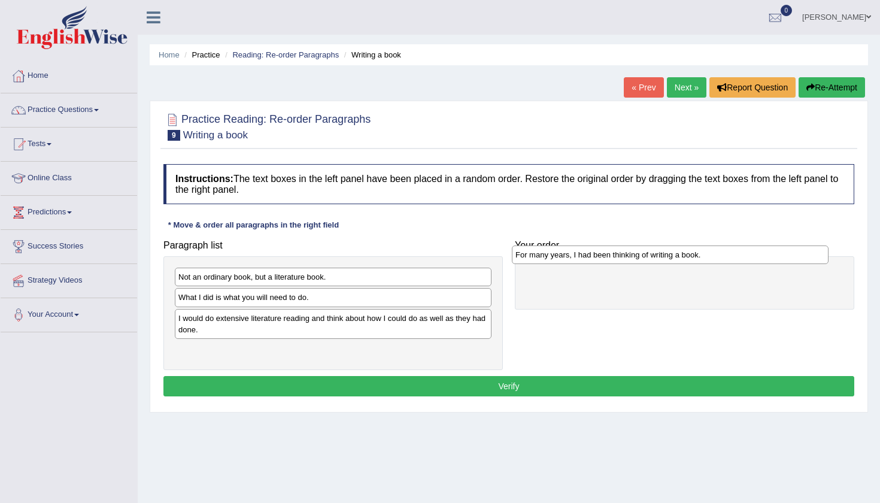
drag, startPoint x: 231, startPoint y: 357, endPoint x: 568, endPoint y: 262, distance: 350.0
click at [568, 262] on div "For many years, I had been thinking of writing a book." at bounding box center [670, 254] width 317 height 19
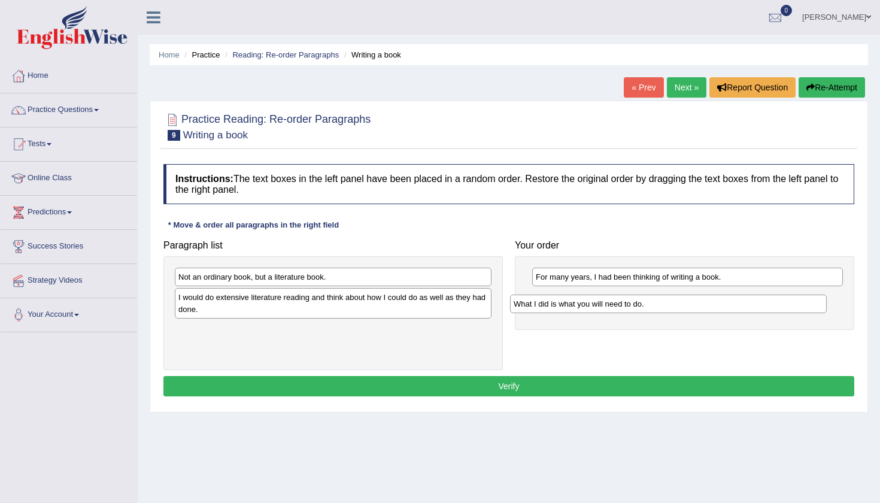
drag, startPoint x: 311, startPoint y: 297, endPoint x: 646, endPoint y: 304, distance: 335.2
click at [646, 304] on div "What I did is what you will need to do." at bounding box center [668, 303] width 317 height 19
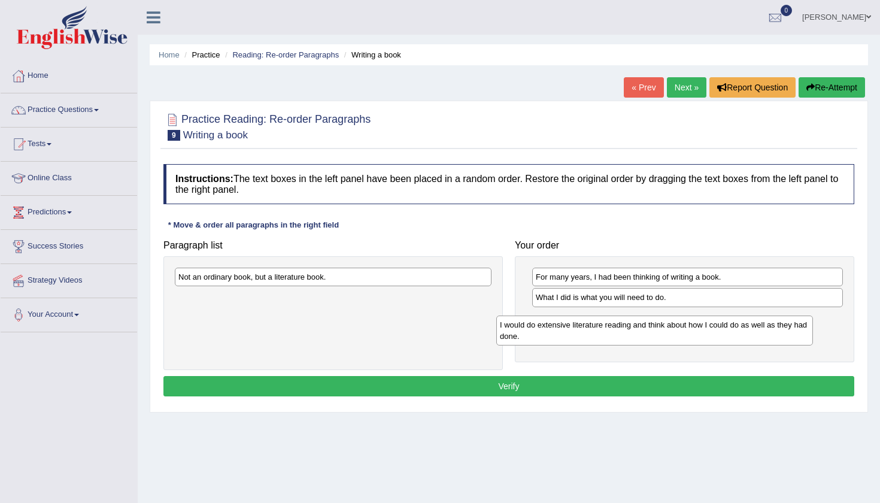
drag, startPoint x: 286, startPoint y: 306, endPoint x: 622, endPoint y: 328, distance: 336.4
click at [622, 329] on div "I would do extensive literature reading and think about how I could do as well …" at bounding box center [654, 330] width 317 height 30
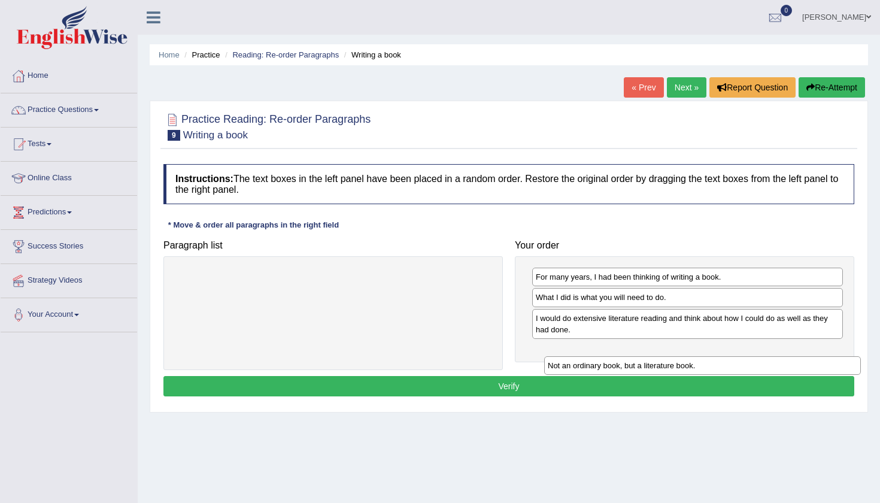
drag, startPoint x: 230, startPoint y: 274, endPoint x: 600, endPoint y: 363, distance: 379.9
click at [600, 363] on div "Not an ordinary book, but a literature book." at bounding box center [702, 365] width 317 height 19
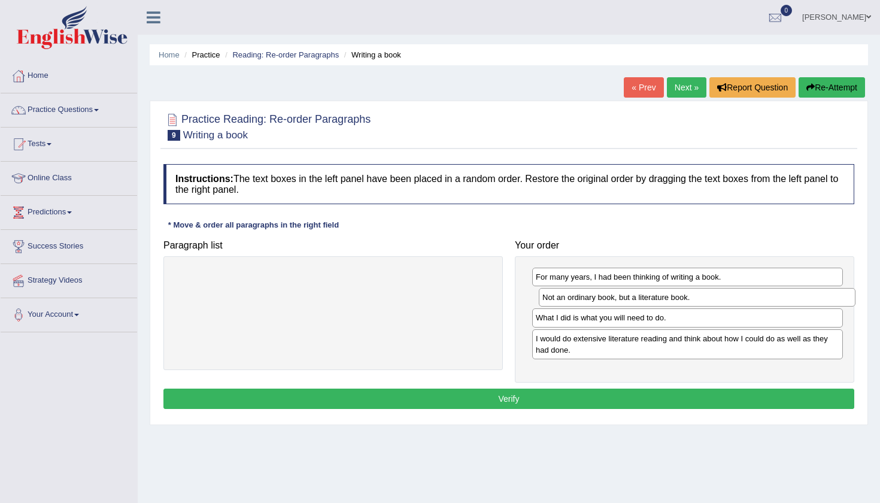
drag, startPoint x: 385, startPoint y: 278, endPoint x: 749, endPoint y: 299, distance: 365.1
click at [749, 299] on div "Not an ordinary book, but a literature book." at bounding box center [697, 297] width 317 height 19
click at [502, 400] on button "Verify" at bounding box center [508, 398] width 691 height 20
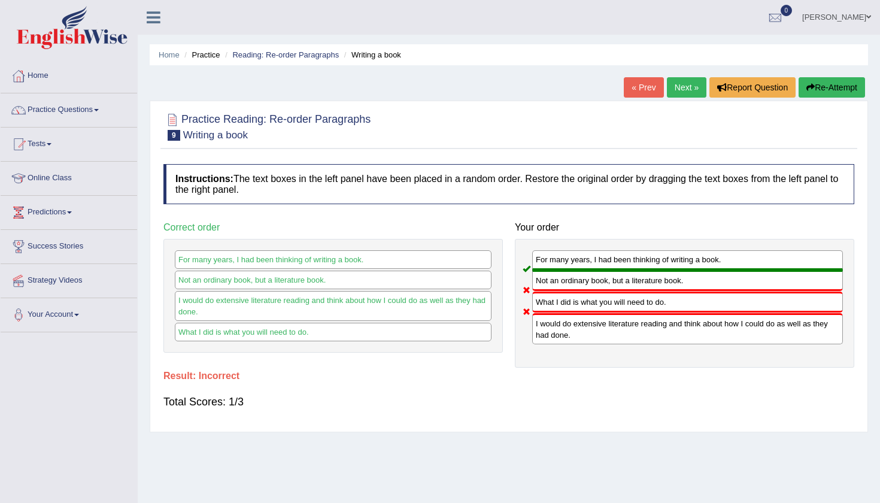
click at [569, 331] on div "I would do extensive literature reading and think about how I could do as well …" at bounding box center [687, 328] width 311 height 31
drag, startPoint x: 560, startPoint y: 326, endPoint x: 558, endPoint y: 305, distance: 21.0
click at [558, 294] on div "For many years, I had been thinking of writing a book. Not an ordinary book, bu…" at bounding box center [684, 303] width 339 height 129
click at [558, 315] on div "I would do extensive literature reading and think about how I could do as well …" at bounding box center [687, 328] width 311 height 31
drag, startPoint x: 578, startPoint y: 332, endPoint x: 557, endPoint y: 277, distance: 58.1
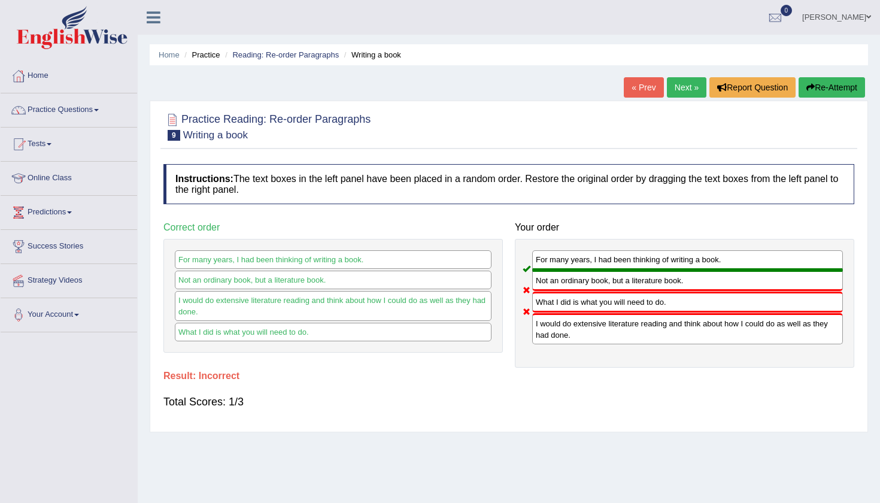
click at [557, 277] on div "For many years, I had been thinking of writing a book. Not an ordinary book, bu…" at bounding box center [684, 303] width 339 height 129
drag, startPoint x: 715, startPoint y: 87, endPoint x: 812, endPoint y: 83, distance: 96.4
click at [812, 83] on button "Re-Attempt" at bounding box center [831, 87] width 66 height 20
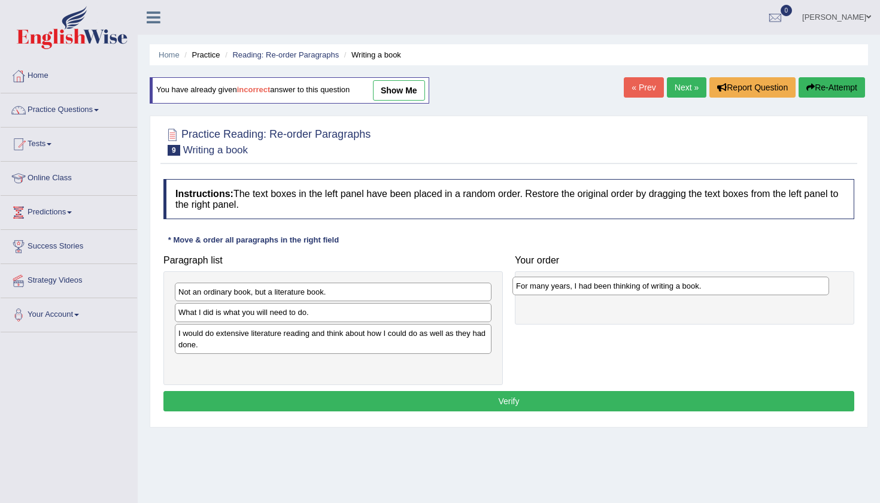
drag, startPoint x: 279, startPoint y: 364, endPoint x: 617, endPoint y: 285, distance: 346.5
click at [617, 285] on div "For many years, I had been thinking of writing a book." at bounding box center [670, 286] width 317 height 19
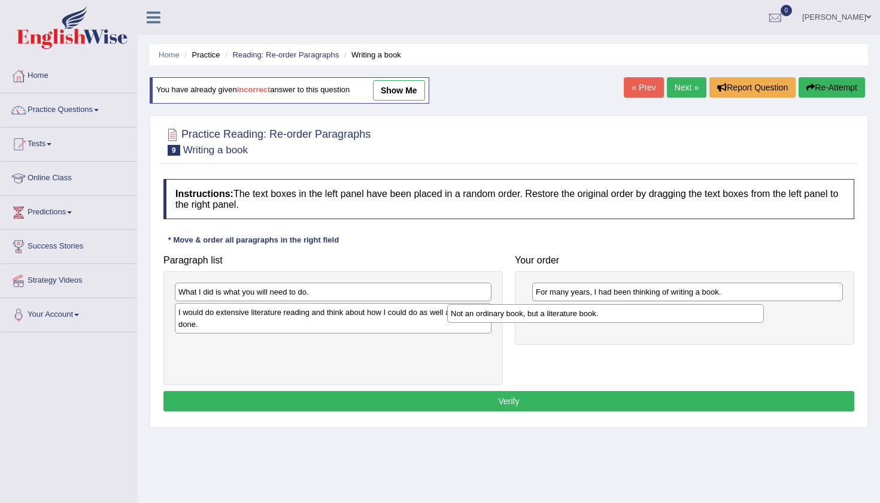
drag, startPoint x: 344, startPoint y: 285, endPoint x: 615, endPoint y: 306, distance: 272.0
click at [615, 306] on div "Not an ordinary book, but a literature book." at bounding box center [605, 313] width 317 height 19
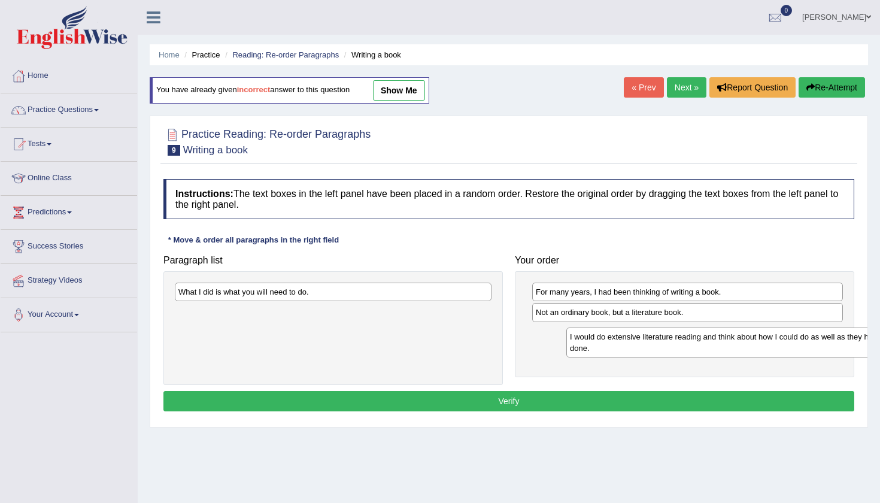
drag, startPoint x: 300, startPoint y: 318, endPoint x: 667, endPoint y: 340, distance: 367.5
click at [667, 340] on div "I would do extensive literature reading and think about how I could do as well …" at bounding box center [724, 342] width 317 height 30
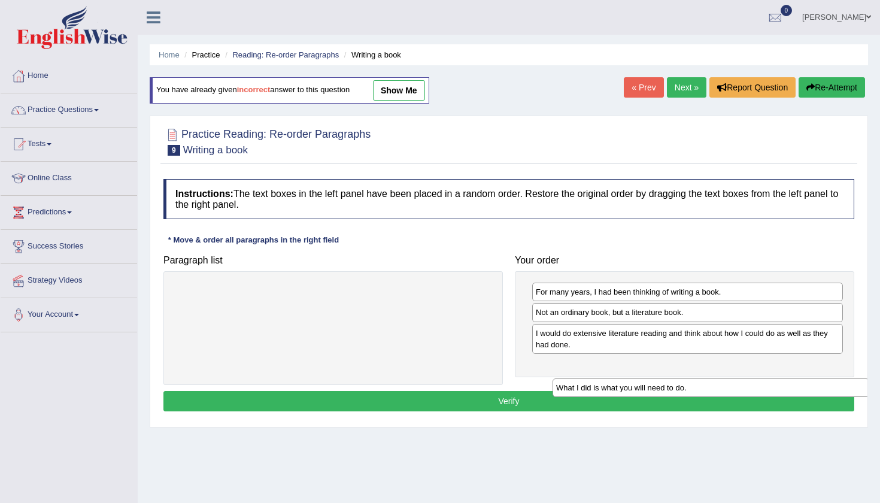
drag, startPoint x: 294, startPoint y: 286, endPoint x: 651, endPoint y: 354, distance: 362.5
click at [651, 378] on div "What I did is what you will need to do." at bounding box center [710, 387] width 317 height 19
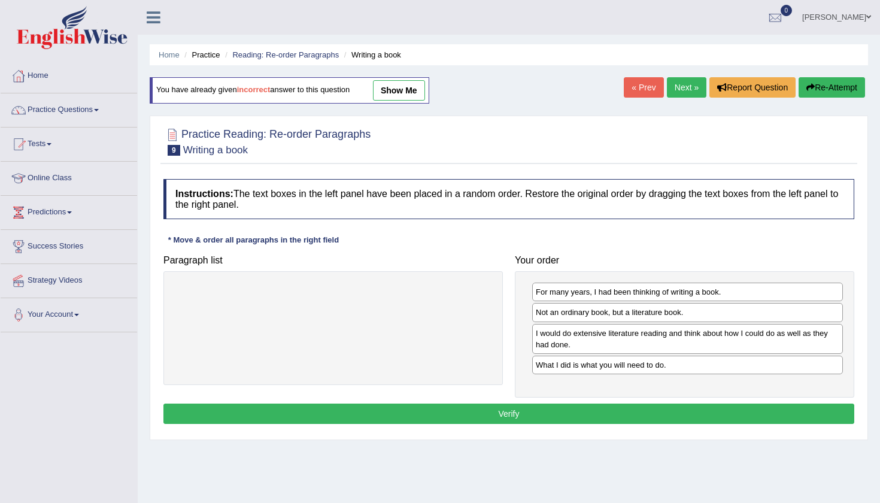
click at [515, 408] on button "Verify" at bounding box center [508, 413] width 691 height 20
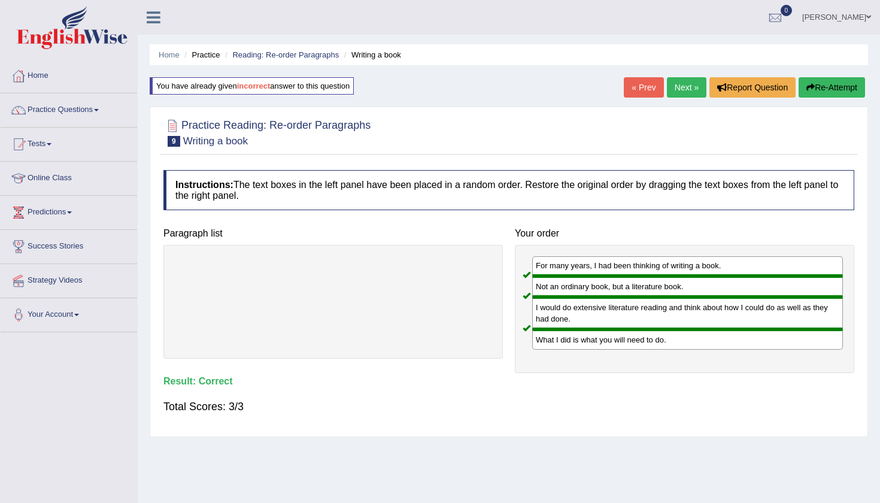
click at [680, 80] on link "Next »" at bounding box center [687, 87] width 40 height 20
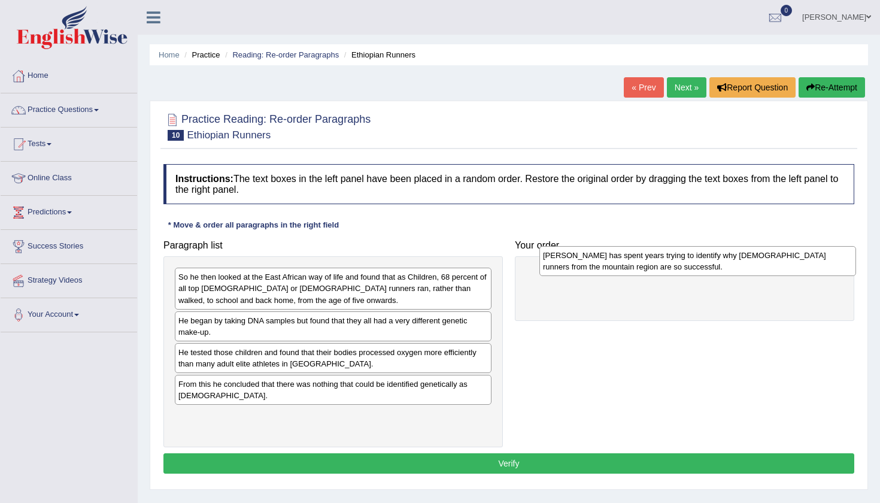
drag, startPoint x: 244, startPoint y: 419, endPoint x: 607, endPoint y: 260, distance: 396.4
click at [607, 260] on div "[PERSON_NAME] has spent years trying to identify why [DEMOGRAPHIC_DATA] runners…" at bounding box center [697, 261] width 317 height 30
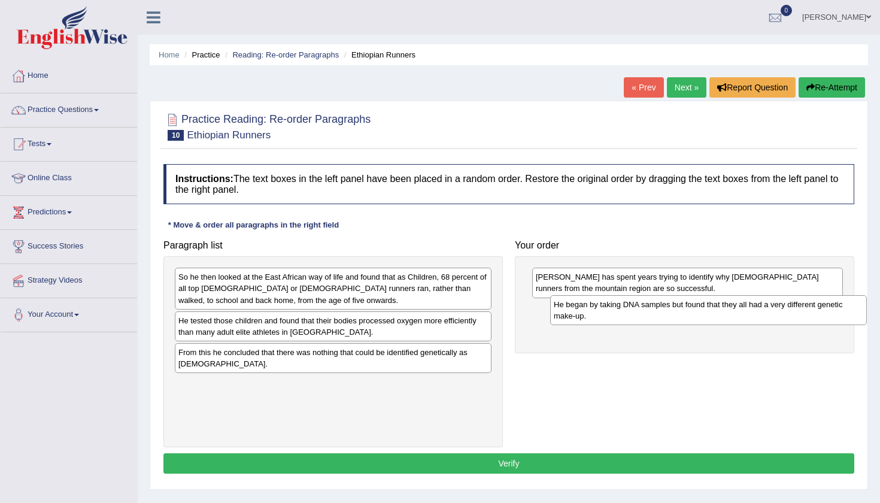
drag, startPoint x: 396, startPoint y: 326, endPoint x: 771, endPoint y: 310, distance: 375.6
click at [771, 310] on div "He began by taking DNA samples but found that they all had a very different gen…" at bounding box center [708, 310] width 317 height 30
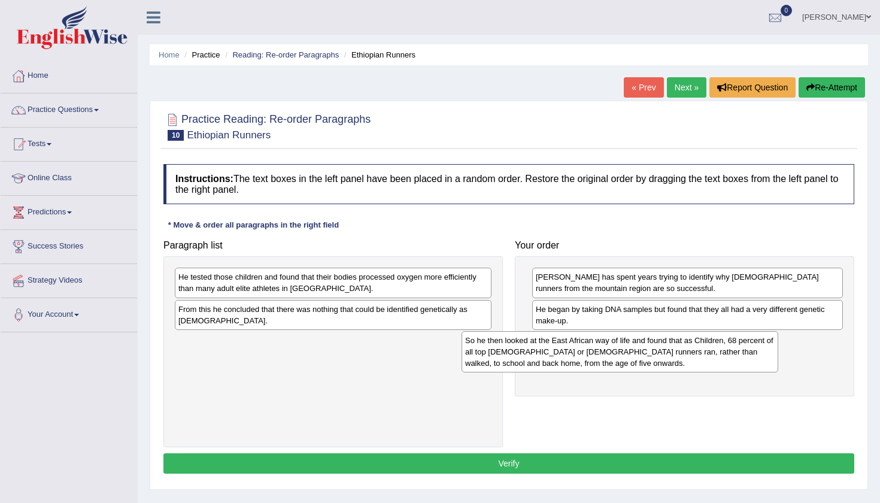
drag, startPoint x: 417, startPoint y: 296, endPoint x: 703, endPoint y: 359, distance: 292.9
click at [703, 359] on div "So he then looked at the East African way of life and found that as Children, 6…" at bounding box center [619, 351] width 317 height 41
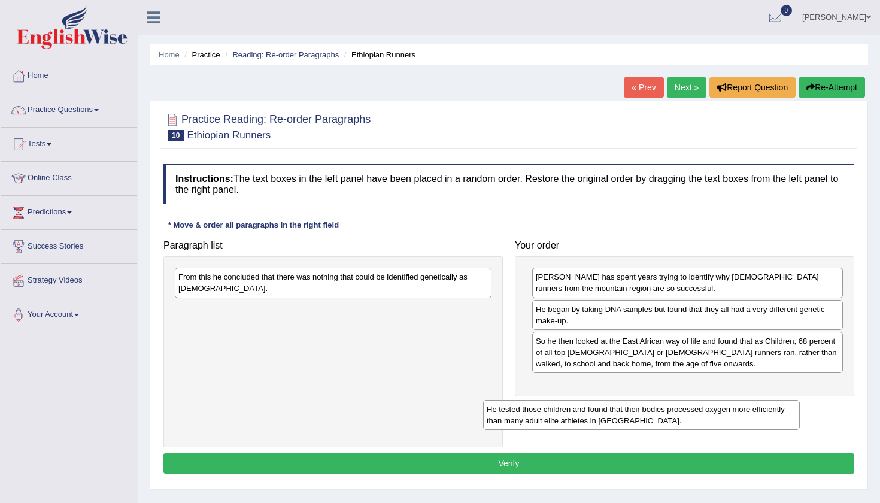
drag, startPoint x: 430, startPoint y: 286, endPoint x: 745, endPoint y: 406, distance: 336.4
click at [745, 409] on div "He tested those children and found that their bodies processed oxygen more effi…" at bounding box center [641, 415] width 317 height 30
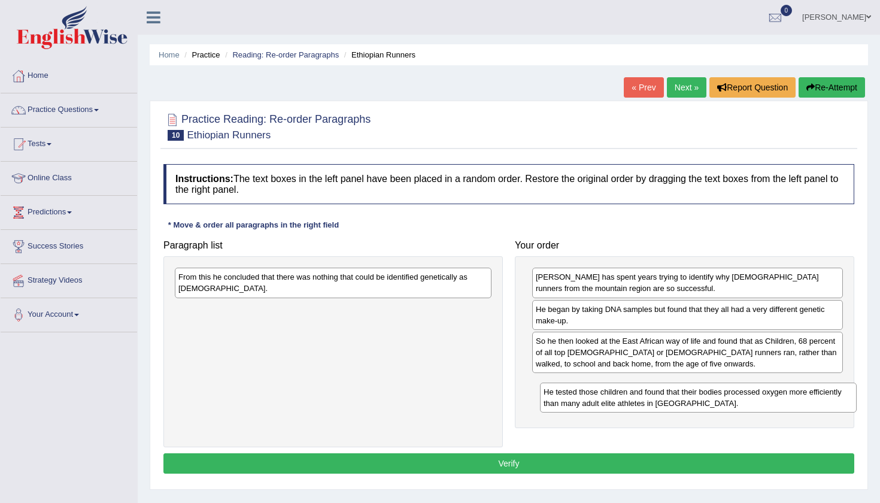
drag, startPoint x: 430, startPoint y: 316, endPoint x: 795, endPoint y: 399, distance: 374.3
click at [795, 399] on div "He tested those children and found that their bodies processed oxygen more effi…" at bounding box center [698, 397] width 317 height 30
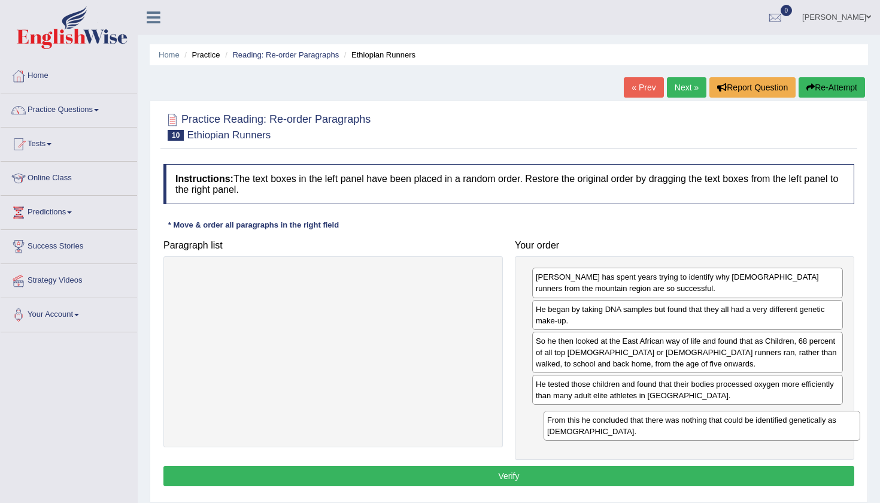
drag, startPoint x: 429, startPoint y: 281, endPoint x: 798, endPoint y: 424, distance: 396.0
click at [798, 424] on div "From this he concluded that there was nothing that could be identified genetica…" at bounding box center [701, 426] width 317 height 30
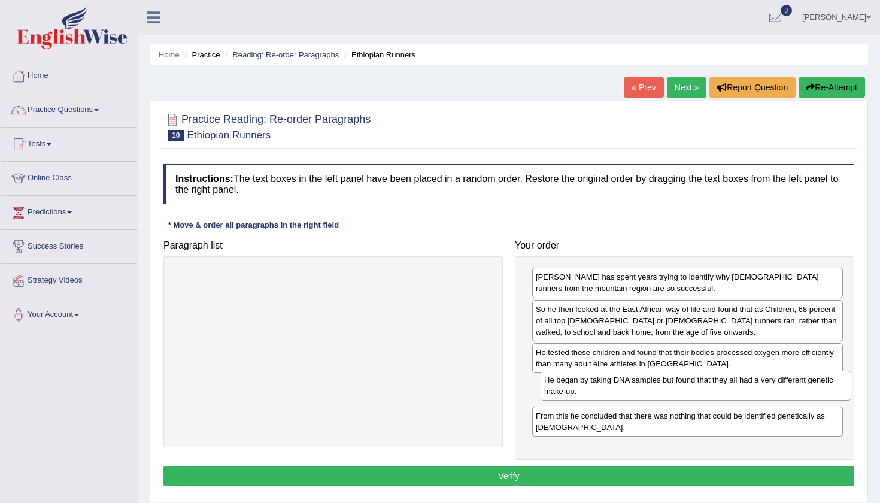
drag, startPoint x: 634, startPoint y: 309, endPoint x: 642, endPoint y: 381, distance: 72.2
click at [642, 381] on div "He began by taking DNA samples but found that they all had a very different gen…" at bounding box center [695, 385] width 311 height 30
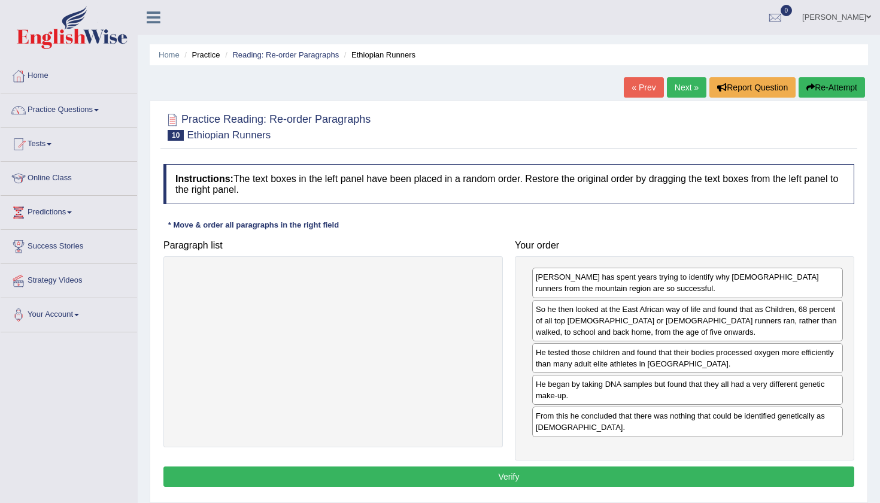
click at [631, 406] on div "From this he concluded that there was nothing that could be identified genetica…" at bounding box center [687, 421] width 311 height 30
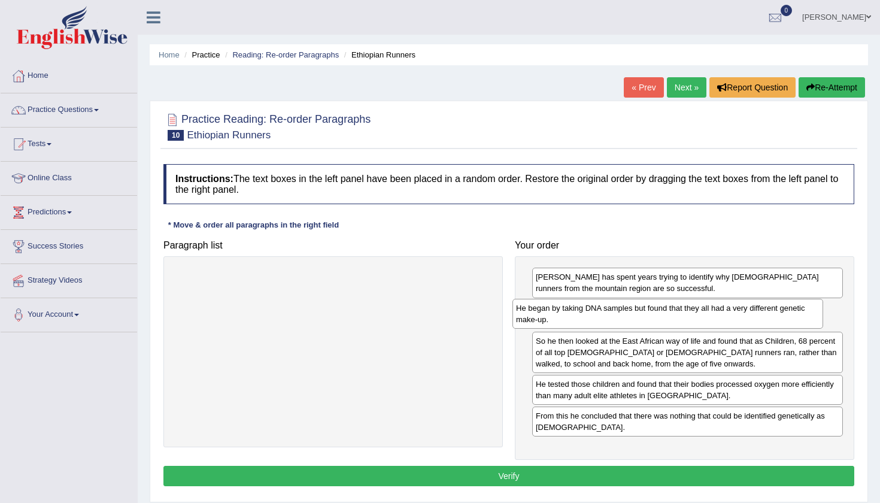
drag, startPoint x: 631, startPoint y: 391, endPoint x: 612, endPoint y: 316, distance: 78.0
click at [612, 316] on div "He began by taking DNA samples but found that they all had a very different gen…" at bounding box center [667, 314] width 311 height 30
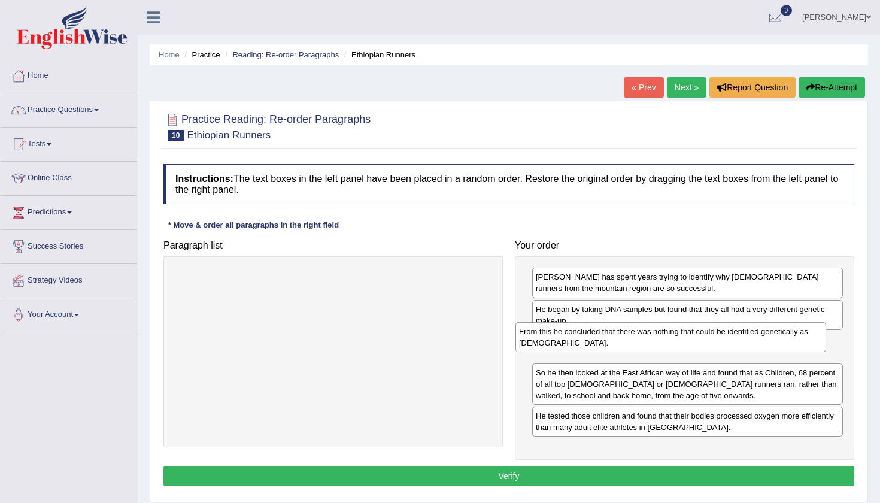
drag, startPoint x: 597, startPoint y: 425, endPoint x: 588, endPoint y: 348, distance: 77.1
click at [588, 348] on div "From this he concluded that there was nothing that could be identified genetica…" at bounding box center [670, 337] width 311 height 30
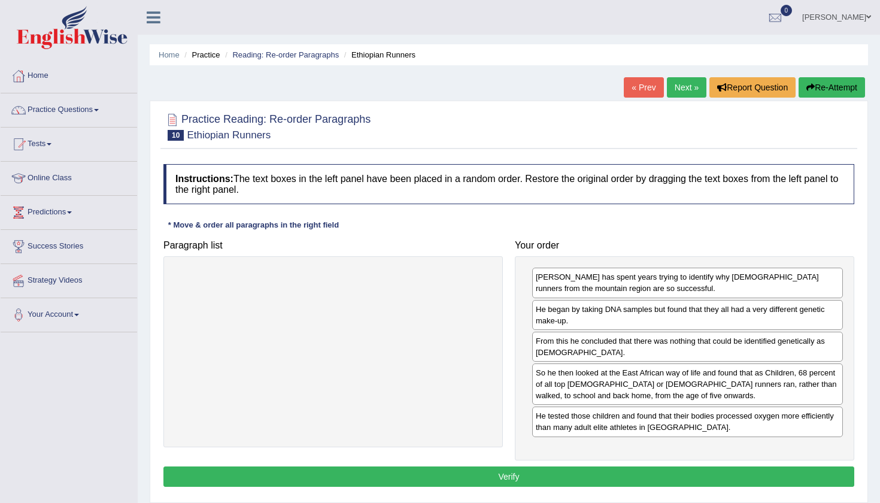
click at [502, 476] on button "Verify" at bounding box center [508, 476] width 691 height 20
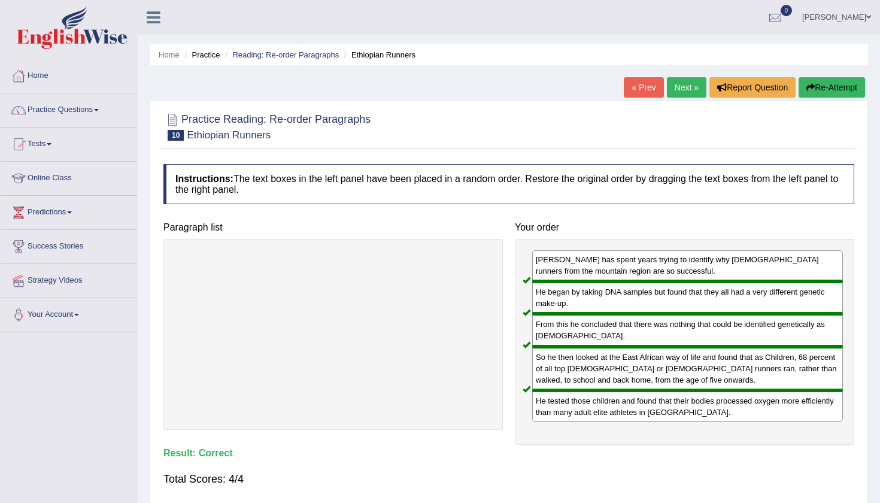
click at [678, 87] on div "Saving your answer..." at bounding box center [440, 251] width 880 height 503
click at [673, 90] on link "Next »" at bounding box center [687, 87] width 40 height 20
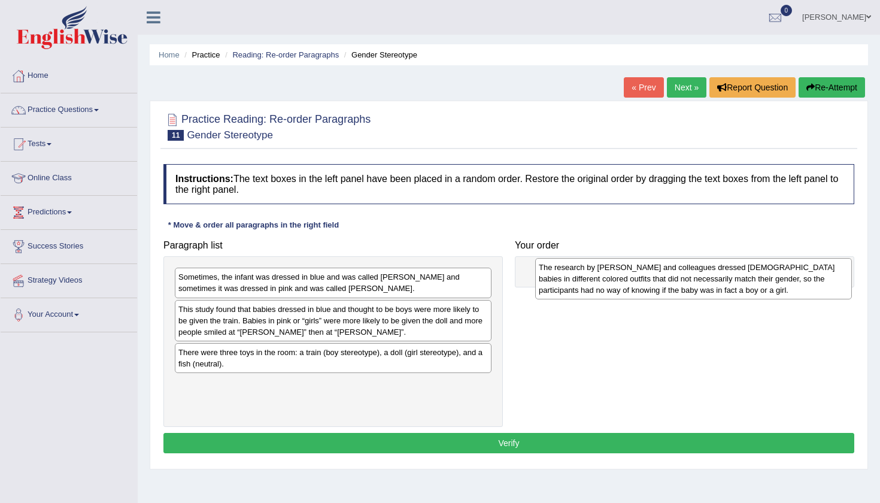
drag, startPoint x: 214, startPoint y: 412, endPoint x: 574, endPoint y: 296, distance: 378.5
click at [574, 296] on div "The research by Will and colleagues dressed 6-month-old babies in different col…" at bounding box center [693, 278] width 317 height 41
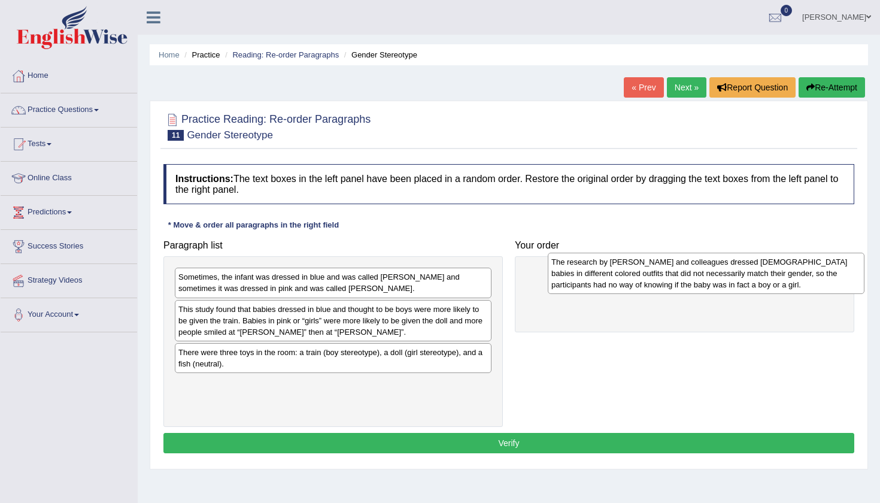
drag, startPoint x: 245, startPoint y: 400, endPoint x: 615, endPoint y: 279, distance: 389.1
click at [615, 279] on div "The research by Will and colleagues dressed 6-month-old babies in different col…" at bounding box center [706, 273] width 317 height 41
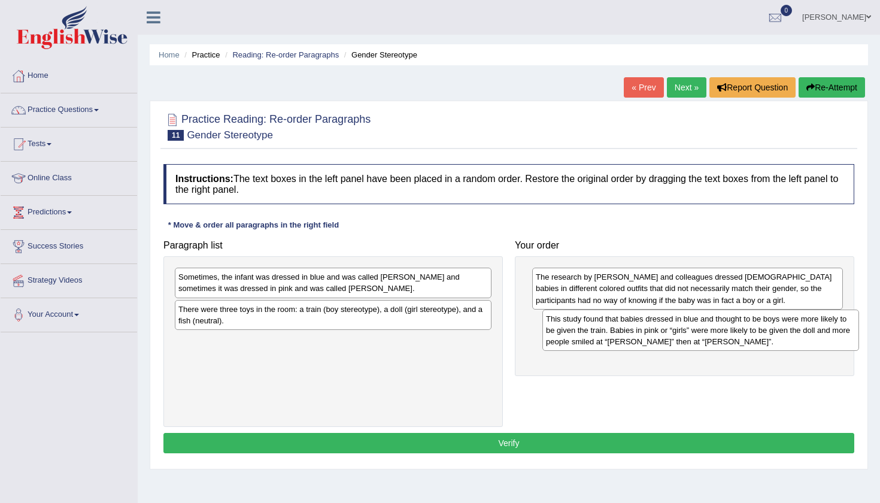
drag, startPoint x: 419, startPoint y: 320, endPoint x: 789, endPoint y: 330, distance: 370.0
click at [789, 330] on div "This study found that babies dressed in blue and thought to be boys were more l…" at bounding box center [700, 329] width 317 height 41
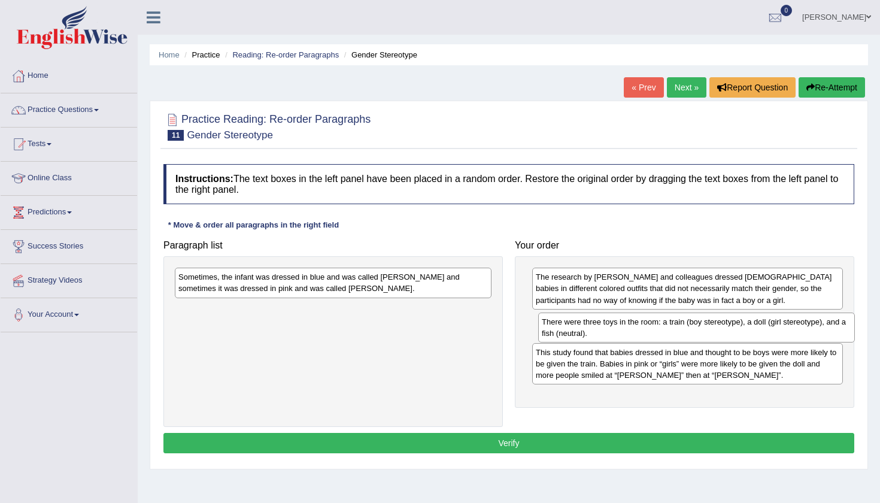
drag, startPoint x: 303, startPoint y: 317, endPoint x: 667, endPoint y: 329, distance: 363.5
click at [667, 329] on div "There were three toys in the room: a train (boy stereotype), a doll (girl stere…" at bounding box center [696, 327] width 317 height 30
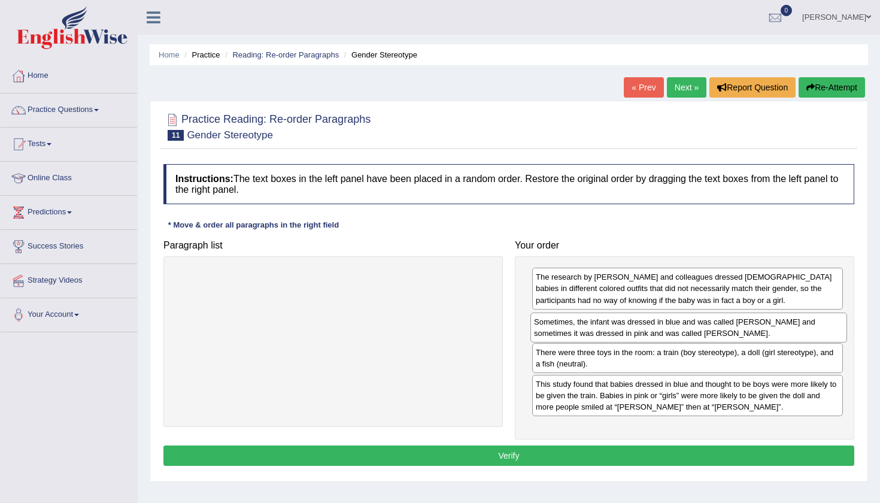
drag, startPoint x: 329, startPoint y: 285, endPoint x: 684, endPoint y: 330, distance: 358.3
click at [684, 330] on div "Sometimes, the infant was dressed in blue and was called Adam and sometimes it …" at bounding box center [688, 327] width 317 height 30
click at [83, 115] on link "Practice Questions" at bounding box center [69, 108] width 136 height 30
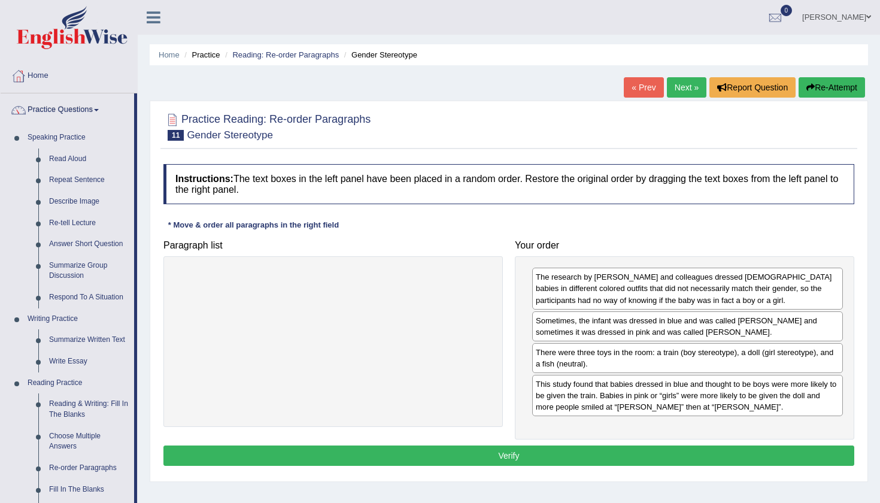
click at [317, 463] on button "Verify" at bounding box center [508, 455] width 691 height 20
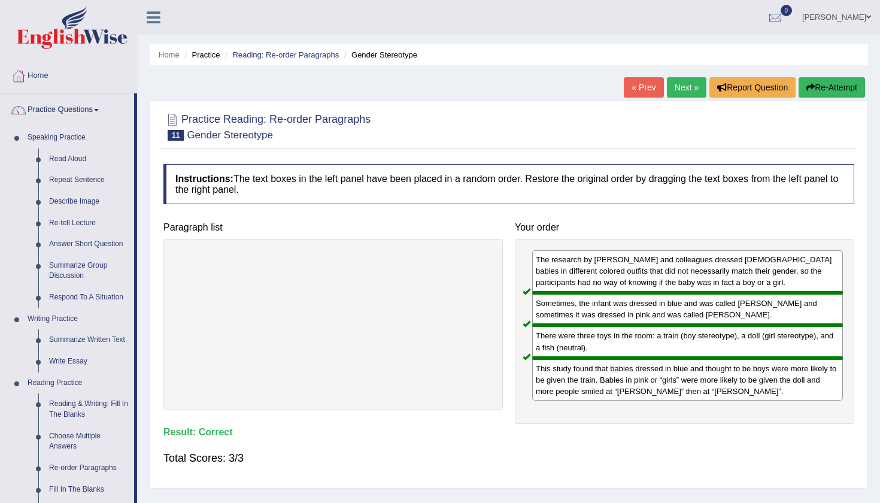
click at [684, 81] on link "Next »" at bounding box center [687, 87] width 40 height 20
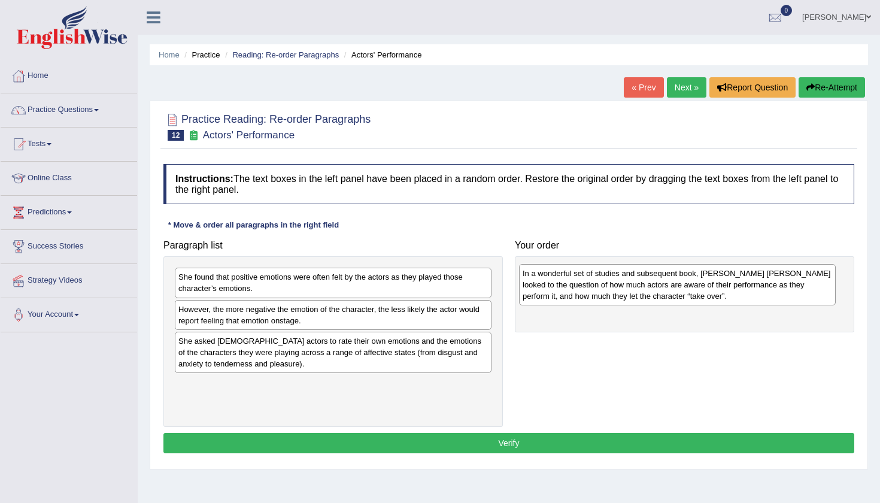
drag, startPoint x: 309, startPoint y: 288, endPoint x: 654, endPoint y: 285, distance: 345.3
click at [654, 285] on div "In a wonderful set of studies and subsequent book, [PERSON_NAME] [PERSON_NAME] …" at bounding box center [677, 284] width 317 height 41
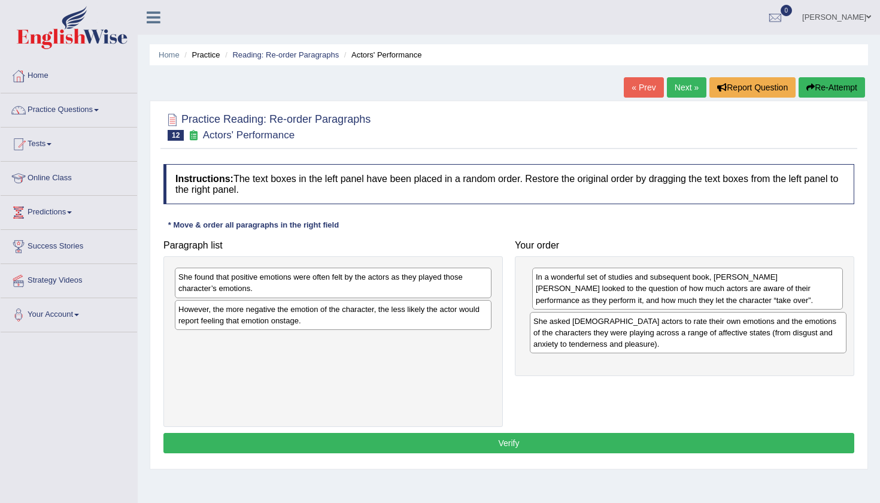
drag, startPoint x: 430, startPoint y: 346, endPoint x: 785, endPoint y: 327, distance: 355.4
click at [785, 327] on div "She asked [DEMOGRAPHIC_DATA] actors to rate their own emotions and the emotions…" at bounding box center [688, 332] width 317 height 41
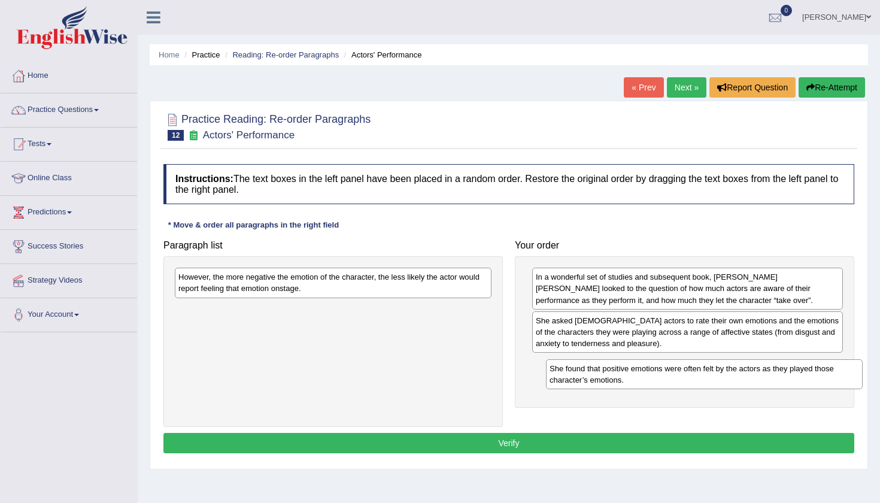
drag, startPoint x: 211, startPoint y: 288, endPoint x: 582, endPoint y: 379, distance: 382.2
click at [582, 379] on div "She found that positive emotions were often felt by the actors as they played t…" at bounding box center [704, 374] width 317 height 30
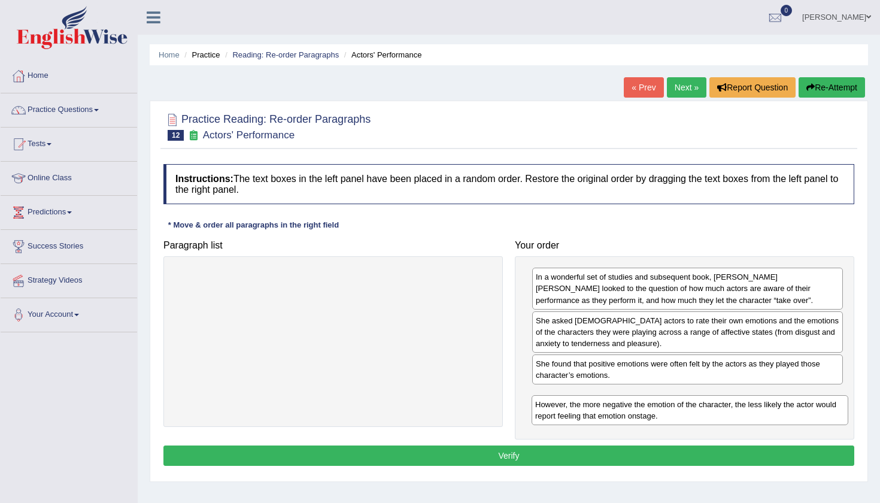
drag, startPoint x: 281, startPoint y: 285, endPoint x: 638, endPoint y: 413, distance: 378.8
click at [638, 413] on div "However, the more negative the emotion of the character, the less likely the ac…" at bounding box center [689, 410] width 317 height 30
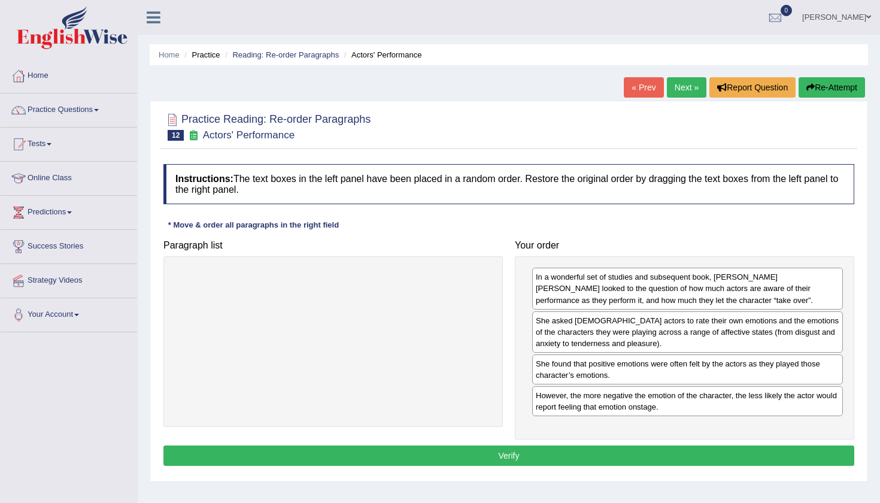
click at [499, 457] on button "Verify" at bounding box center [508, 455] width 691 height 20
